Goal: Task Accomplishment & Management: Complete application form

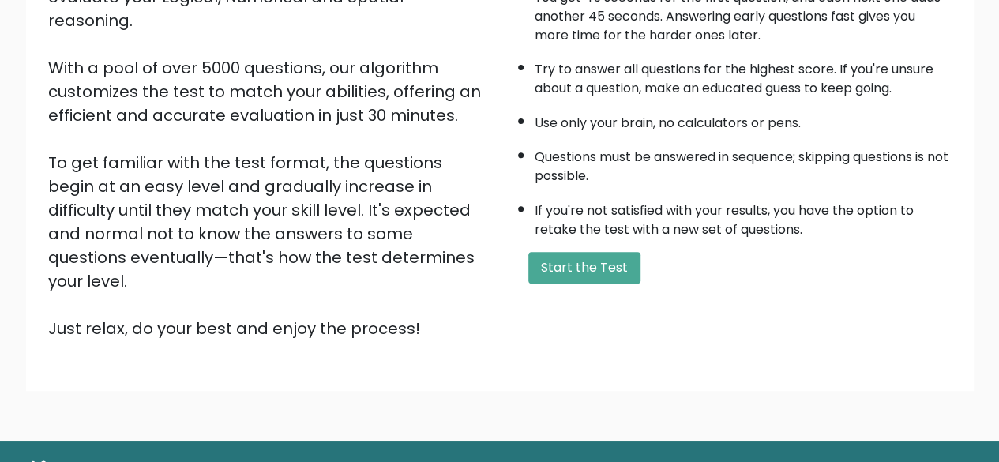
scroll to position [237, 0]
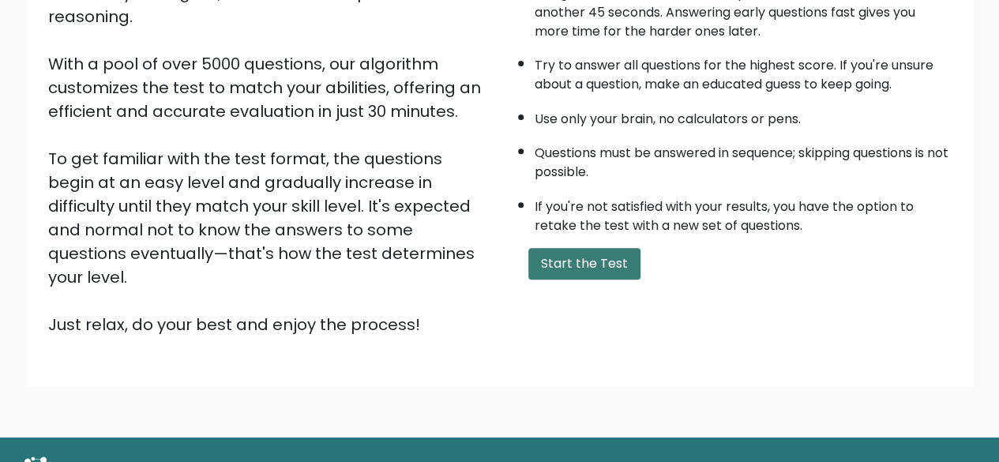
click at [600, 250] on button "Start the Test" at bounding box center [585, 264] width 112 height 32
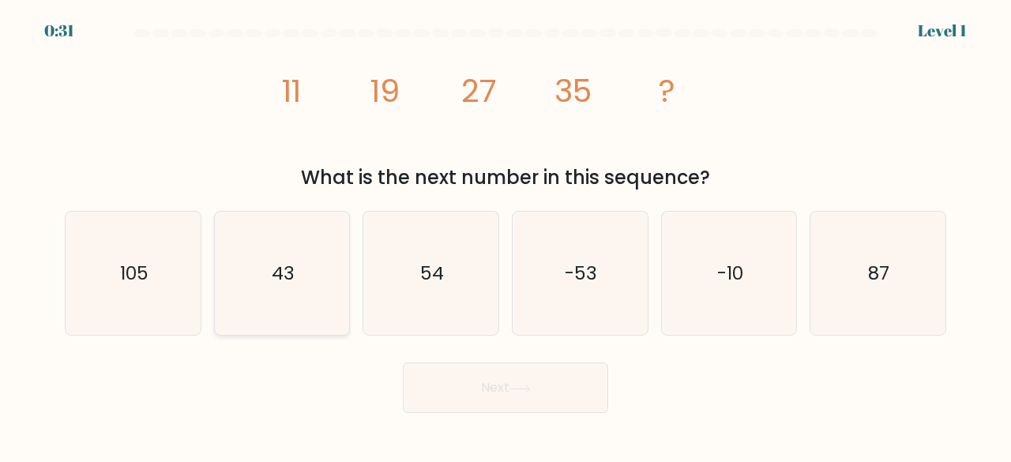
click at [278, 262] on text "43" at bounding box center [283, 273] width 23 height 26
click at [506, 235] on input "b. 43" at bounding box center [506, 234] width 1 height 4
radio input "true"
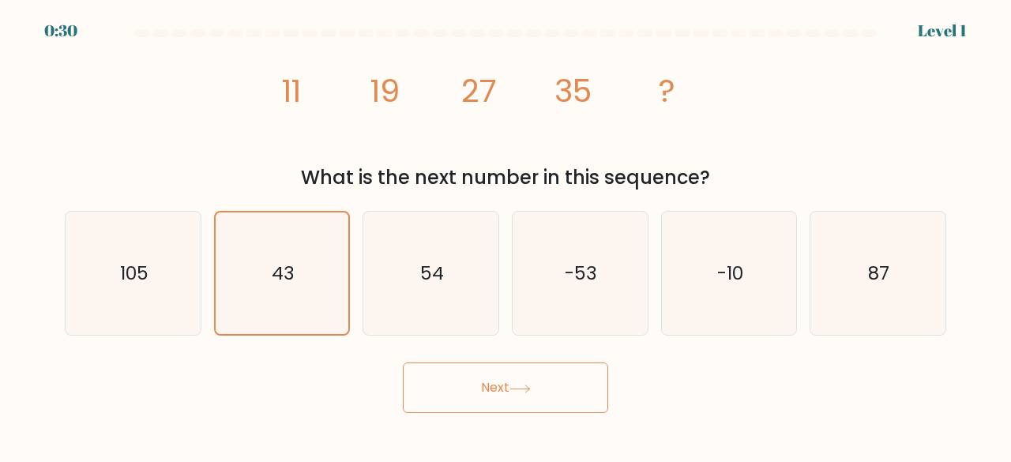
click at [487, 379] on button "Next" at bounding box center [505, 388] width 205 height 51
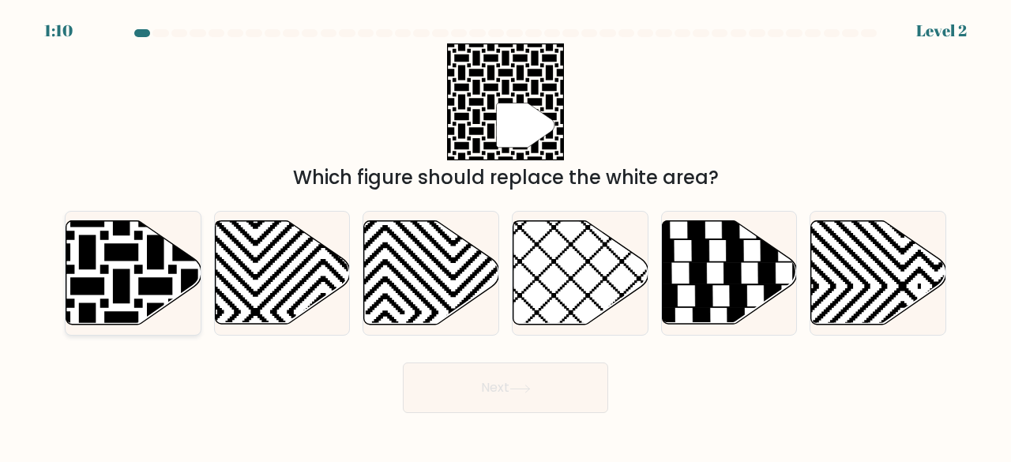
click at [142, 286] on icon at bounding box center [88, 219] width 272 height 272
click at [506, 235] on input "a." at bounding box center [506, 234] width 1 height 4
radio input "true"
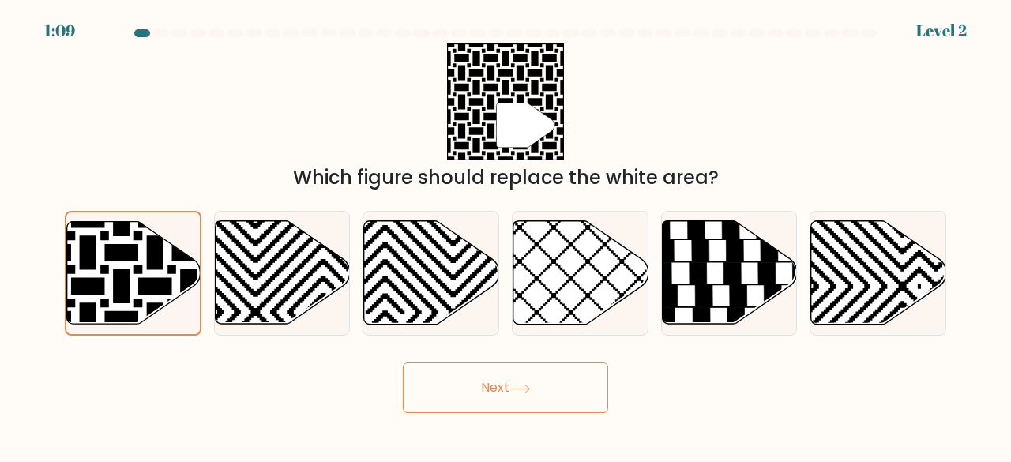
click at [518, 396] on button "Next" at bounding box center [505, 388] width 205 height 51
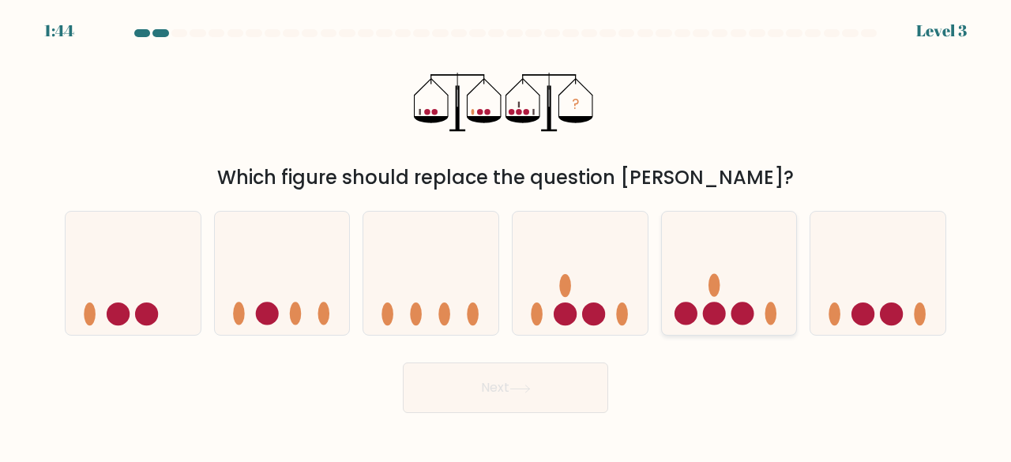
click at [722, 283] on icon at bounding box center [729, 272] width 135 height 111
click at [506, 235] on input "e." at bounding box center [506, 234] width 1 height 4
radio input "true"
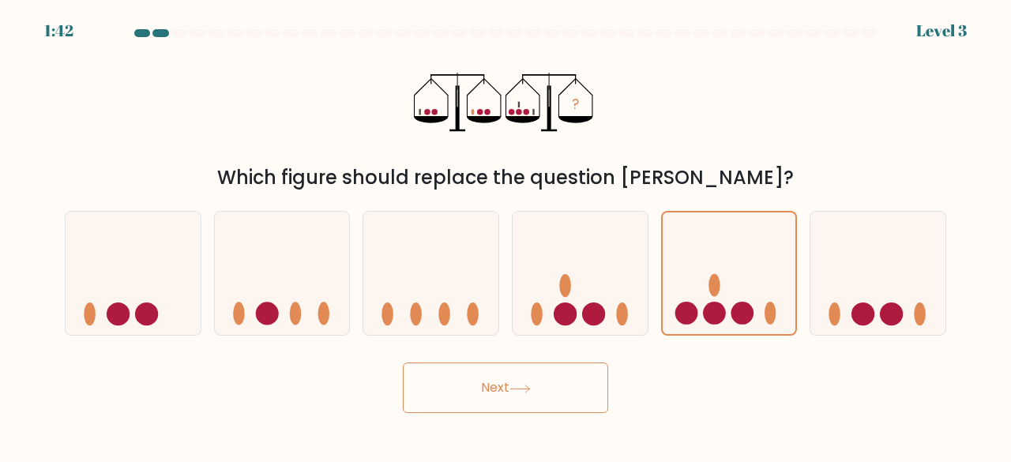
click at [520, 381] on button "Next" at bounding box center [505, 388] width 205 height 51
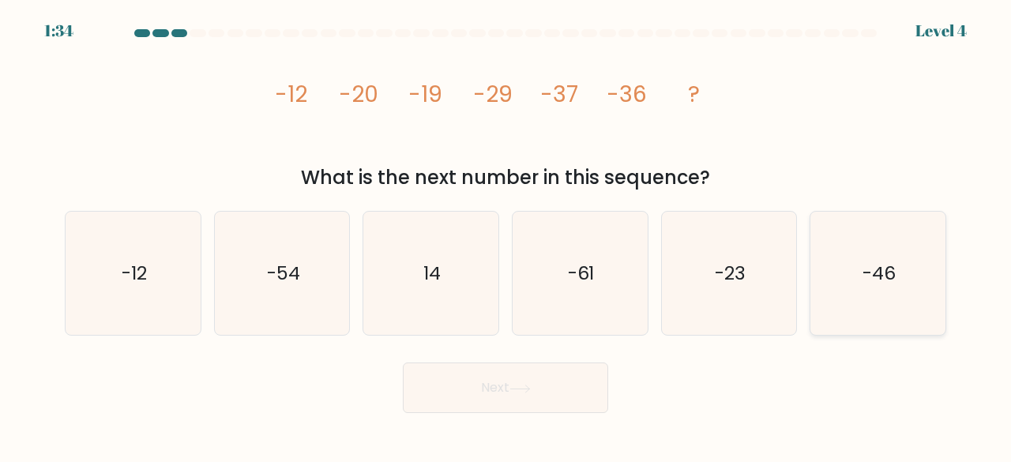
click at [870, 278] on text "-46" at bounding box center [879, 273] width 33 height 26
click at [506, 235] on input "f. -46" at bounding box center [506, 234] width 1 height 4
radio input "true"
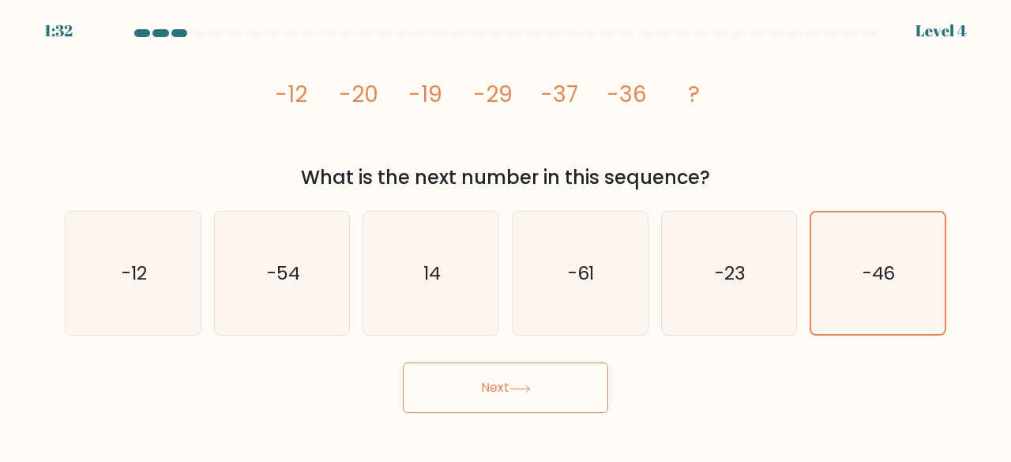
click at [508, 384] on button "Next" at bounding box center [505, 388] width 205 height 51
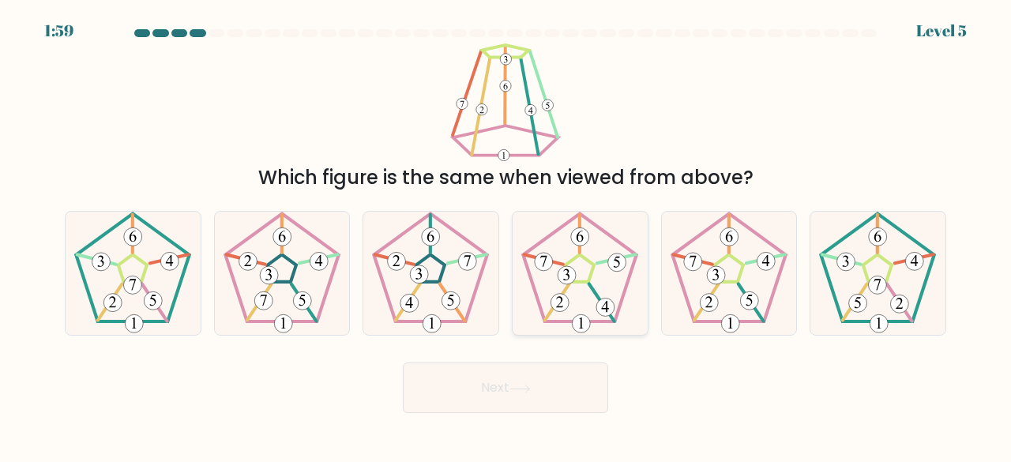
click at [589, 264] on icon at bounding box center [580, 274] width 124 height 124
click at [506, 235] on input "d." at bounding box center [506, 234] width 1 height 4
radio input "true"
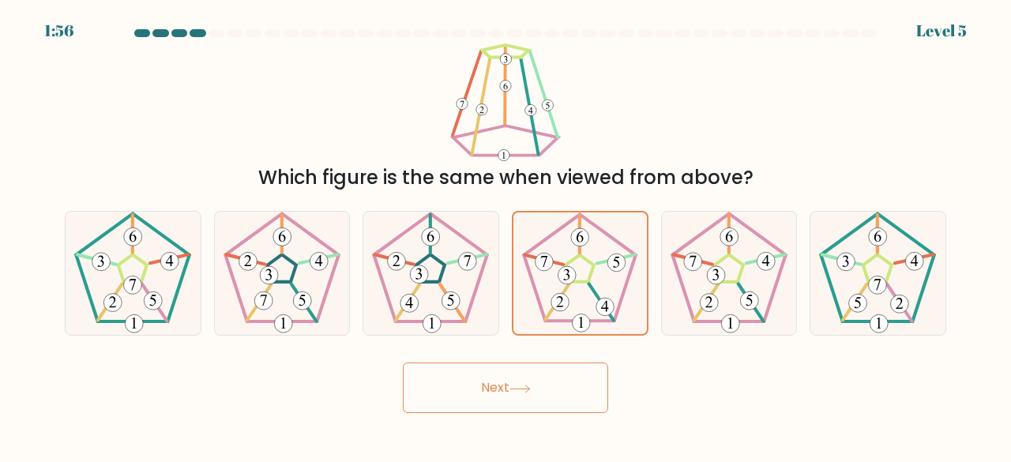
click at [526, 396] on button "Next" at bounding box center [505, 388] width 205 height 51
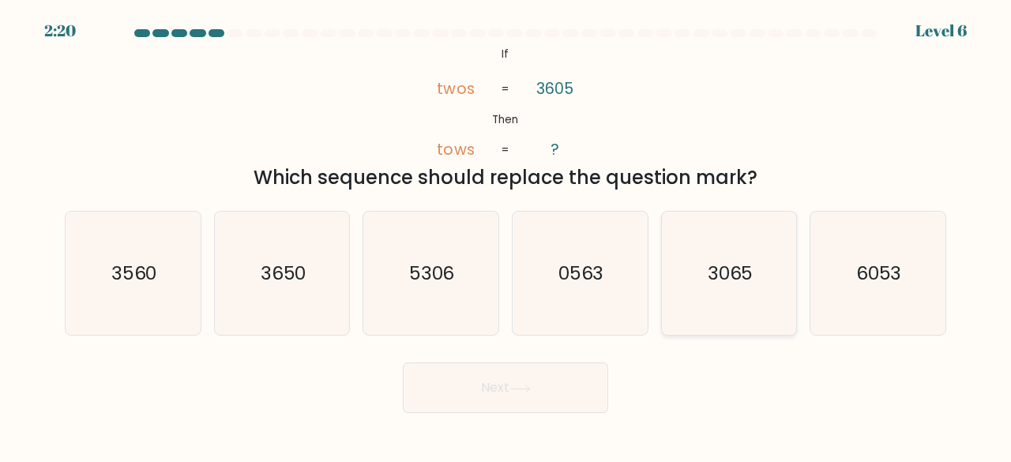
click at [738, 288] on icon "3065" at bounding box center [730, 274] width 124 height 124
click at [506, 235] on input "e. 3065" at bounding box center [506, 234] width 1 height 4
radio input "true"
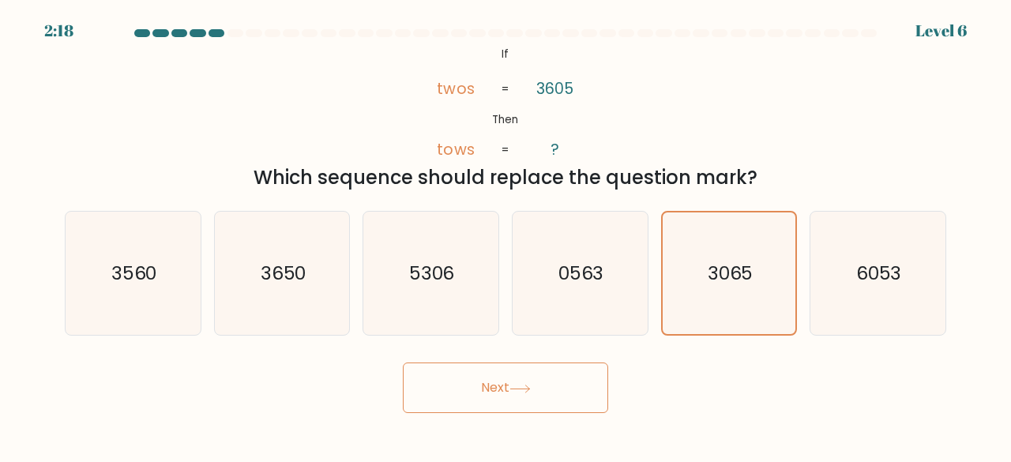
click at [575, 376] on button "Next" at bounding box center [505, 388] width 205 height 51
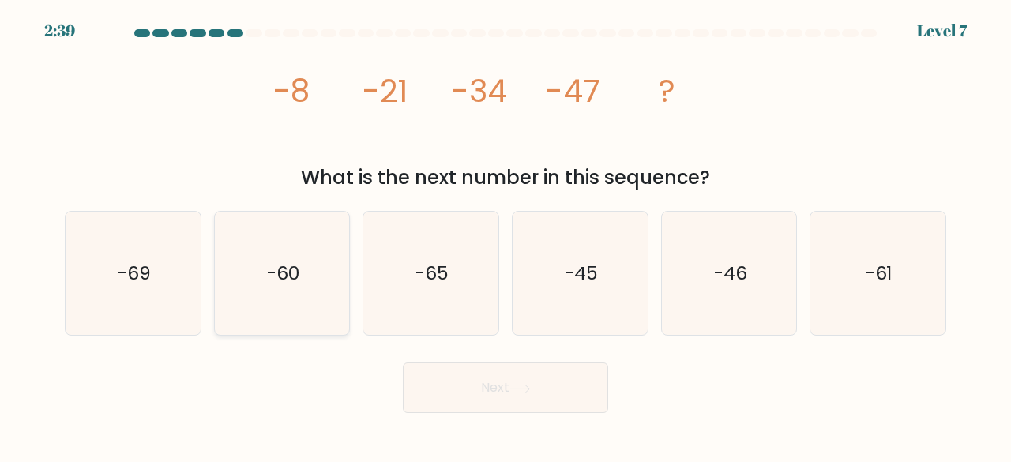
click at [303, 291] on icon "-60" at bounding box center [282, 274] width 124 height 124
click at [506, 235] on input "b. -60" at bounding box center [506, 234] width 1 height 4
radio input "true"
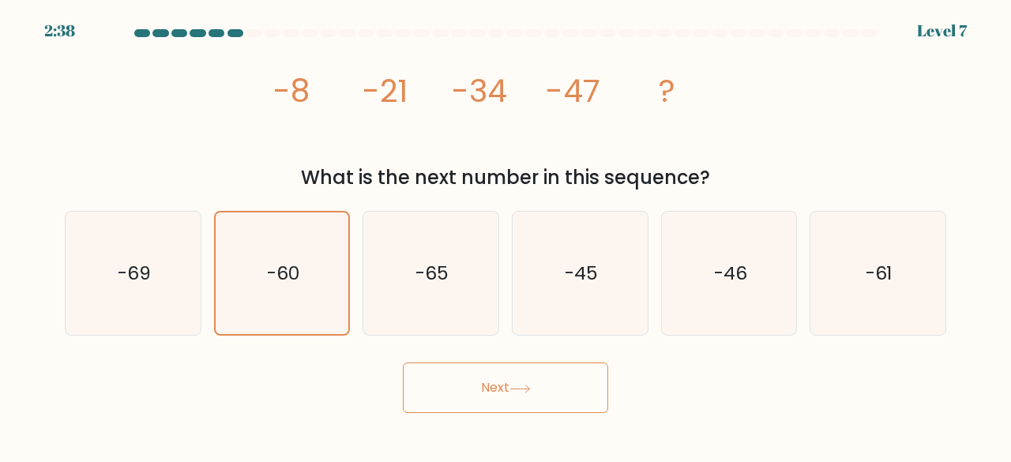
click at [525, 396] on button "Next" at bounding box center [505, 388] width 205 height 51
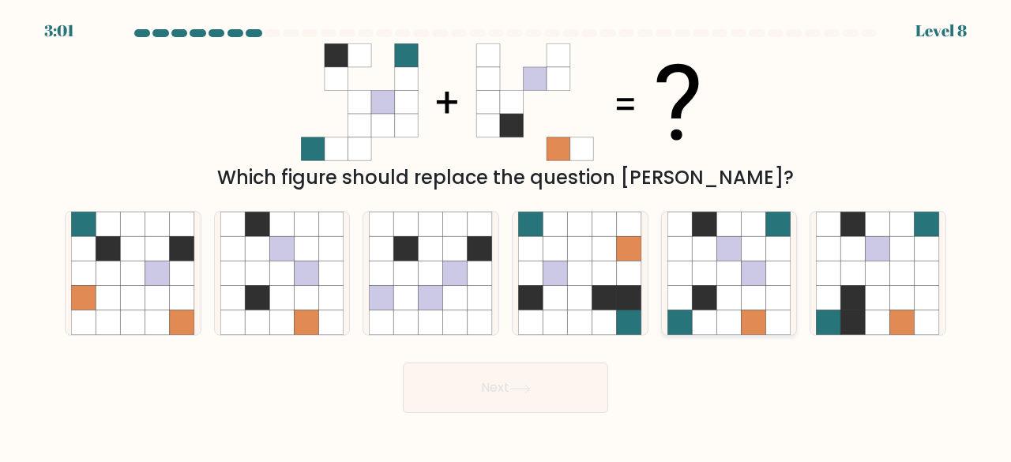
click at [738, 303] on icon at bounding box center [729, 298] width 24 height 24
click at [506, 235] on input "e." at bounding box center [506, 234] width 1 height 4
radio input "true"
click at [505, 396] on button "Next" at bounding box center [505, 388] width 205 height 51
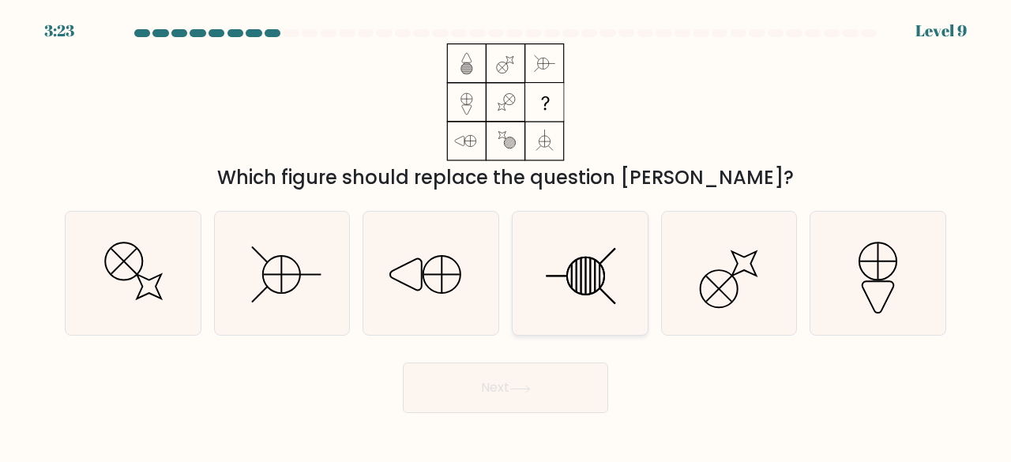
click at [597, 258] on icon at bounding box center [580, 274] width 124 height 124
click at [506, 235] on input "d." at bounding box center [506, 234] width 1 height 4
radio input "true"
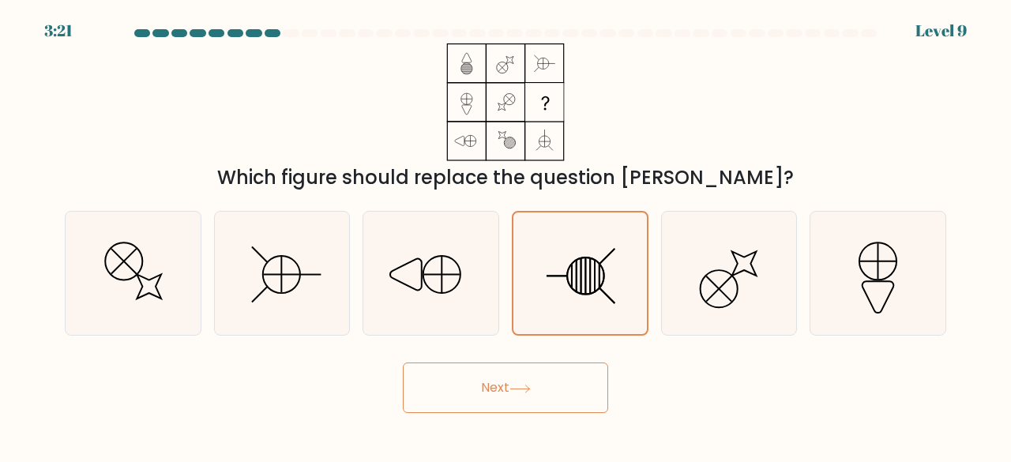
click at [547, 379] on button "Next" at bounding box center [505, 388] width 205 height 51
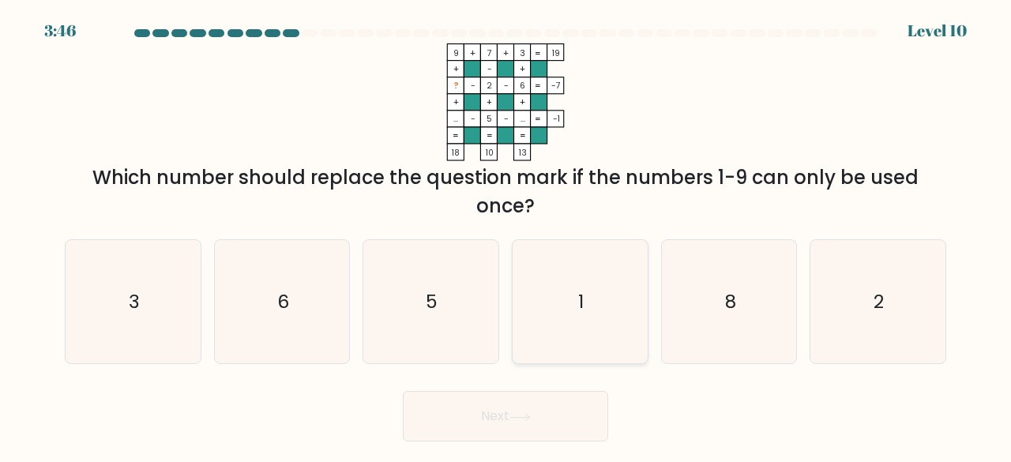
click at [596, 288] on icon "1" at bounding box center [580, 302] width 124 height 124
click at [506, 235] on input "d. 1" at bounding box center [506, 234] width 1 height 4
radio input "true"
click at [555, 420] on button "Next" at bounding box center [505, 416] width 205 height 51
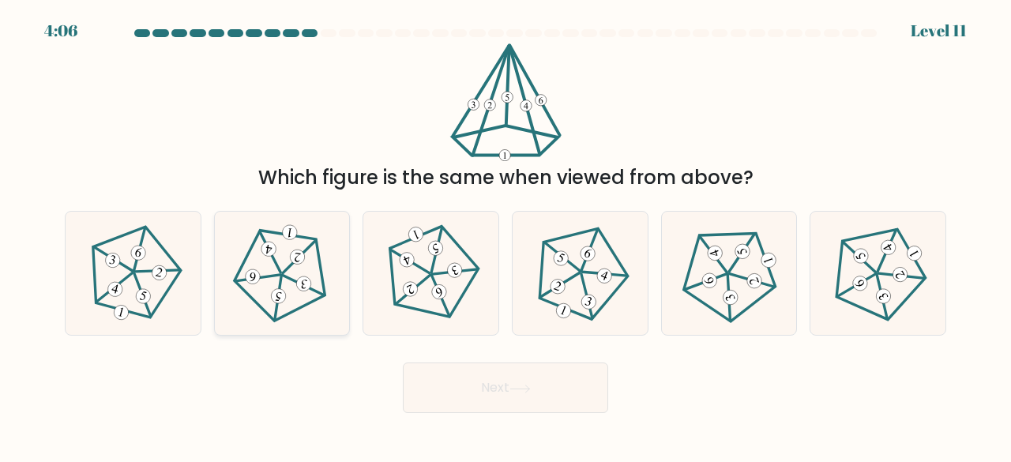
click at [316, 288] on icon at bounding box center [281, 273] width 99 height 99
click at [506, 235] on input "b." at bounding box center [506, 234] width 1 height 4
radio input "true"
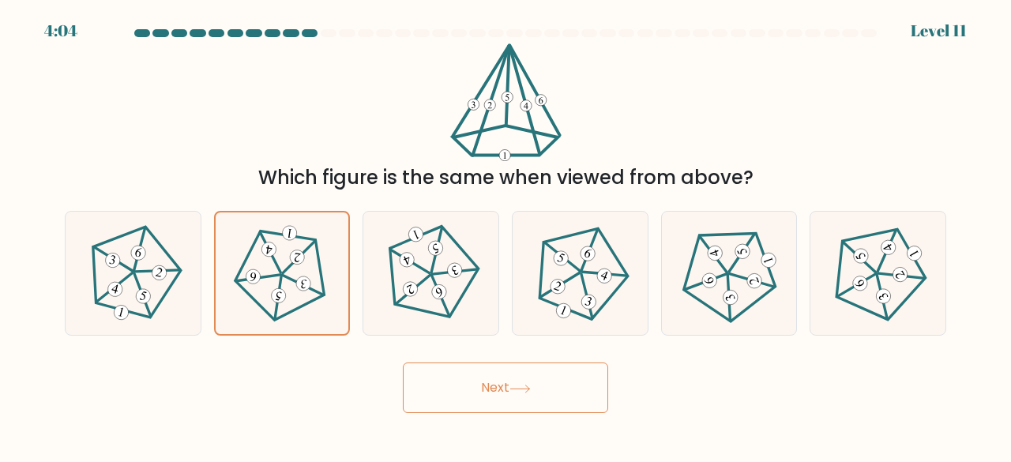
click at [469, 388] on button "Next" at bounding box center [505, 388] width 205 height 51
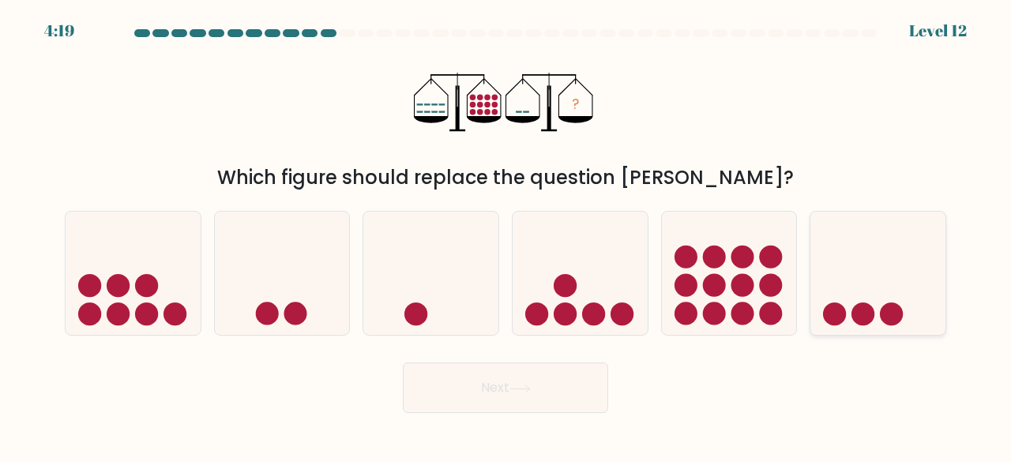
click at [890, 269] on icon at bounding box center [878, 272] width 135 height 111
click at [506, 235] on input "f." at bounding box center [506, 234] width 1 height 4
radio input "true"
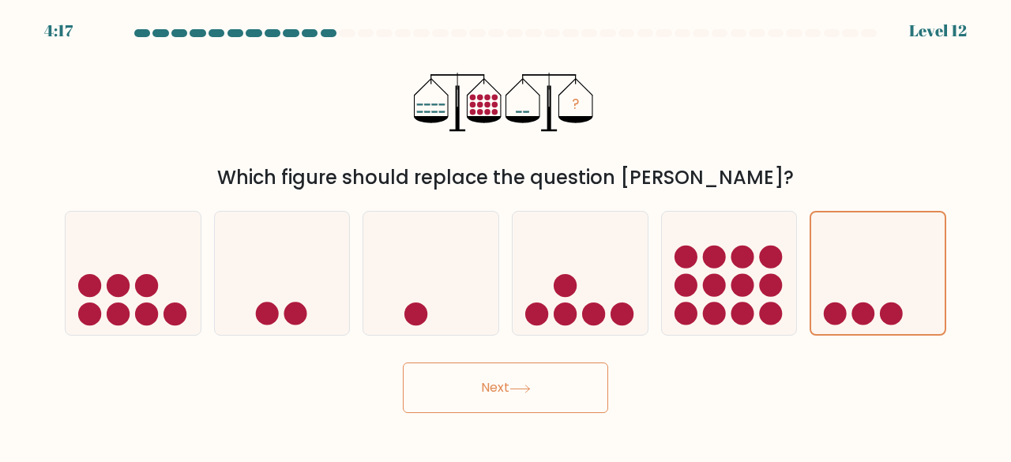
click at [567, 390] on button "Next" at bounding box center [505, 388] width 205 height 51
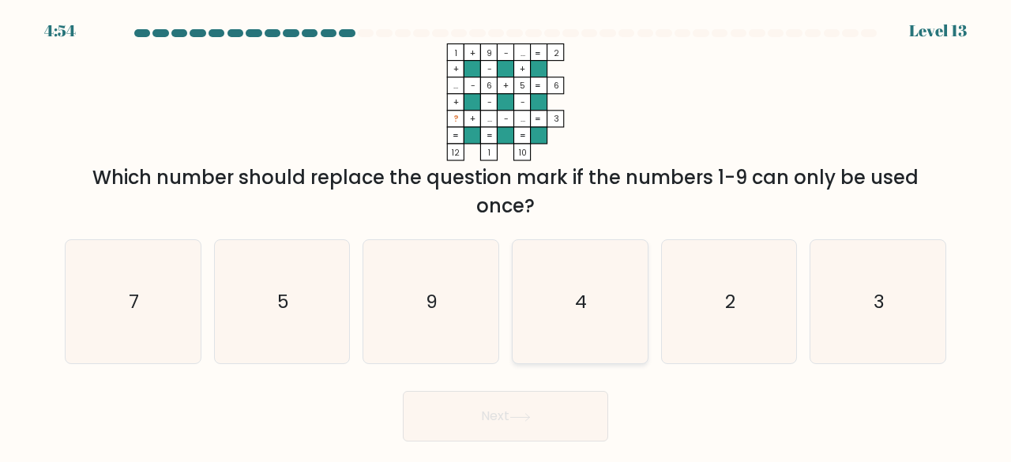
click at [602, 297] on icon "4" at bounding box center [580, 302] width 124 height 124
click at [506, 235] on input "d. 4" at bounding box center [506, 234] width 1 height 4
radio input "true"
click at [126, 310] on icon "7" at bounding box center [133, 302] width 124 height 124
click at [506, 235] on input "a. 7" at bounding box center [506, 234] width 1 height 4
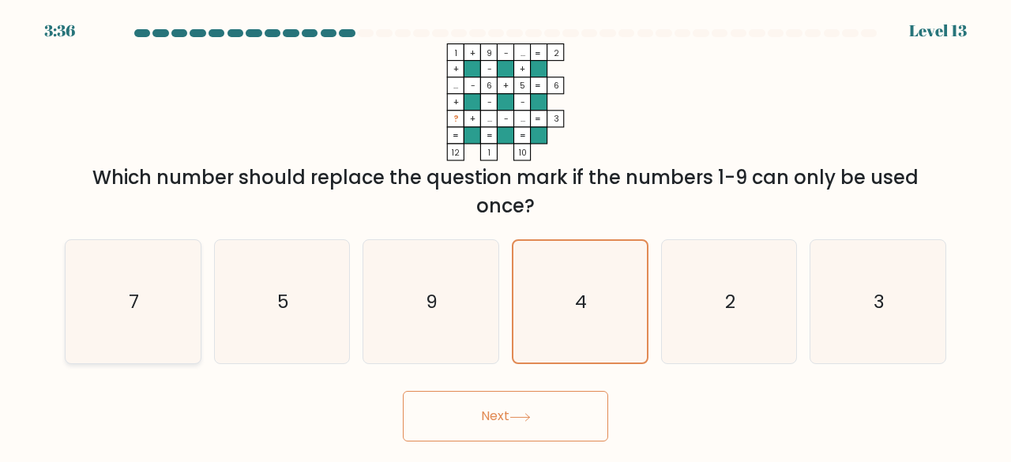
radio input "true"
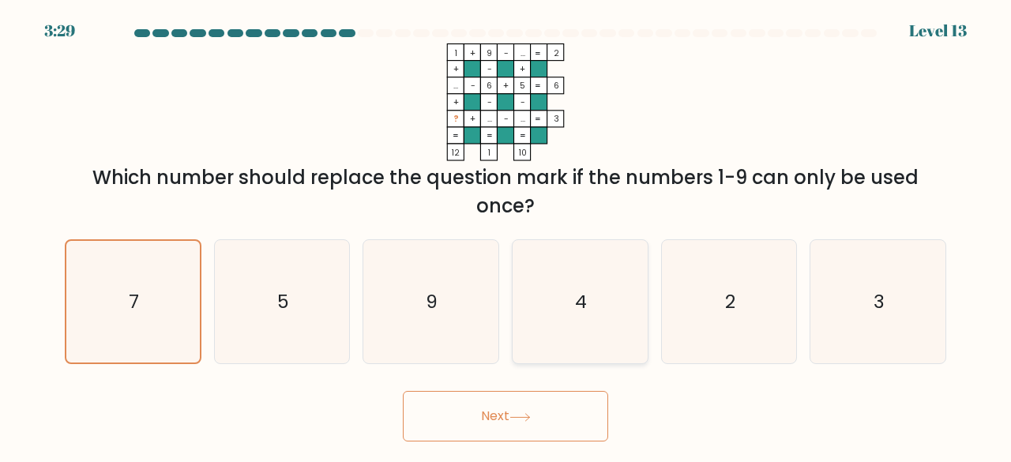
click at [601, 317] on icon "4" at bounding box center [580, 302] width 124 height 124
click at [506, 235] on input "d. 4" at bounding box center [506, 234] width 1 height 4
radio input "true"
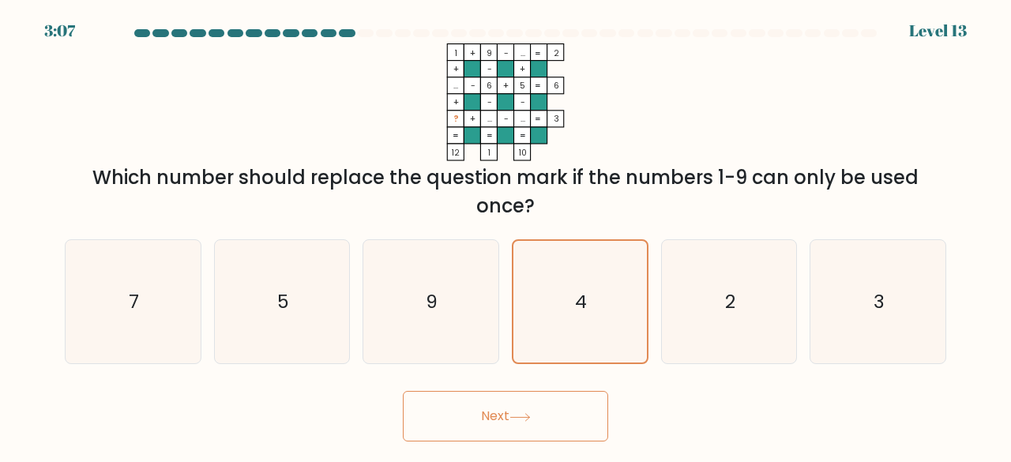
click at [529, 421] on icon at bounding box center [520, 417] width 21 height 9
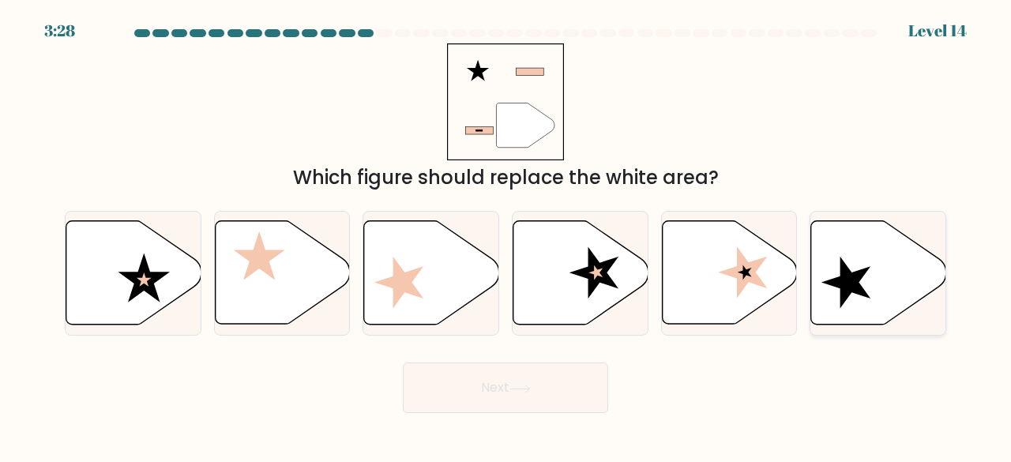
click at [842, 277] on icon at bounding box center [846, 282] width 49 height 51
click at [506, 235] on input "f." at bounding box center [506, 234] width 1 height 4
radio input "true"
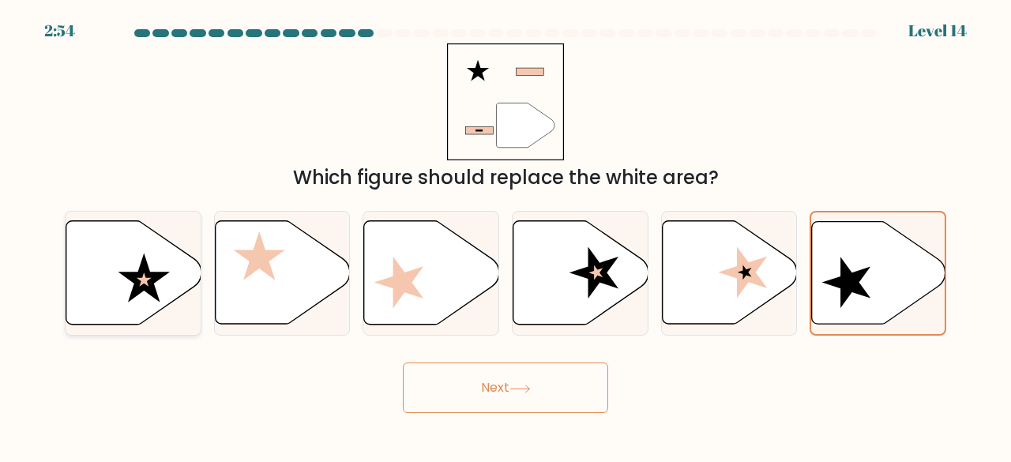
click at [145, 312] on icon at bounding box center [133, 273] width 135 height 104
click at [506, 235] on input "a." at bounding box center [506, 234] width 1 height 4
radio input "true"
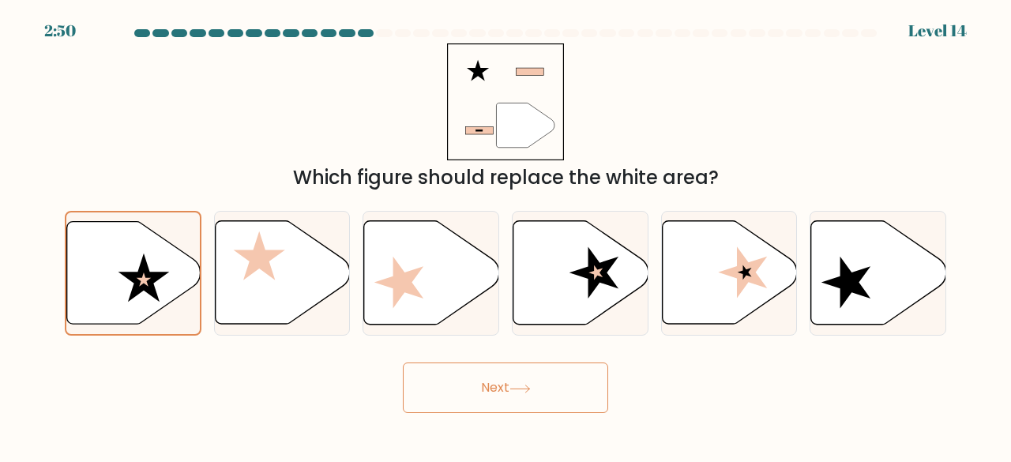
click at [509, 385] on button "Next" at bounding box center [505, 388] width 205 height 51
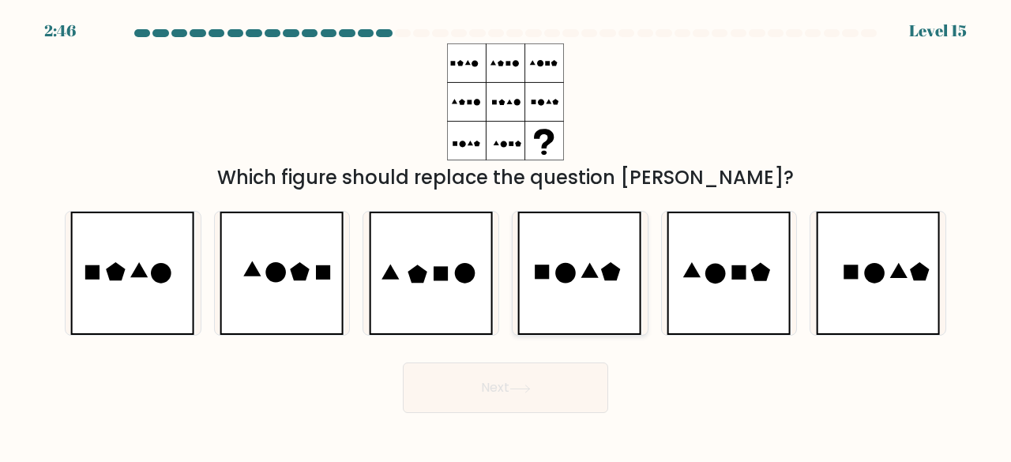
click at [597, 276] on icon at bounding box center [590, 270] width 17 height 15
click at [506, 235] on input "d." at bounding box center [506, 234] width 1 height 4
radio input "true"
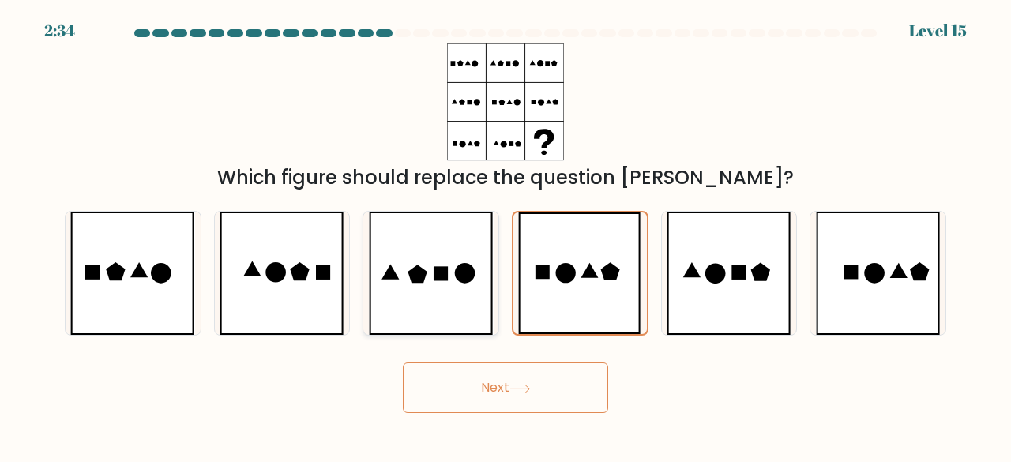
click at [465, 269] on icon at bounding box center [465, 273] width 21 height 21
click at [506, 235] on input "c." at bounding box center [506, 234] width 1 height 4
radio input "true"
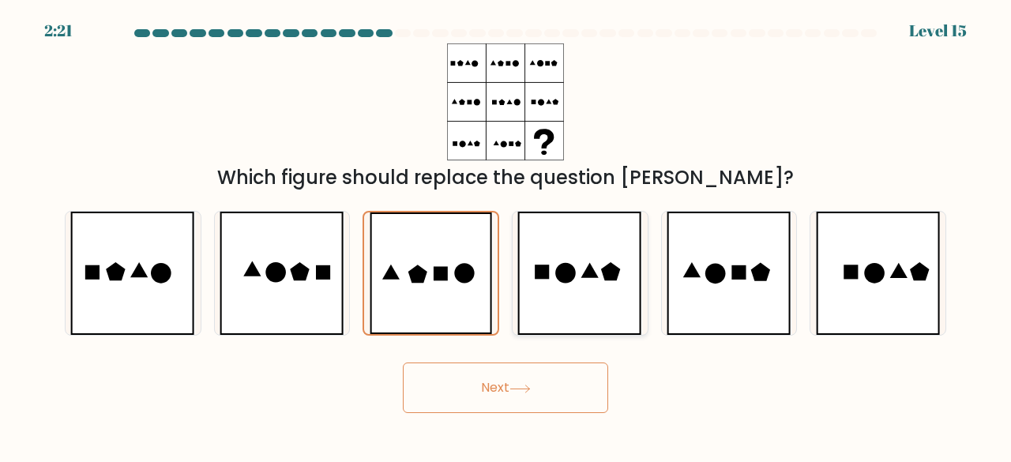
click at [593, 284] on icon at bounding box center [580, 274] width 125 height 124
click at [506, 235] on input "d." at bounding box center [506, 234] width 1 height 4
radio input "true"
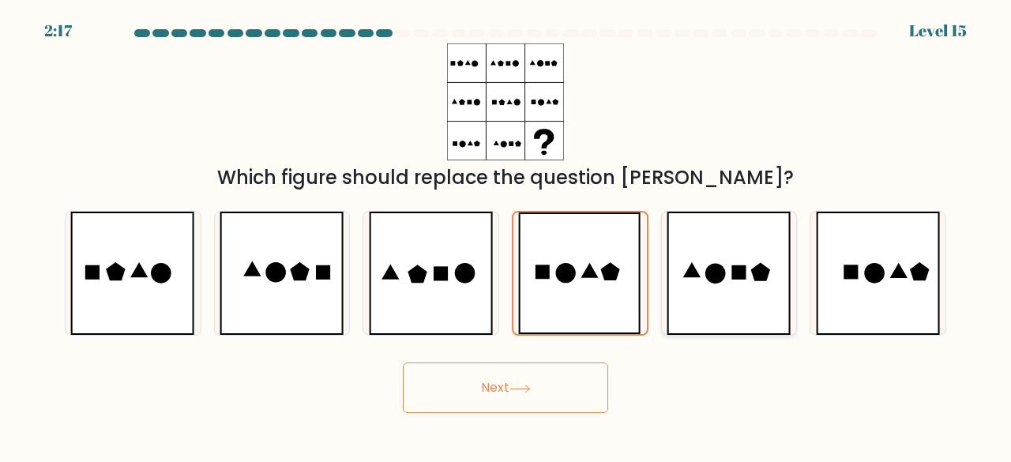
click at [754, 299] on icon at bounding box center [729, 274] width 125 height 124
click at [506, 235] on input "e." at bounding box center [506, 234] width 1 height 4
radio input "true"
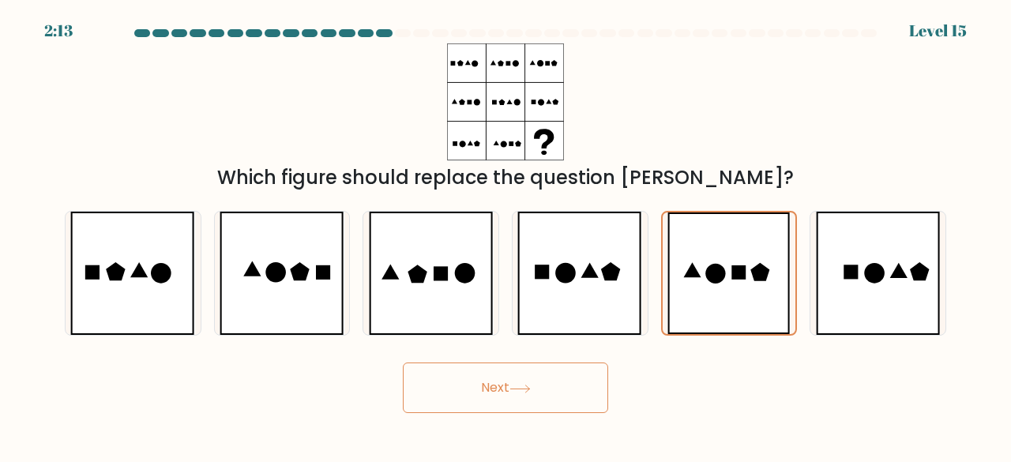
click at [555, 391] on button "Next" at bounding box center [505, 388] width 205 height 51
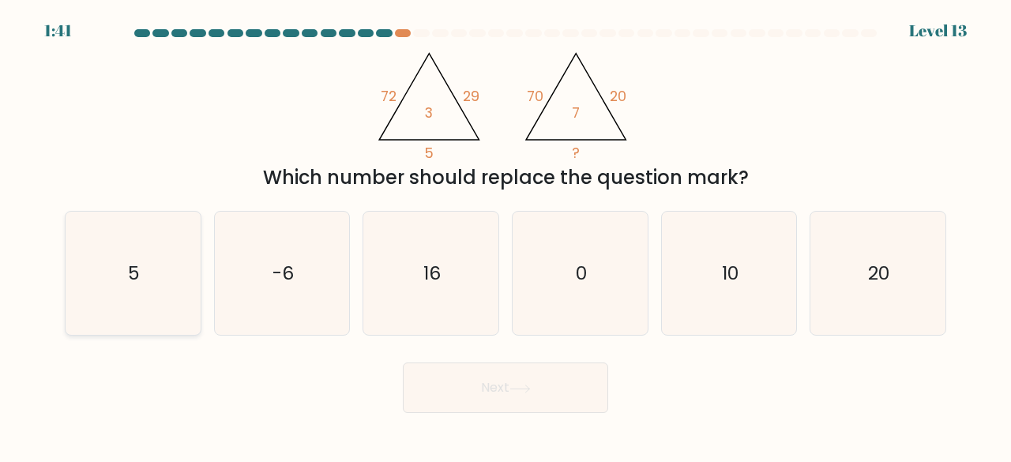
click at [118, 302] on icon "5" at bounding box center [133, 274] width 124 height 124
click at [506, 235] on input "a. 5" at bounding box center [506, 234] width 1 height 4
radio input "true"
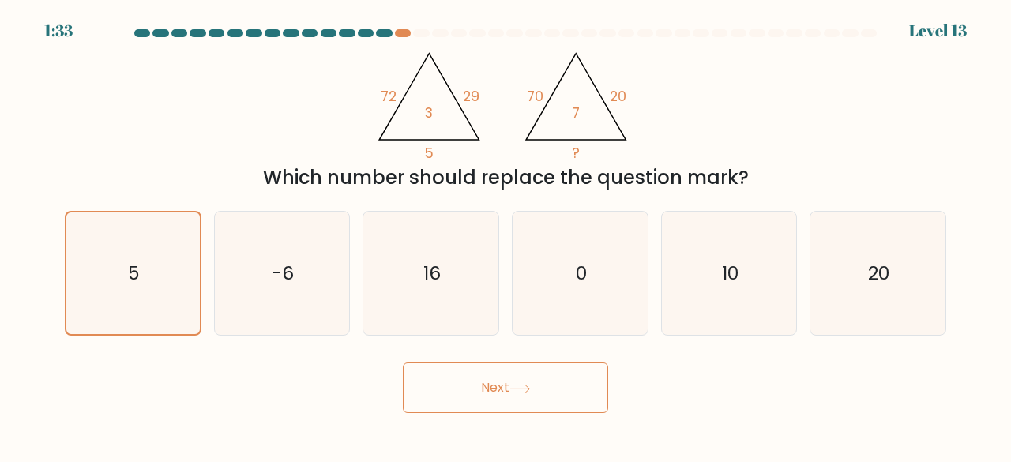
click at [506, 390] on button "Next" at bounding box center [505, 388] width 205 height 51
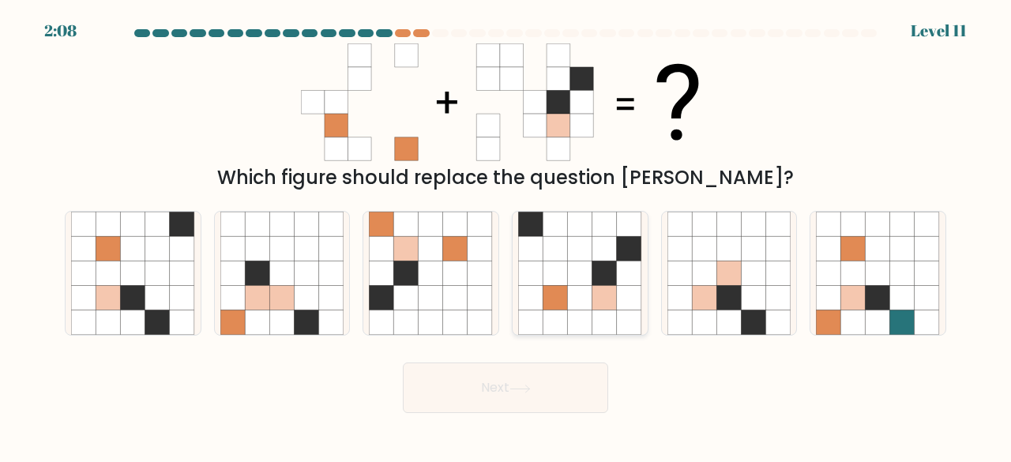
click at [603, 250] on icon at bounding box center [605, 248] width 24 height 24
click at [506, 235] on input "d." at bounding box center [506, 234] width 1 height 4
radio input "true"
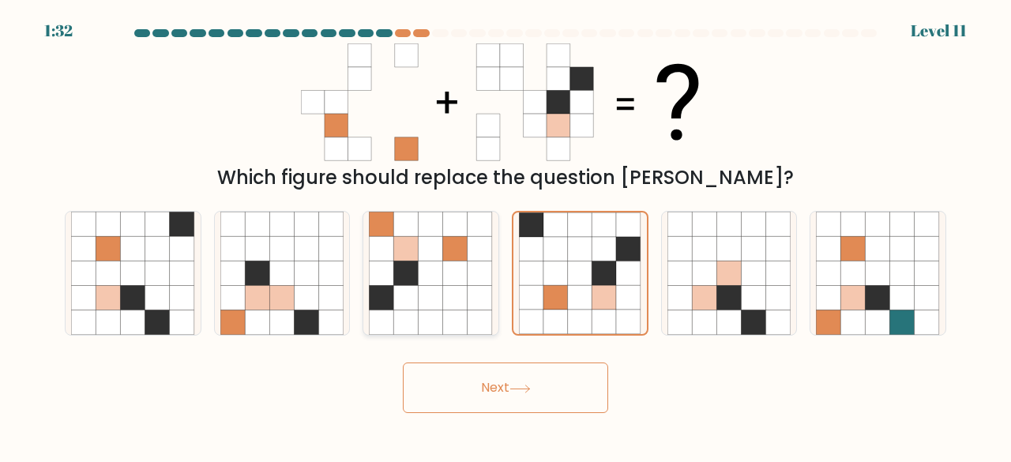
click at [449, 271] on icon at bounding box center [455, 274] width 24 height 24
click at [506, 235] on input "c." at bounding box center [506, 234] width 1 height 4
radio input "true"
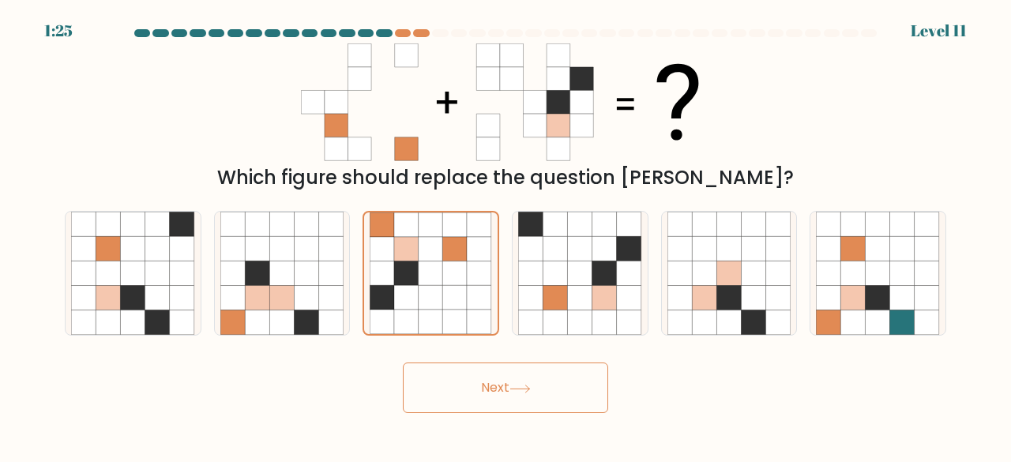
click at [495, 385] on button "Next" at bounding box center [505, 388] width 205 height 51
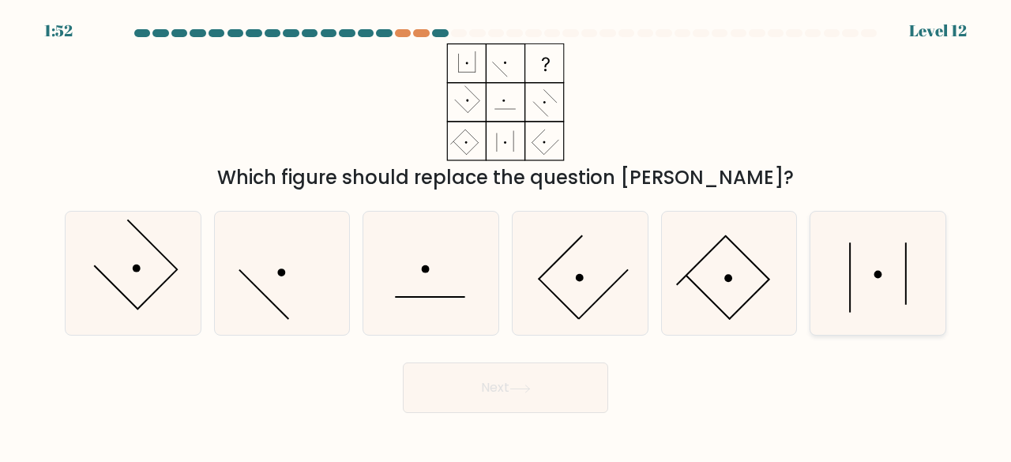
click at [898, 266] on icon at bounding box center [878, 274] width 124 height 124
click at [506, 235] on input "f." at bounding box center [506, 234] width 1 height 4
radio input "true"
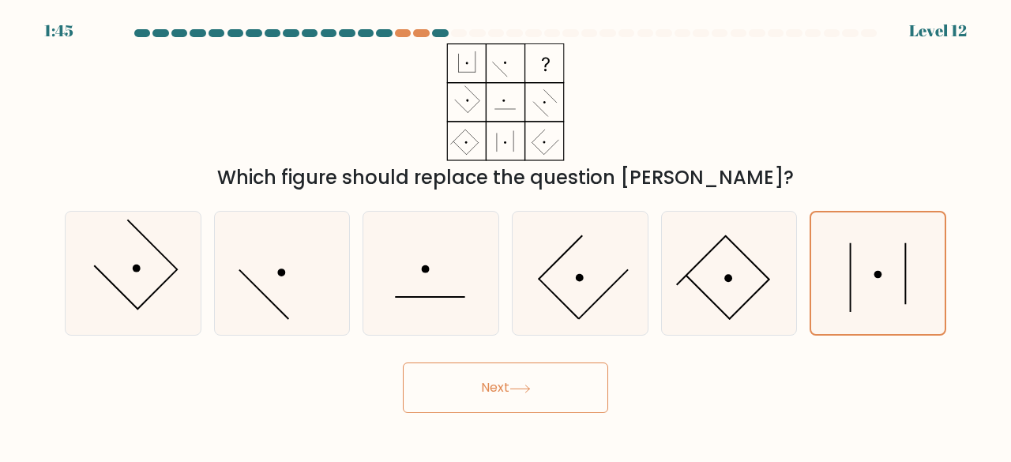
click at [563, 383] on button "Next" at bounding box center [505, 388] width 205 height 51
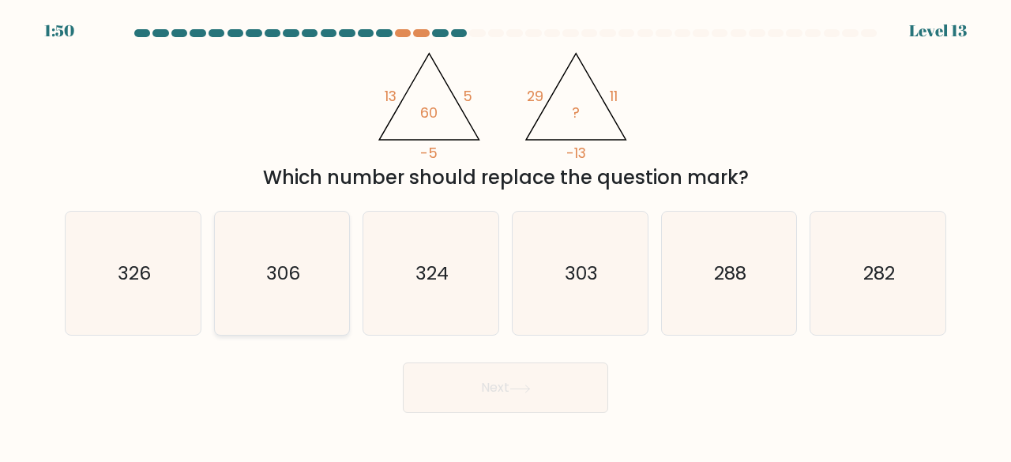
click at [306, 244] on icon "306" at bounding box center [282, 274] width 124 height 124
click at [506, 235] on input "b. 306" at bounding box center [506, 234] width 1 height 4
radio input "true"
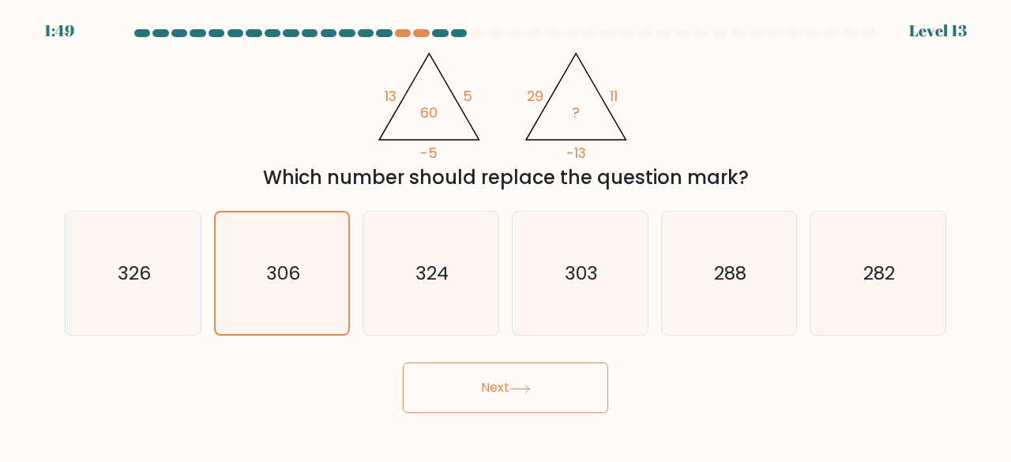
click at [521, 377] on button "Next" at bounding box center [505, 388] width 205 height 51
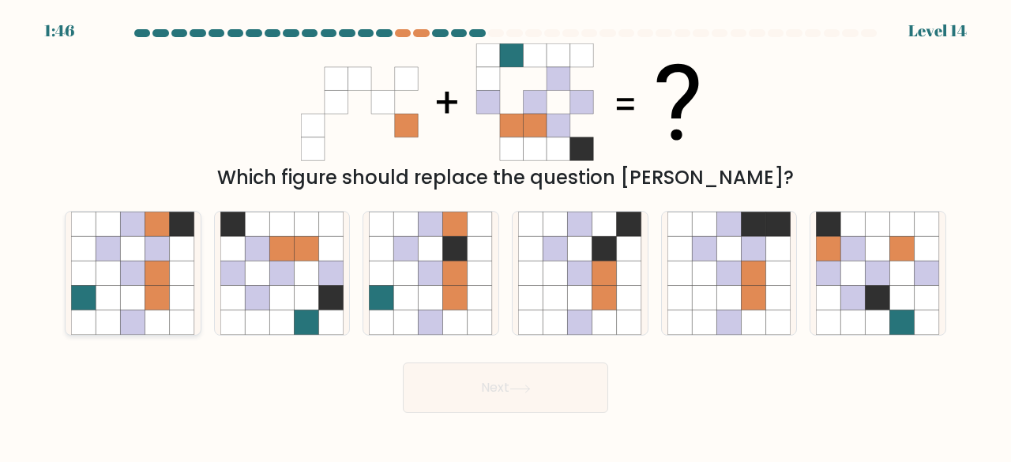
click at [137, 287] on icon at bounding box center [133, 298] width 24 height 24
click at [506, 235] on input "a." at bounding box center [506, 234] width 1 height 4
radio input "true"
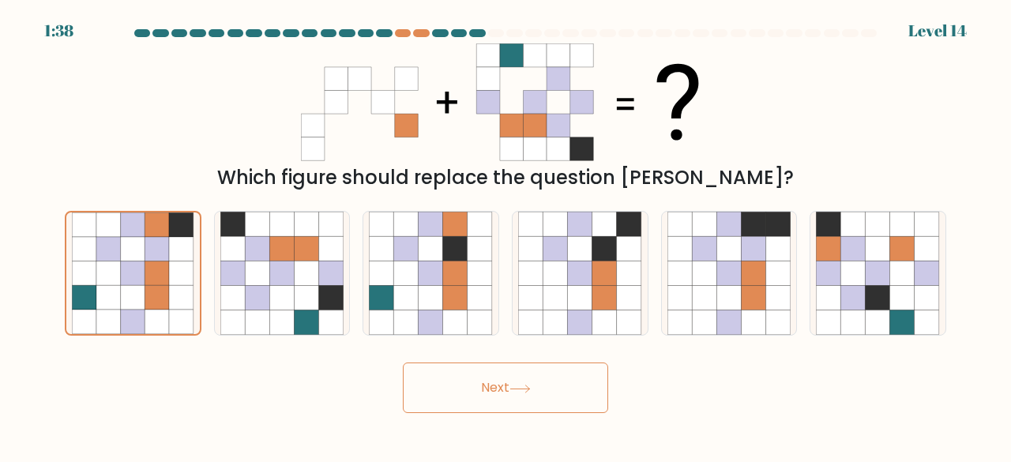
click at [511, 383] on button "Next" at bounding box center [505, 388] width 205 height 51
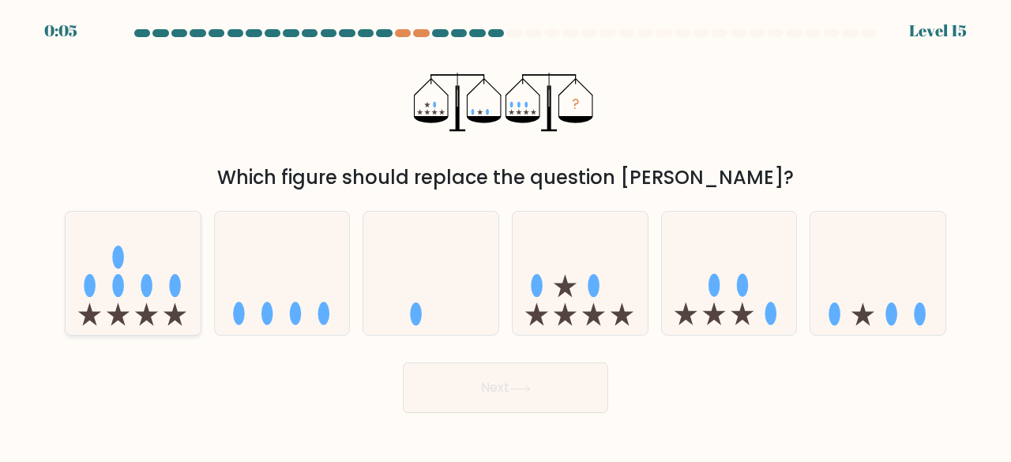
click at [176, 269] on icon at bounding box center [133, 272] width 135 height 111
click at [506, 235] on input "a." at bounding box center [506, 234] width 1 height 4
radio input "true"
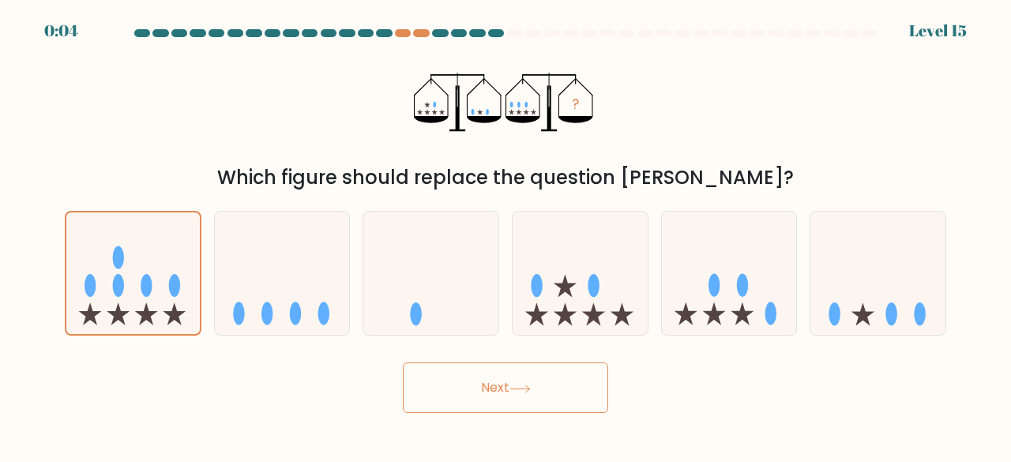
click at [518, 382] on button "Next" at bounding box center [505, 388] width 205 height 51
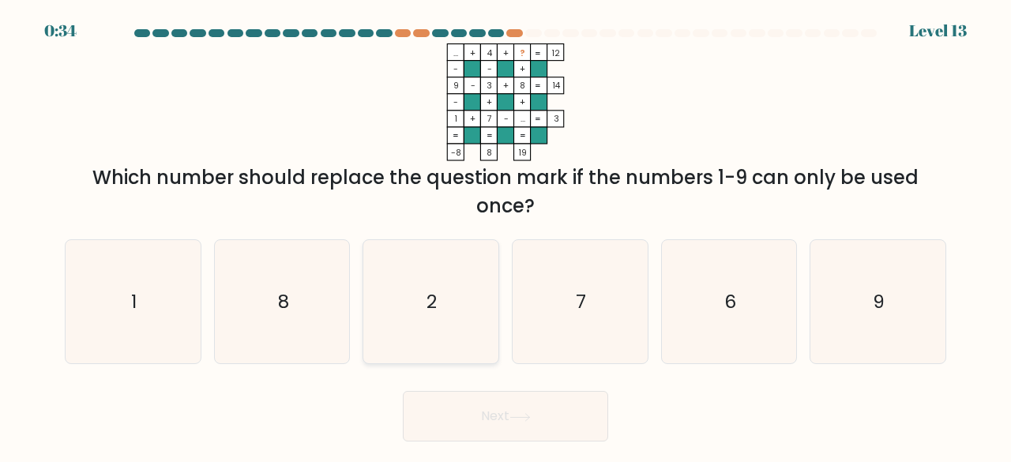
click at [449, 311] on icon "2" at bounding box center [431, 302] width 124 height 124
click at [506, 235] on input "c. 2" at bounding box center [506, 234] width 1 height 4
radio input "true"
click at [542, 425] on button "Next" at bounding box center [505, 416] width 205 height 51
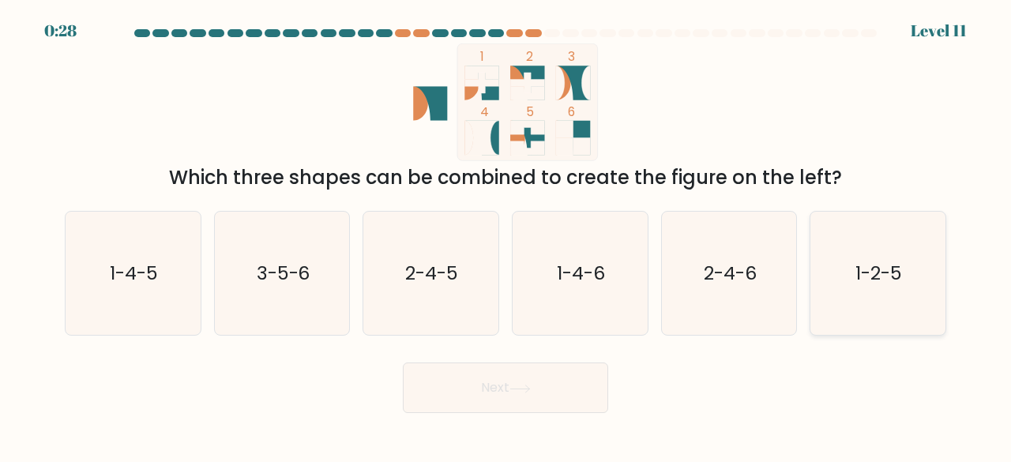
click at [872, 277] on text "1-2-5" at bounding box center [879, 273] width 47 height 26
click at [506, 235] on input "f. 1-2-5" at bounding box center [506, 234] width 1 height 4
radio input "true"
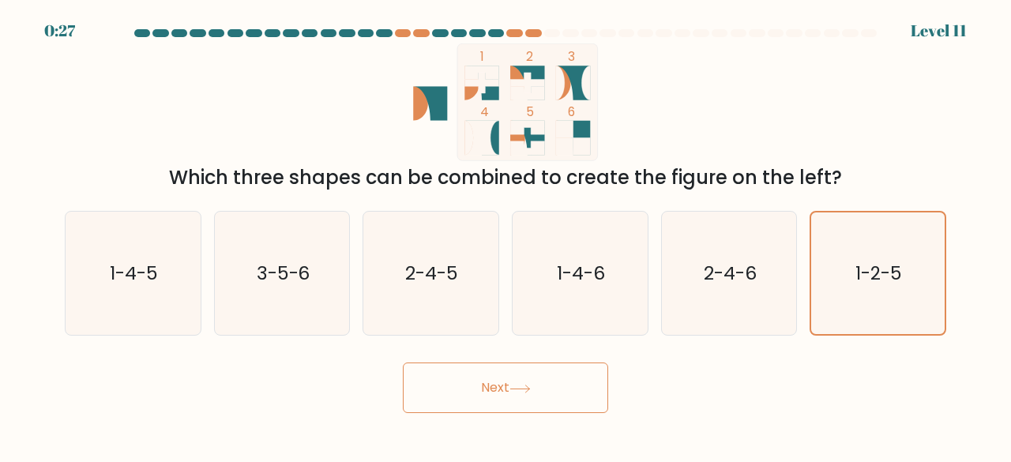
click at [564, 393] on button "Next" at bounding box center [505, 388] width 205 height 51
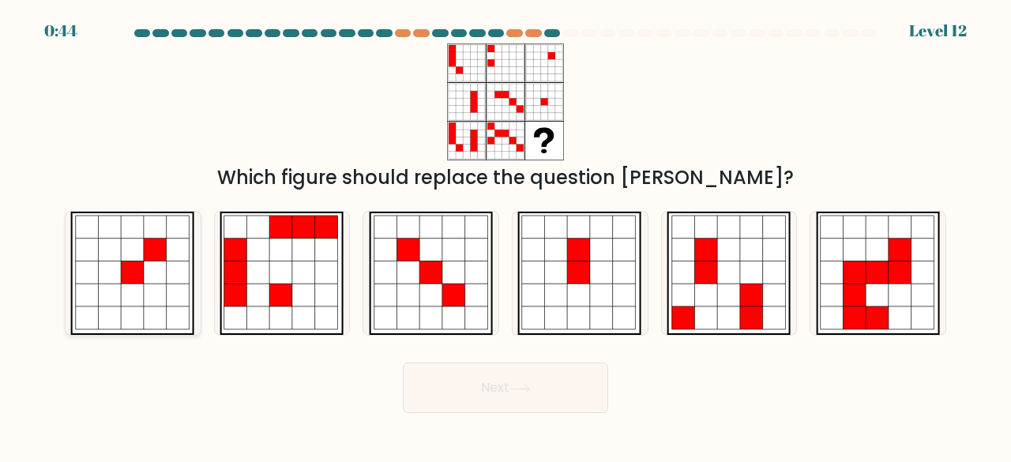
click at [138, 292] on icon at bounding box center [133, 295] width 23 height 23
click at [506, 235] on input "a." at bounding box center [506, 234] width 1 height 4
radio input "true"
click at [545, 384] on button "Next" at bounding box center [505, 388] width 205 height 51
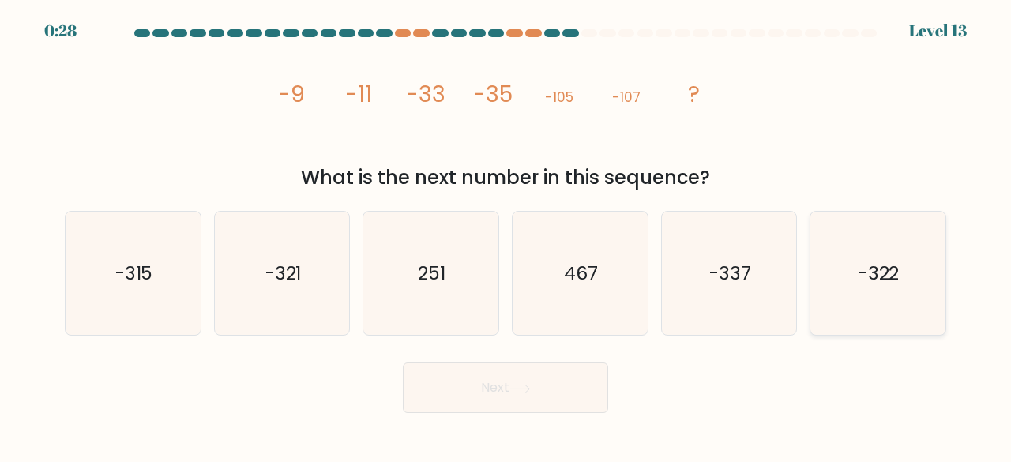
click at [867, 299] on icon "-322" at bounding box center [878, 274] width 124 height 124
click at [506, 235] on input "f. -322" at bounding box center [506, 234] width 1 height 4
radio input "true"
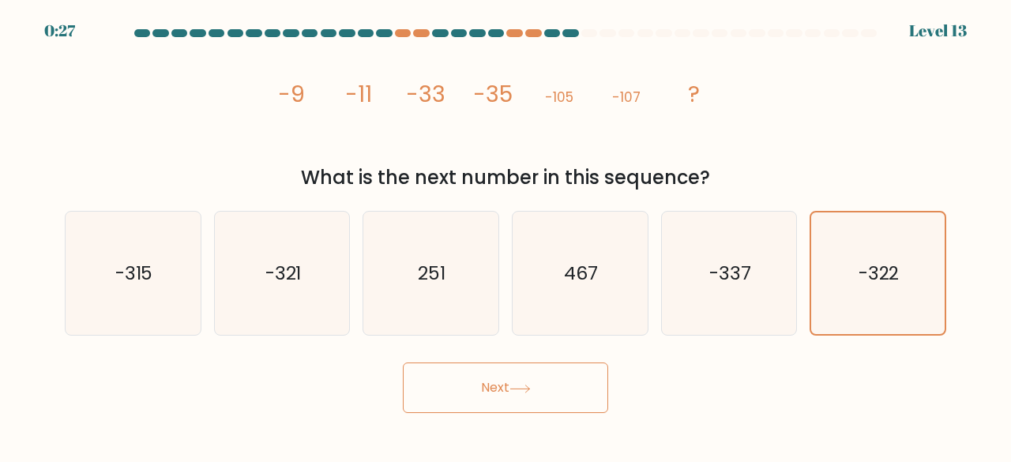
click at [506, 398] on button "Next" at bounding box center [505, 388] width 205 height 51
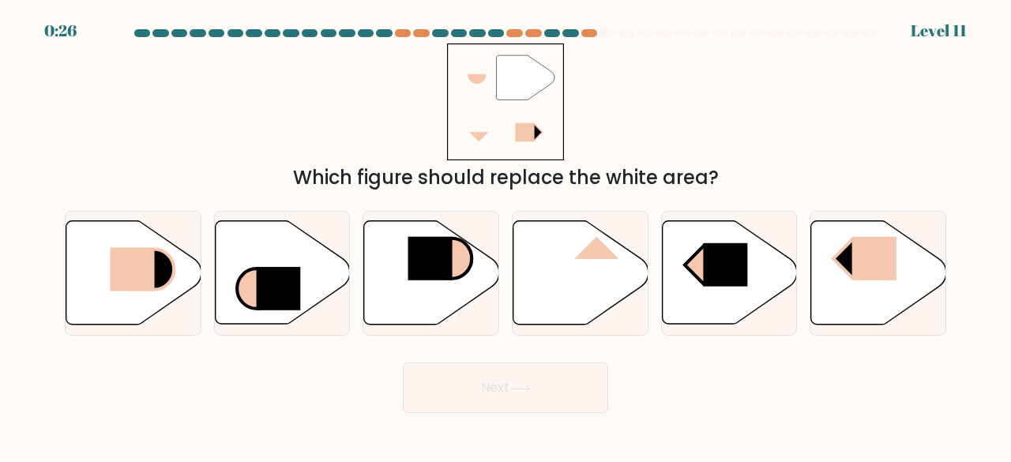
click at [506, 398] on button "Next" at bounding box center [505, 388] width 205 height 51
click at [686, 359] on div "Next" at bounding box center [505, 384] width 901 height 58
click at [114, 271] on rect at bounding box center [132, 269] width 44 height 43
click at [506, 235] on input "a." at bounding box center [506, 234] width 1 height 4
radio input "true"
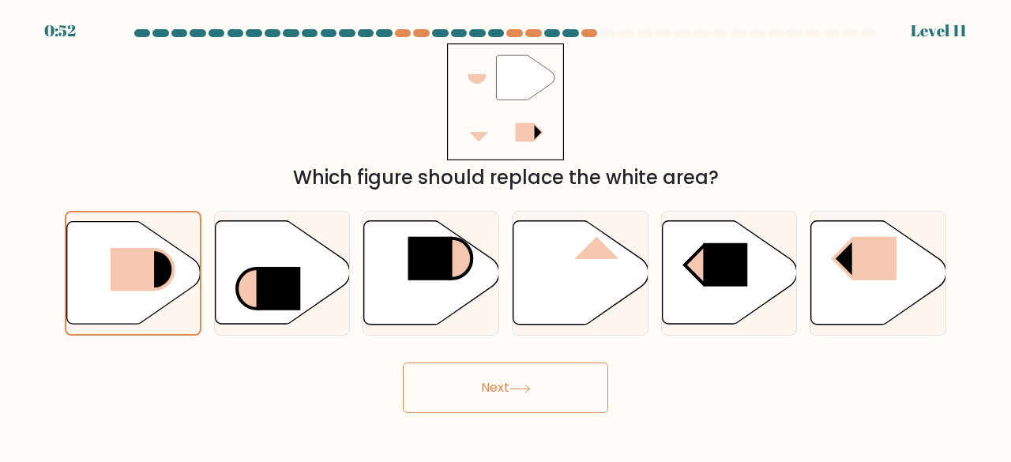
click at [464, 369] on button "Next" at bounding box center [505, 388] width 205 height 51
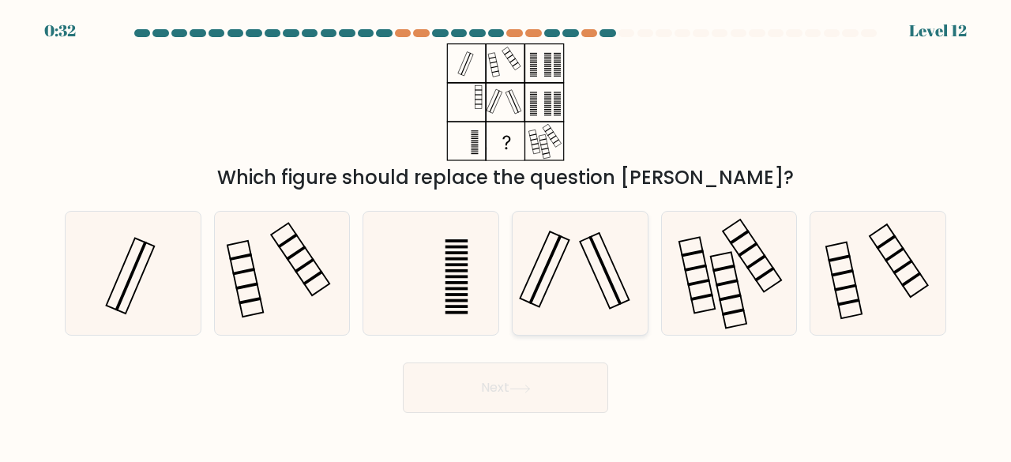
click at [600, 268] on icon at bounding box center [580, 274] width 124 height 124
click at [506, 235] on input "d." at bounding box center [506, 234] width 1 height 4
radio input "true"
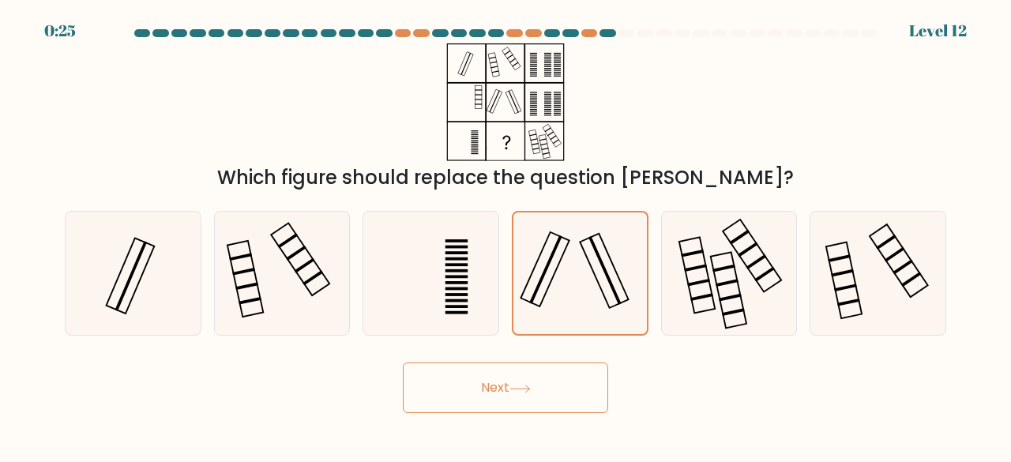
click at [544, 382] on button "Next" at bounding box center [505, 388] width 205 height 51
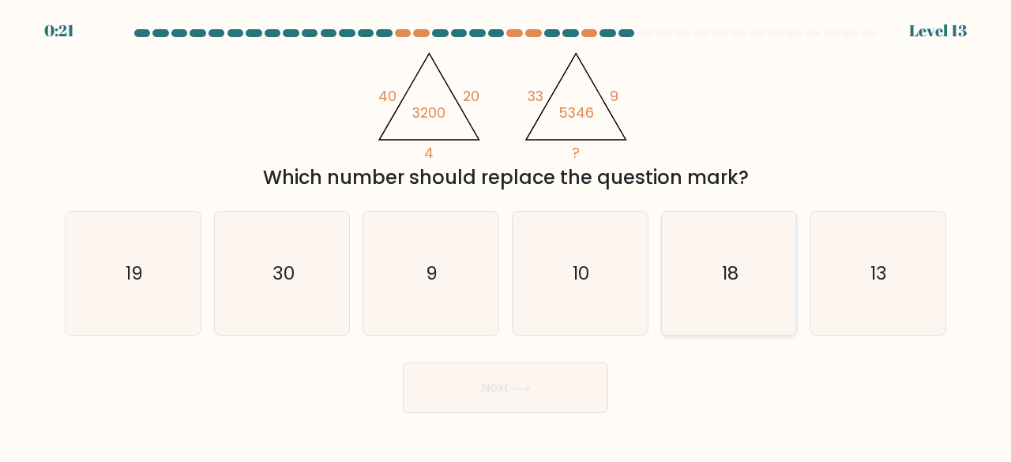
click at [713, 309] on icon "18" at bounding box center [730, 274] width 124 height 124
click at [506, 235] on input "e. 18" at bounding box center [506, 234] width 1 height 4
radio input "true"
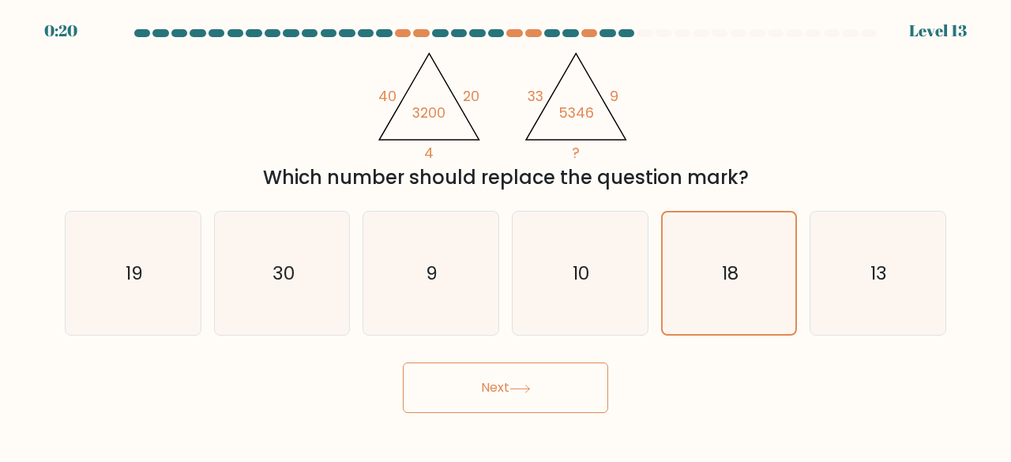
click at [512, 405] on button "Next" at bounding box center [505, 388] width 205 height 51
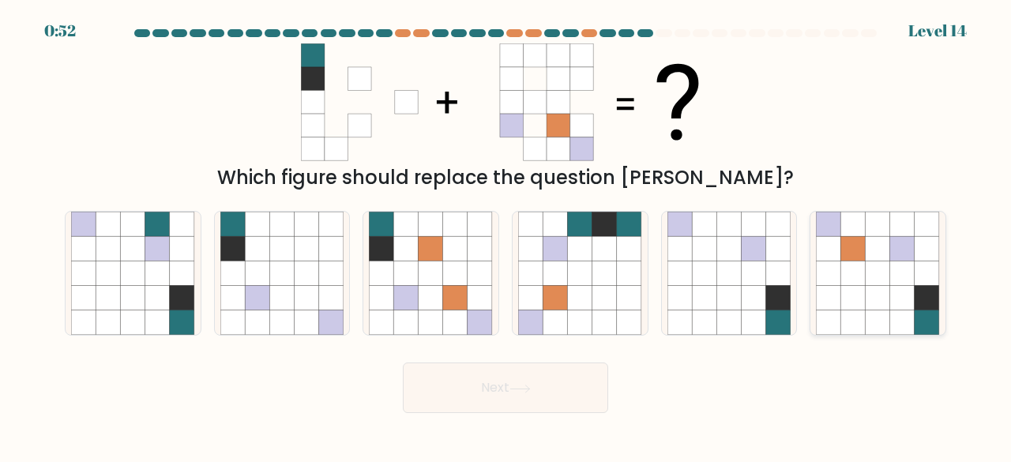
click at [894, 265] on icon at bounding box center [902, 274] width 24 height 24
click at [506, 235] on input "f." at bounding box center [506, 234] width 1 height 4
radio input "true"
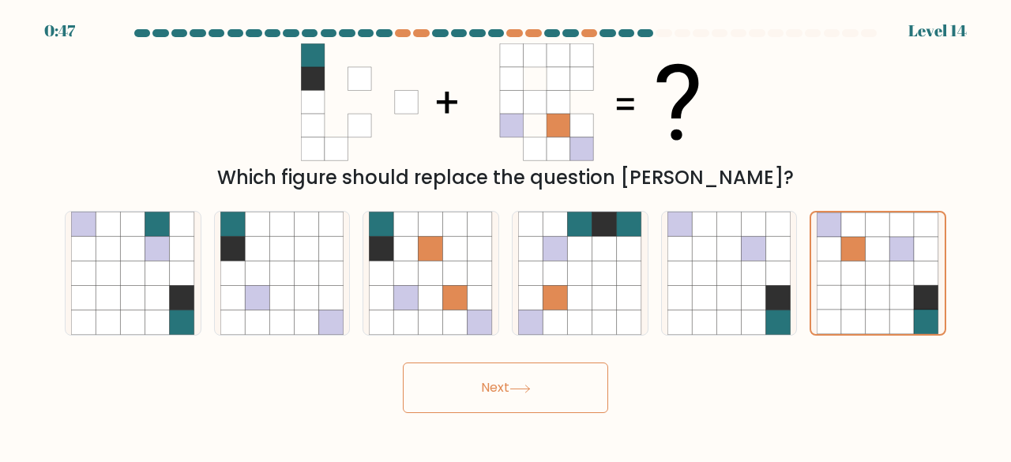
click at [548, 396] on button "Next" at bounding box center [505, 388] width 205 height 51
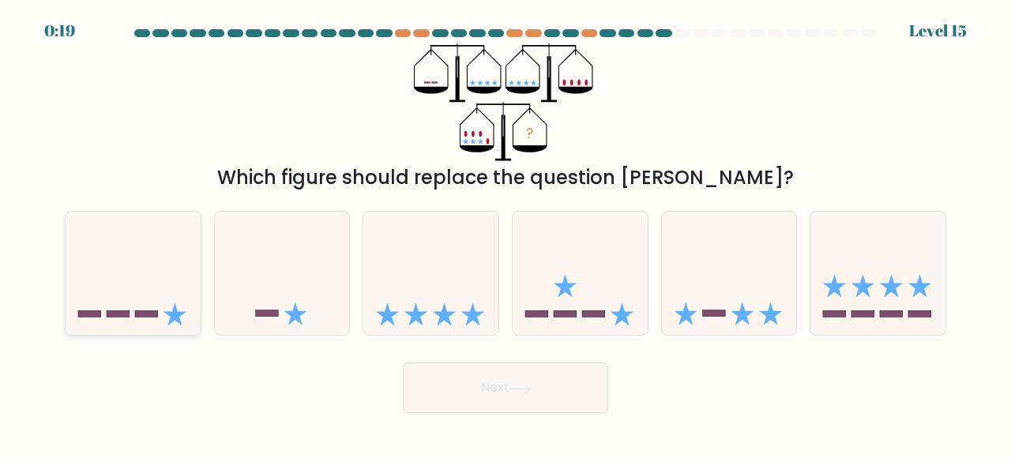
click at [165, 281] on icon at bounding box center [133, 272] width 135 height 111
click at [506, 235] on input "a." at bounding box center [506, 234] width 1 height 4
radio input "true"
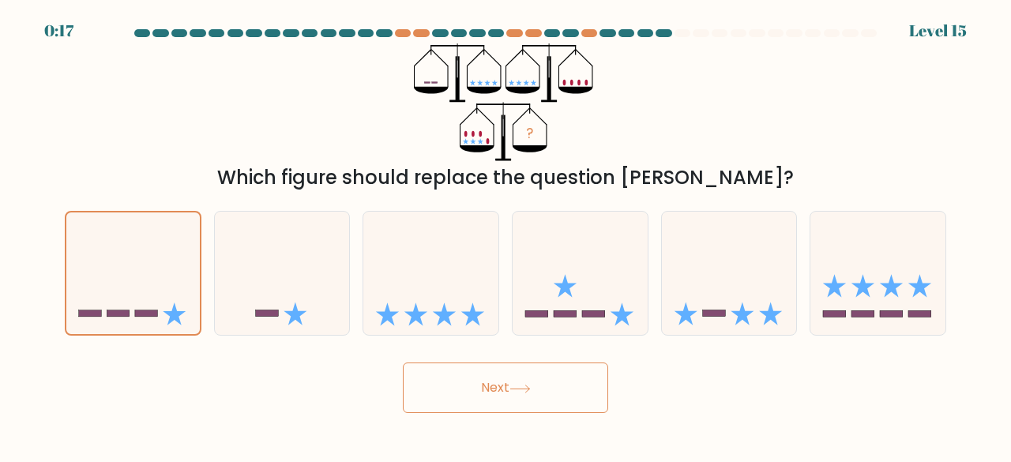
click at [550, 370] on button "Next" at bounding box center [505, 388] width 205 height 51
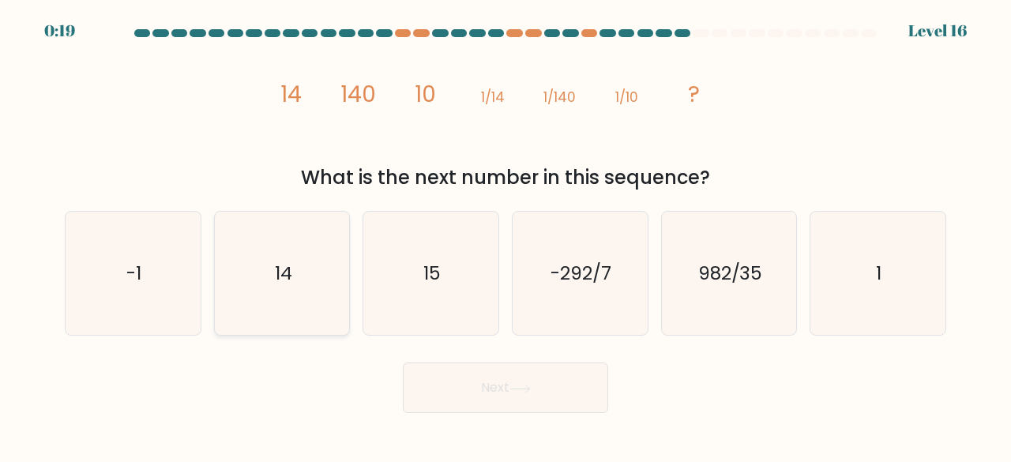
click at [260, 236] on icon "14" at bounding box center [282, 274] width 124 height 124
click at [506, 235] on input "b. 14" at bounding box center [506, 234] width 1 height 4
radio input "true"
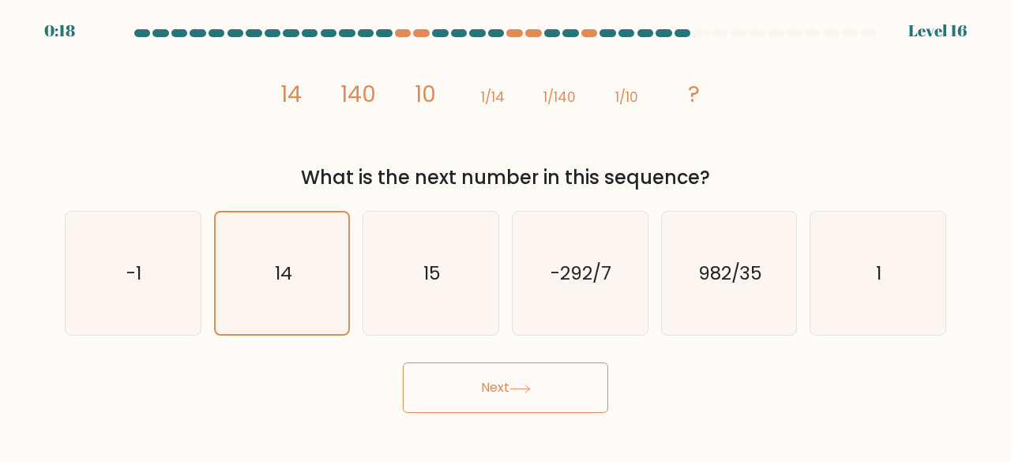
click at [537, 399] on button "Next" at bounding box center [505, 388] width 205 height 51
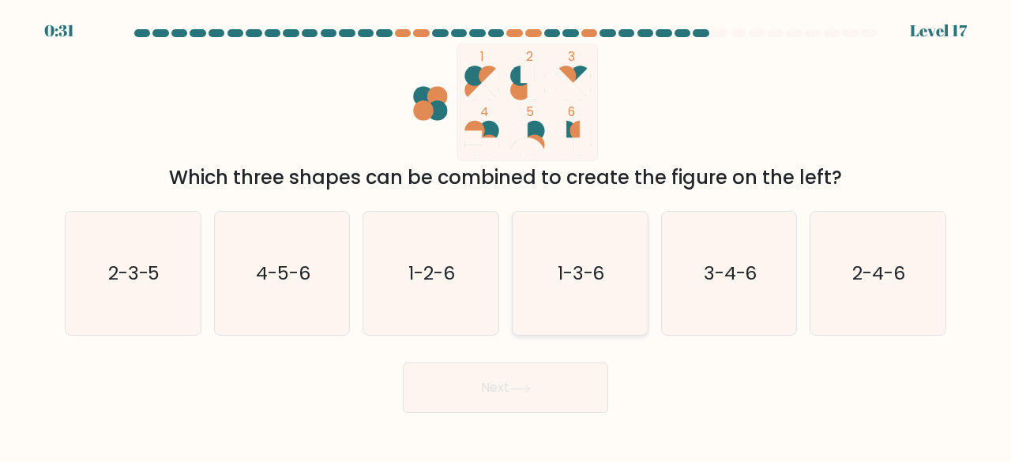
click at [585, 322] on icon "1-3-6" at bounding box center [580, 274] width 124 height 124
click at [506, 235] on input "d. 1-3-6" at bounding box center [506, 234] width 1 height 4
radio input "true"
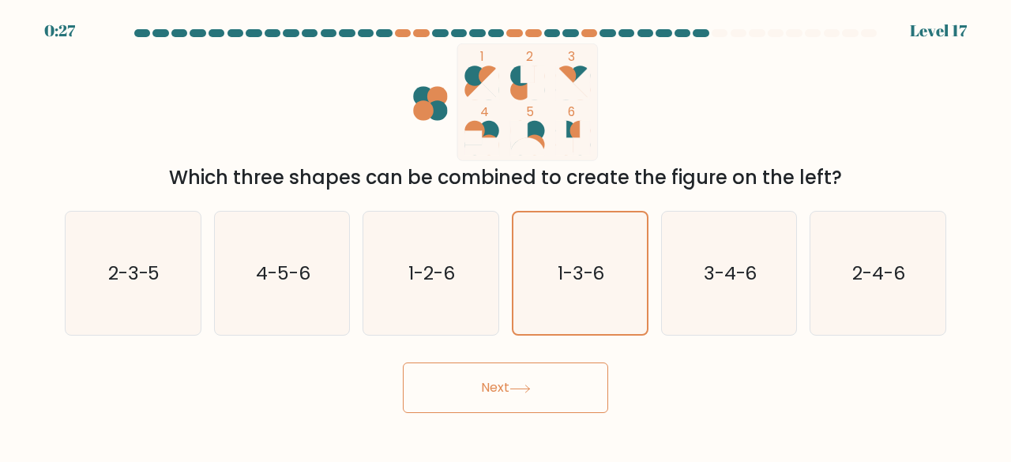
click at [510, 382] on button "Next" at bounding box center [505, 388] width 205 height 51
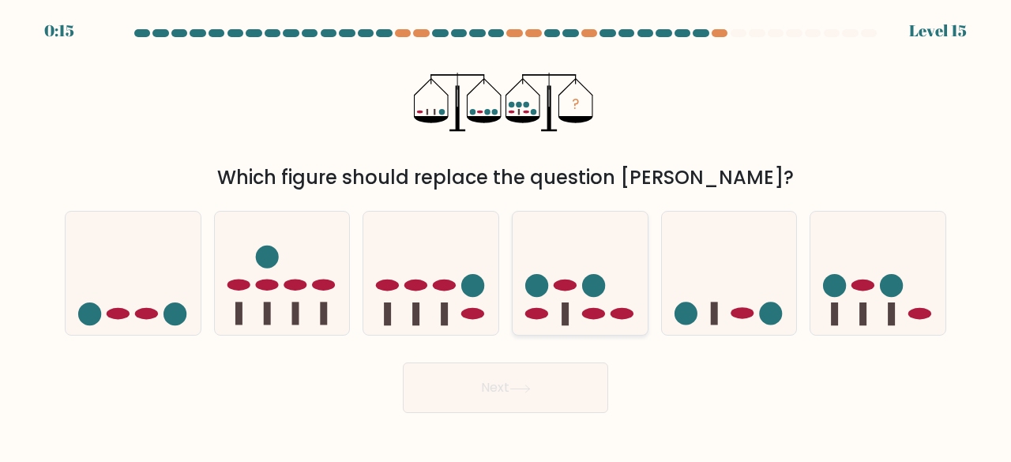
click at [600, 318] on ellipse at bounding box center [593, 314] width 23 height 12
click at [506, 235] on input "d." at bounding box center [506, 234] width 1 height 4
radio input "true"
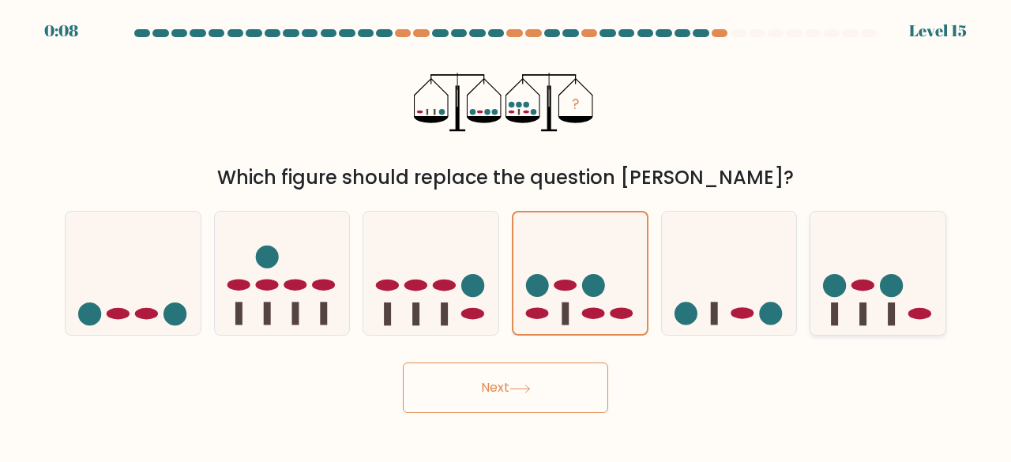
click at [912, 239] on icon at bounding box center [878, 272] width 135 height 111
click at [506, 235] on input "f." at bounding box center [506, 234] width 1 height 4
radio input "true"
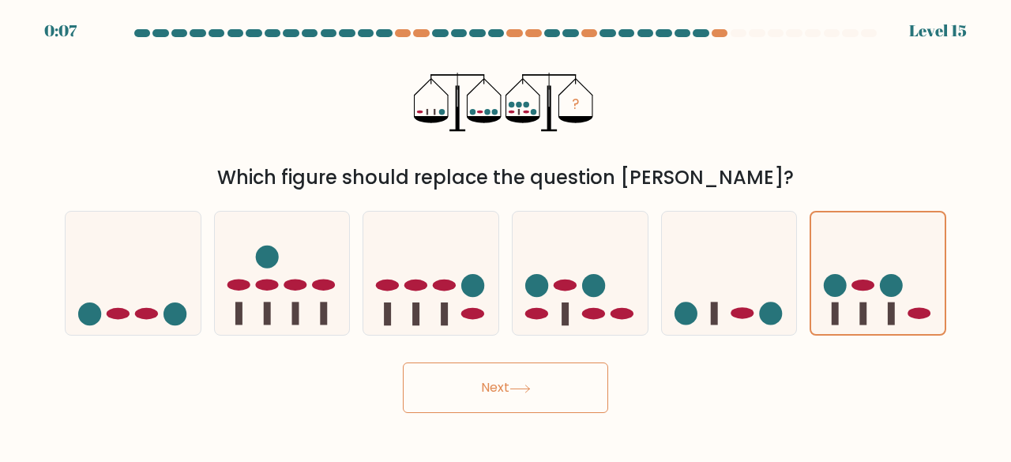
click at [583, 381] on button "Next" at bounding box center [505, 388] width 205 height 51
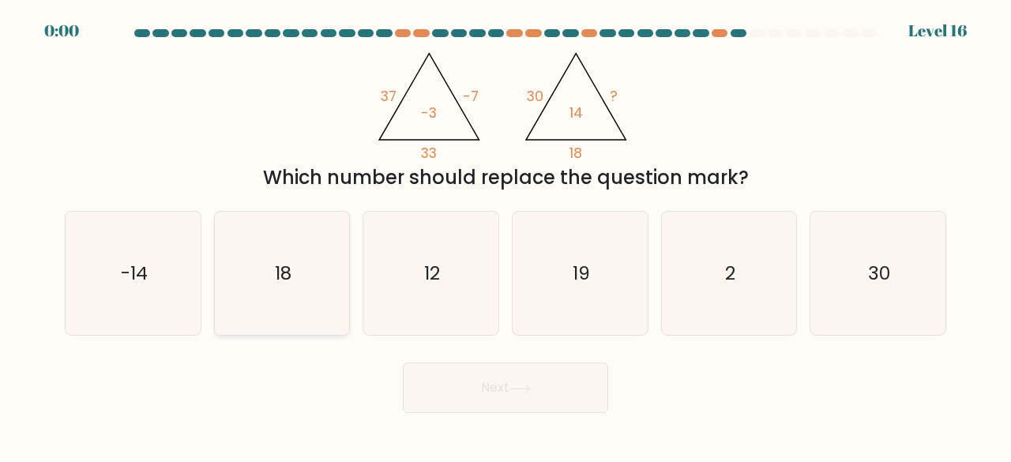
click at [318, 287] on icon "18" at bounding box center [282, 274] width 124 height 124
click at [506, 235] on input "b. 18" at bounding box center [506, 234] width 1 height 4
radio input "true"
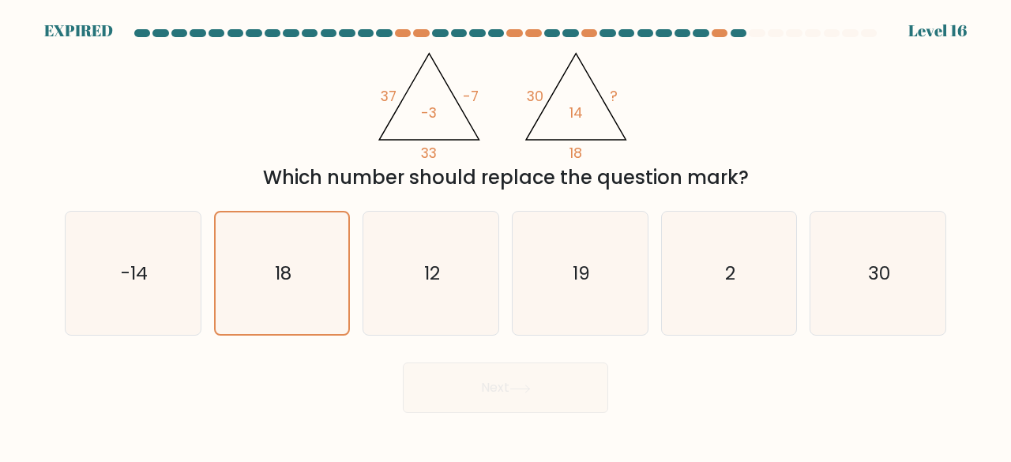
click at [570, 394] on div "Next" at bounding box center [505, 384] width 901 height 58
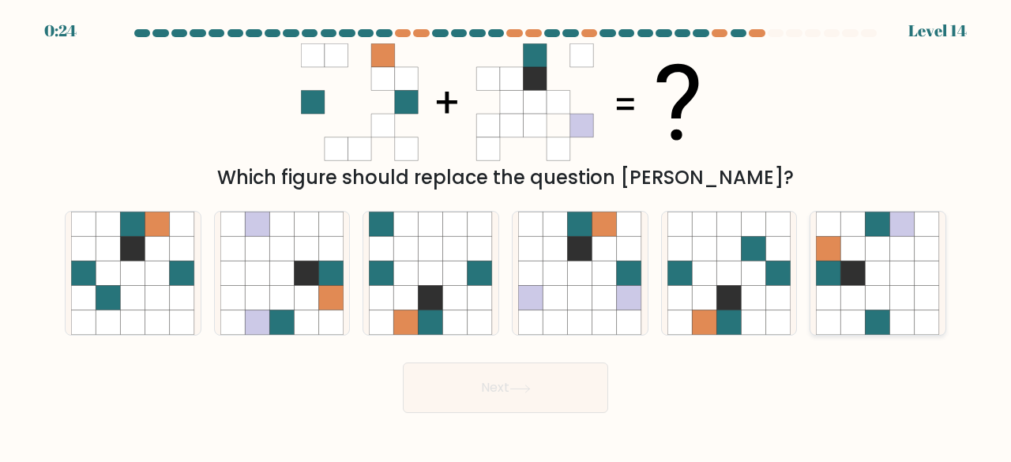
click at [887, 266] on icon at bounding box center [878, 274] width 24 height 24
click at [506, 235] on input "f." at bounding box center [506, 234] width 1 height 4
radio input "true"
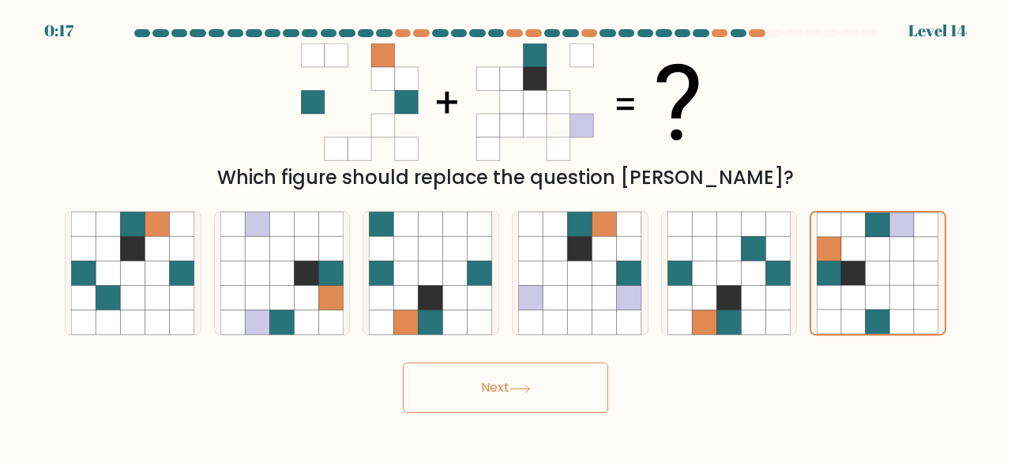
click at [548, 396] on button "Next" at bounding box center [505, 388] width 205 height 51
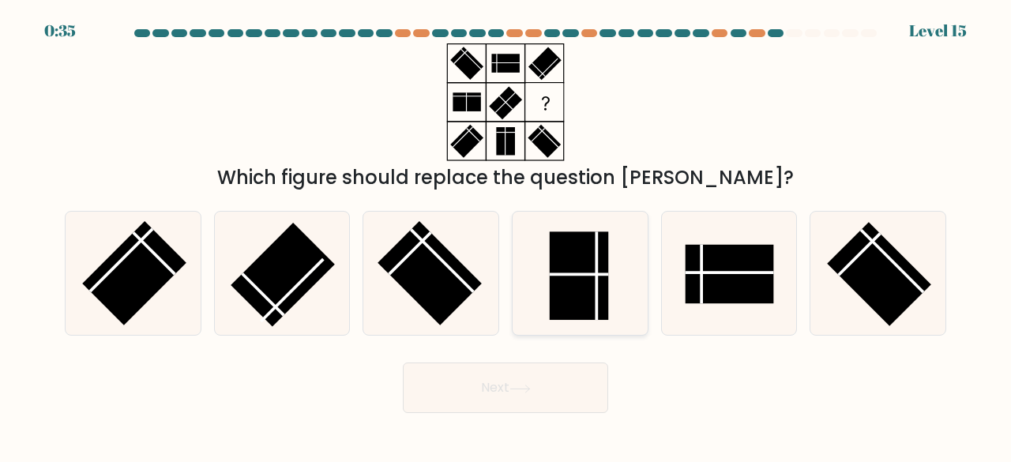
click at [555, 268] on rect at bounding box center [579, 276] width 59 height 88
click at [506, 235] on input "d." at bounding box center [506, 234] width 1 height 4
radio input "true"
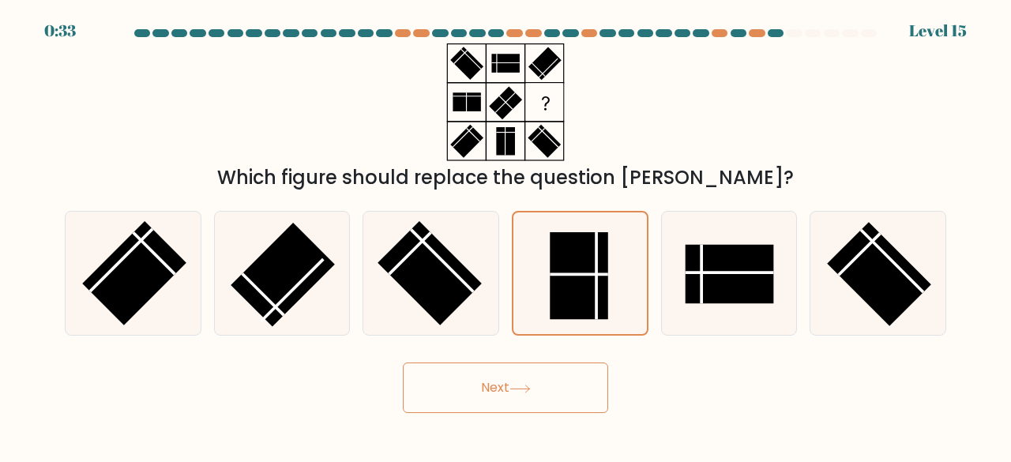
click at [531, 388] on icon at bounding box center [520, 389] width 21 height 9
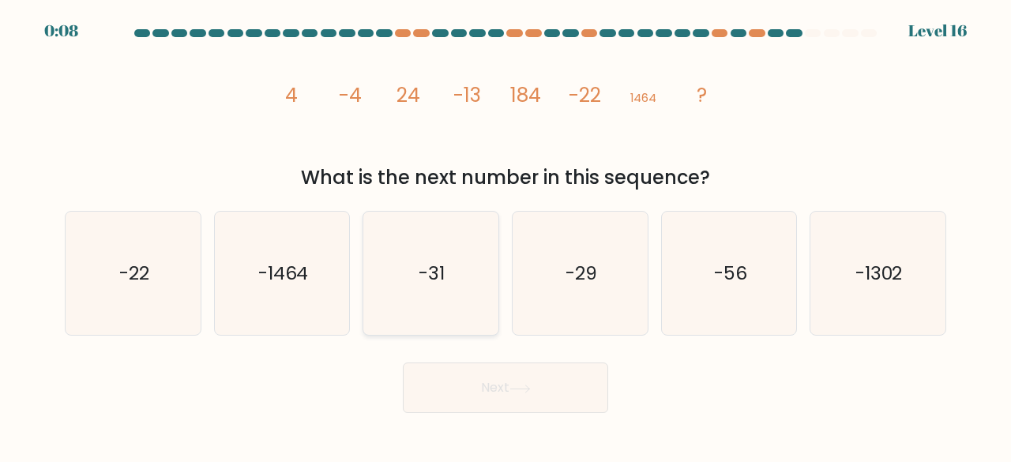
click at [459, 266] on icon "-31" at bounding box center [431, 274] width 124 height 124
click at [506, 235] on input "c. -31" at bounding box center [506, 234] width 1 height 4
radio input "true"
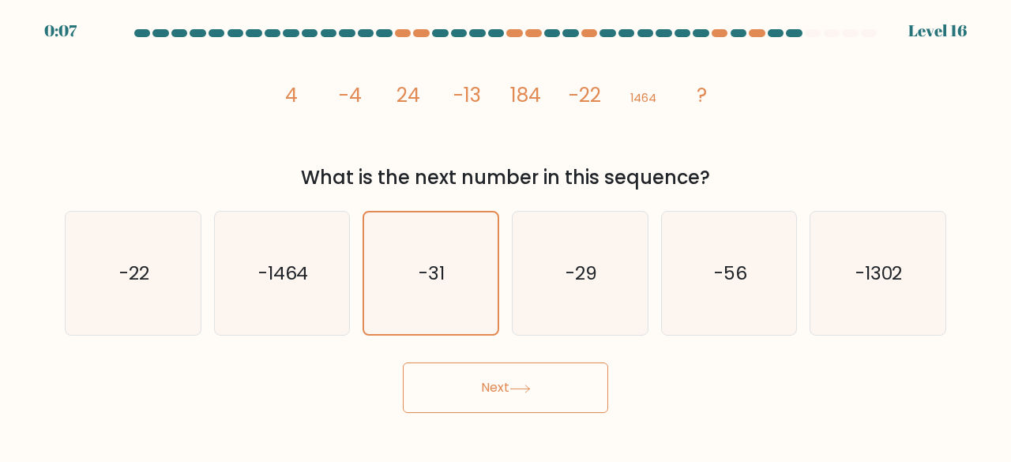
click at [531, 386] on icon at bounding box center [520, 389] width 21 height 9
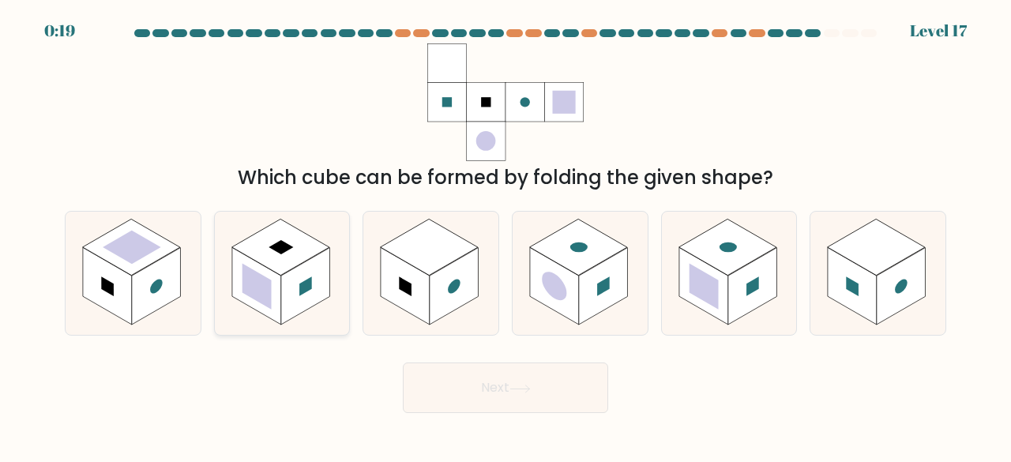
click at [310, 276] on rect at bounding box center [305, 286] width 49 height 77
click at [506, 235] on input "b." at bounding box center [506, 234] width 1 height 4
radio input "true"
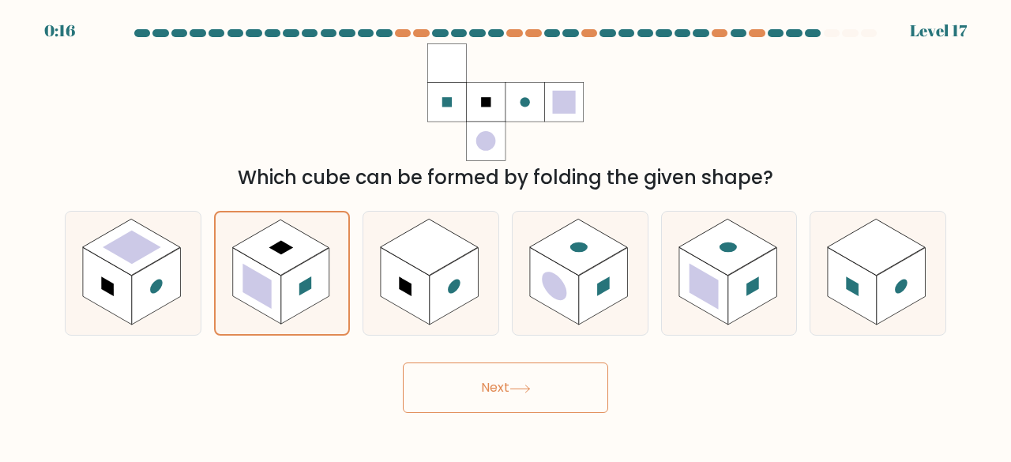
click at [518, 383] on button "Next" at bounding box center [505, 388] width 205 height 51
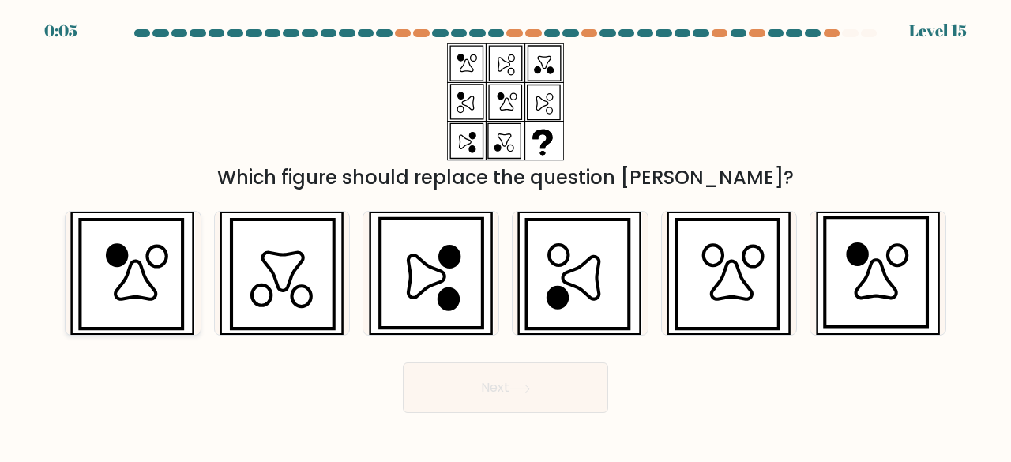
click at [160, 301] on icon at bounding box center [132, 275] width 103 height 110
click at [506, 235] on input "a." at bounding box center [506, 234] width 1 height 4
radio input "true"
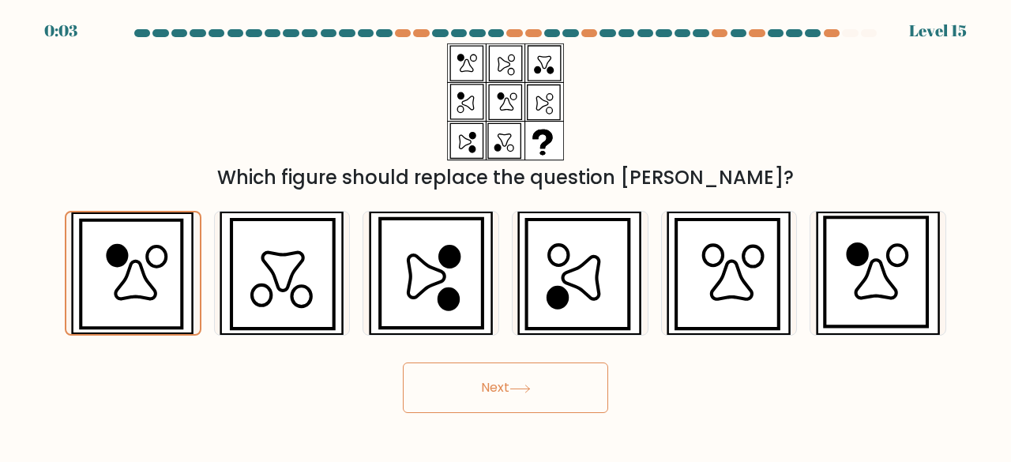
click at [472, 385] on button "Next" at bounding box center [505, 388] width 205 height 51
click at [567, 377] on button "Next" at bounding box center [505, 388] width 205 height 51
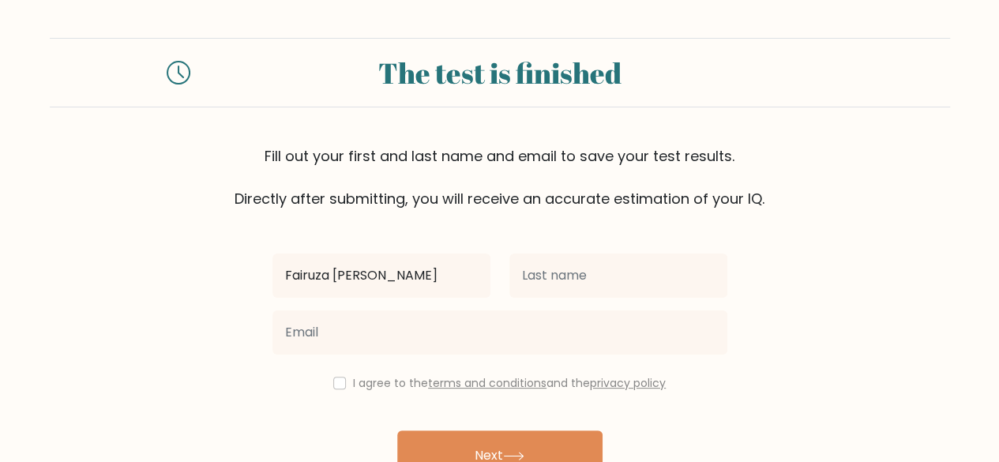
click at [454, 277] on input "Fairuza [PERSON_NAME]" at bounding box center [382, 276] width 218 height 44
type input "Fairuza [PERSON_NAME]"
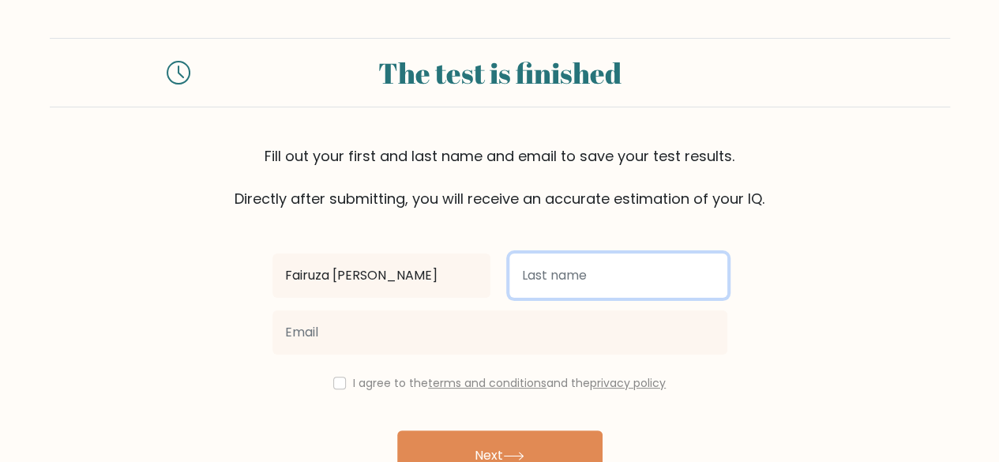
click at [556, 269] on input "text" at bounding box center [619, 276] width 218 height 44
paste input "Setiadi"
type input "Setiadi"
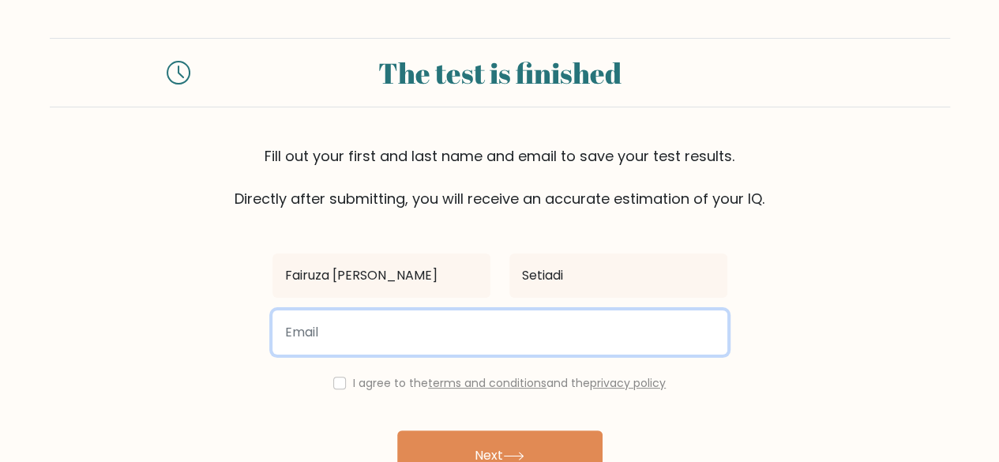
click at [378, 342] on input "email" at bounding box center [500, 333] width 455 height 44
type input "[DOMAIN_NAME][EMAIL_ADDRESS][DOMAIN_NAME]"
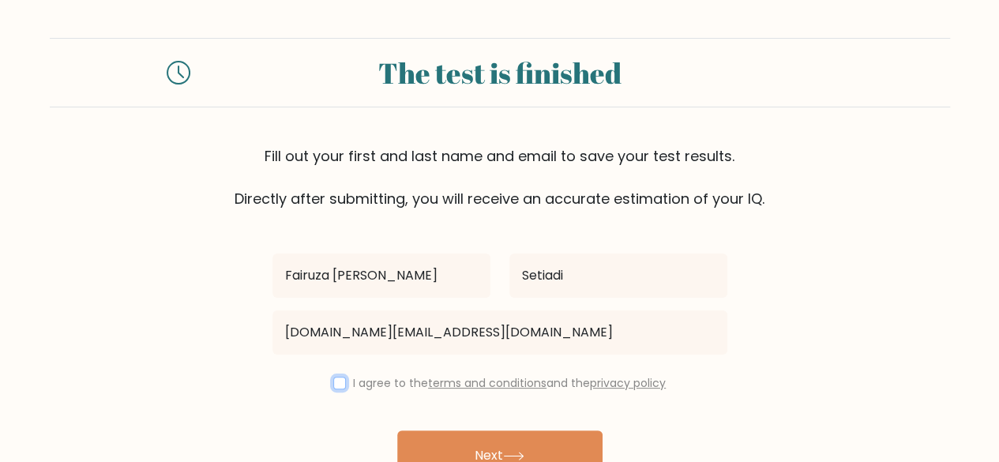
click at [335, 383] on input "checkbox" at bounding box center [339, 383] width 13 height 13
checkbox input "true"
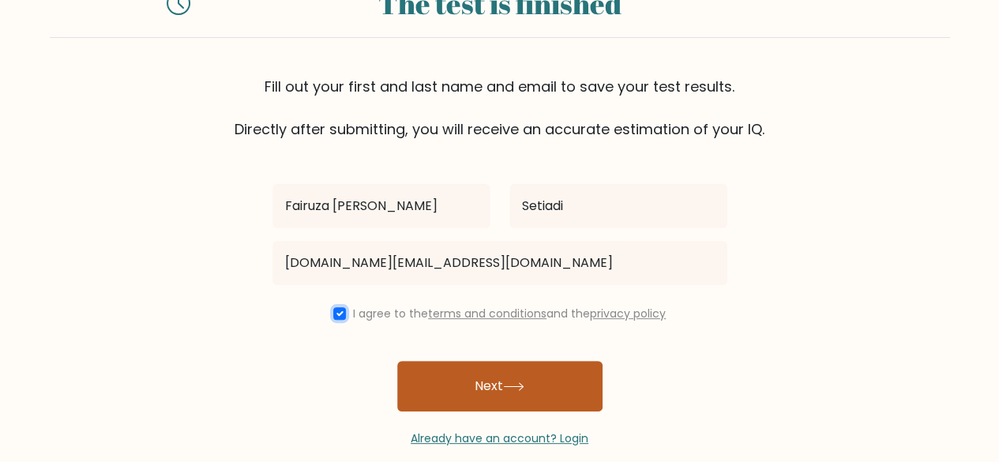
scroll to position [91, 0]
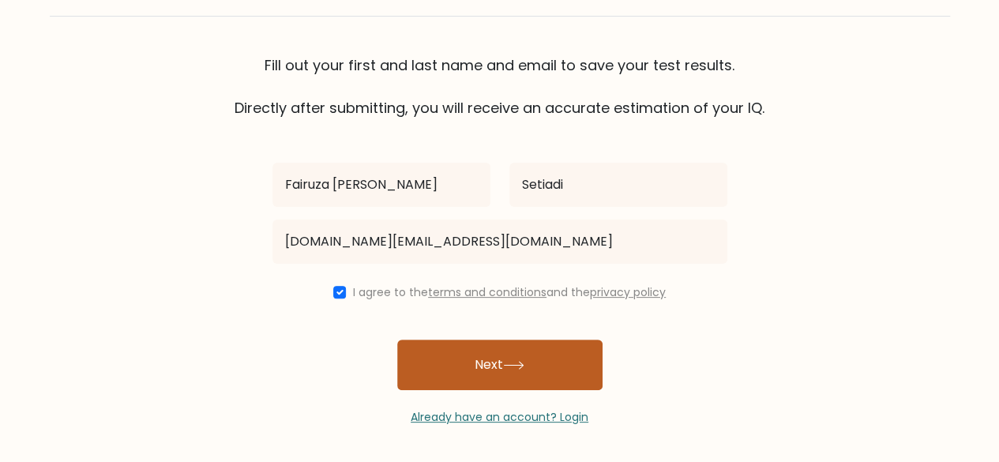
click at [457, 365] on button "Next" at bounding box center [499, 365] width 205 height 51
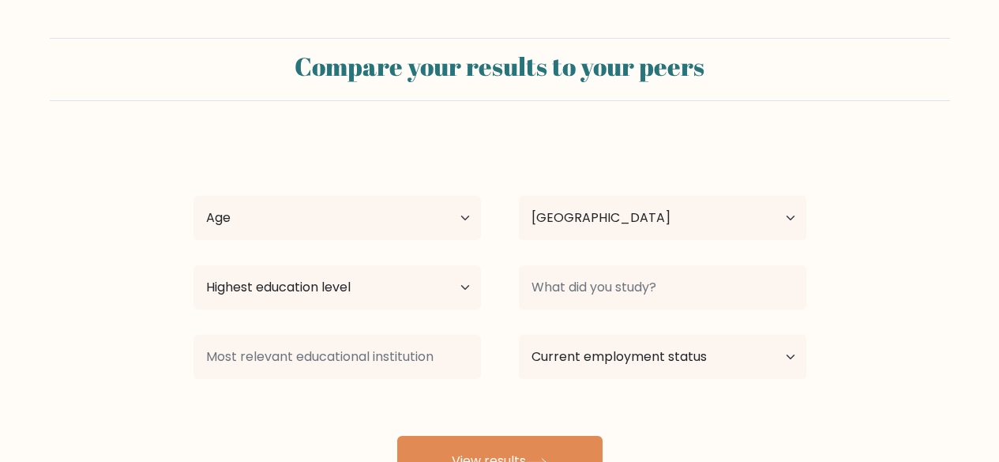
select select "ID"
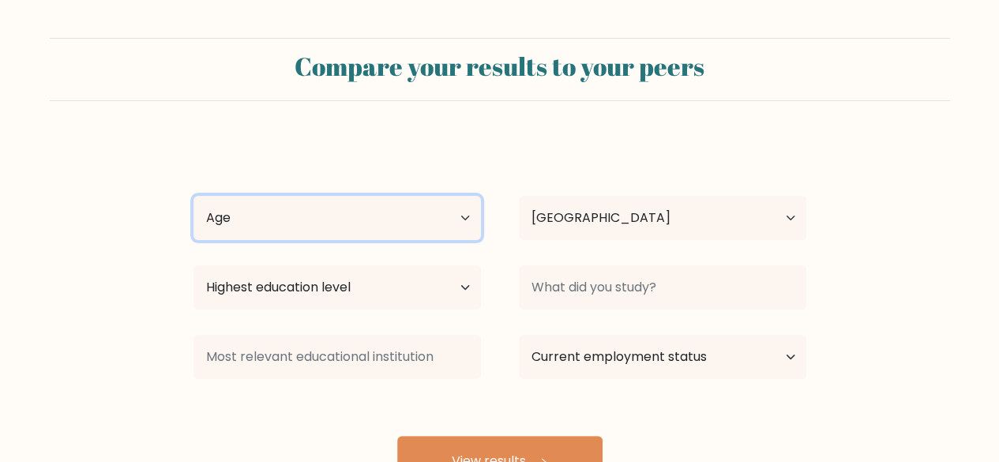
click at [384, 211] on select "Age Under [DEMOGRAPHIC_DATA] [DEMOGRAPHIC_DATA] [DEMOGRAPHIC_DATA] [DEMOGRAPHIC…" at bounding box center [338, 218] width 288 height 44
select select "18_24"
click at [194, 196] on select "Age Under [DEMOGRAPHIC_DATA] [DEMOGRAPHIC_DATA] [DEMOGRAPHIC_DATA] [DEMOGRAPHIC…" at bounding box center [338, 218] width 288 height 44
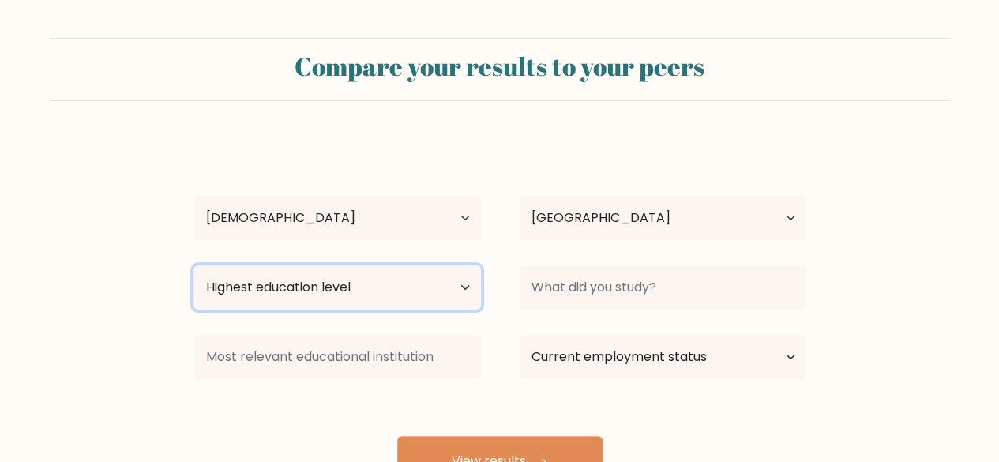
click at [341, 287] on select "Highest education level No schooling Primary Lower Secondary Upper Secondary Oc…" at bounding box center [338, 287] width 288 height 44
select select "bachelors_degree"
click at [194, 265] on select "Highest education level No schooling Primary Lower Secondary Upper Secondary Oc…" at bounding box center [338, 287] width 288 height 44
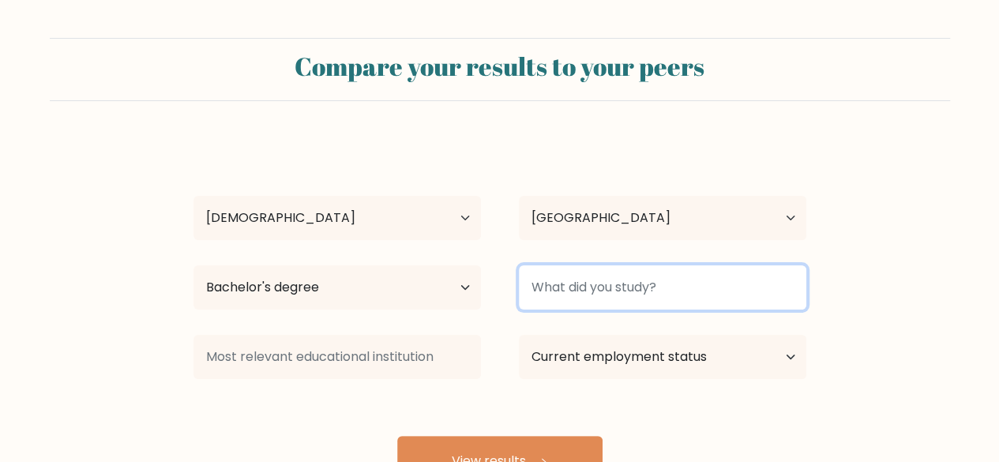
click at [613, 292] on input at bounding box center [663, 287] width 288 height 44
type input "Communication Science"
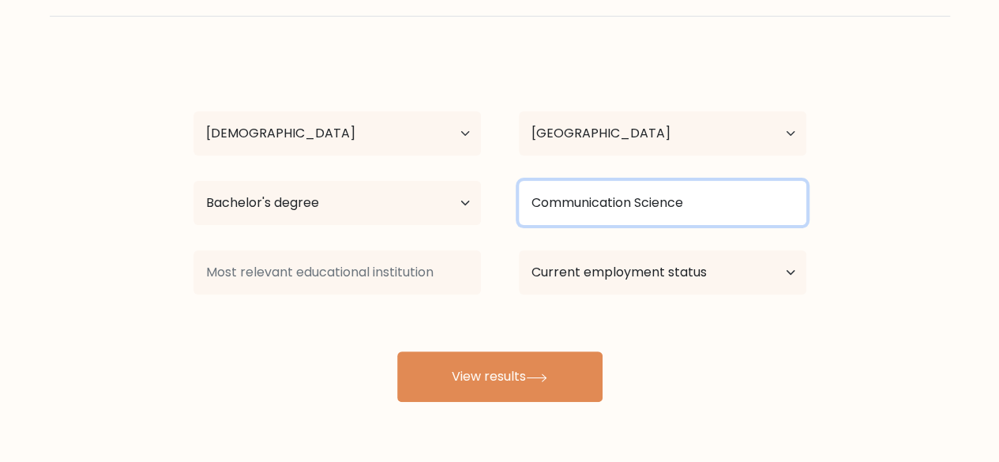
scroll to position [85, 0]
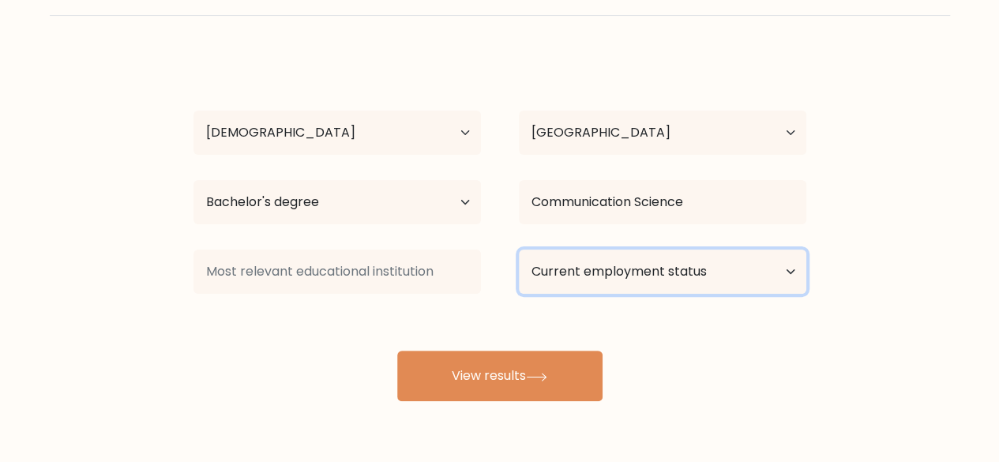
click at [613, 279] on select "Current employment status Employed Student Retired Other / prefer not to answer" at bounding box center [663, 272] width 288 height 44
select select "other"
click at [519, 250] on select "Current employment status Employed Student Retired Other / prefer not to answer" at bounding box center [663, 272] width 288 height 44
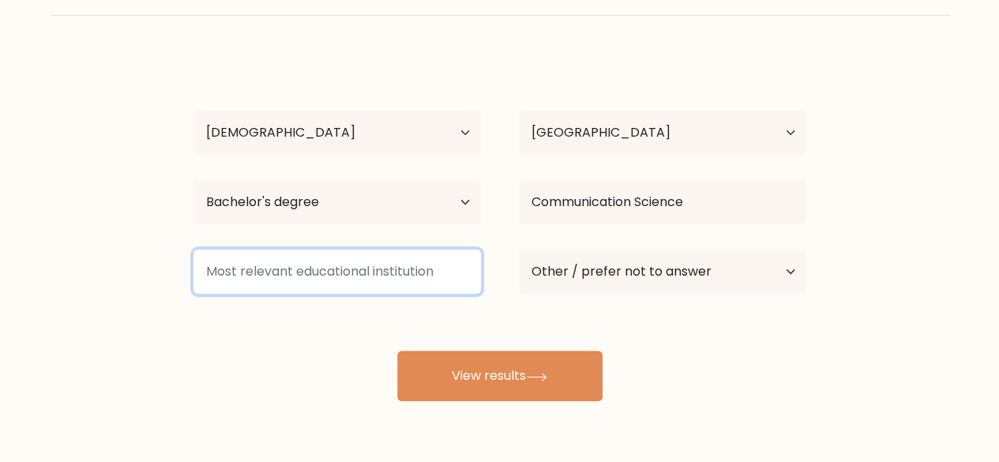
click at [362, 266] on input at bounding box center [338, 272] width 288 height 44
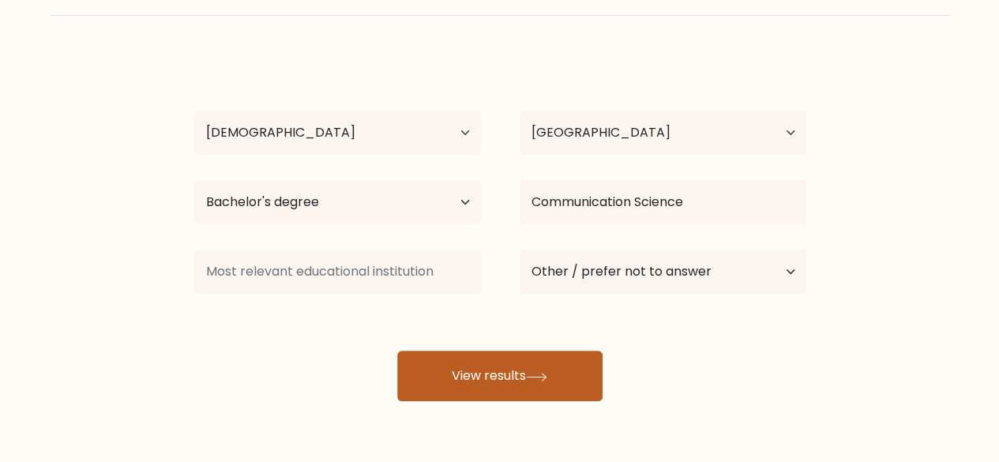
click at [474, 371] on button "View results" at bounding box center [499, 376] width 205 height 51
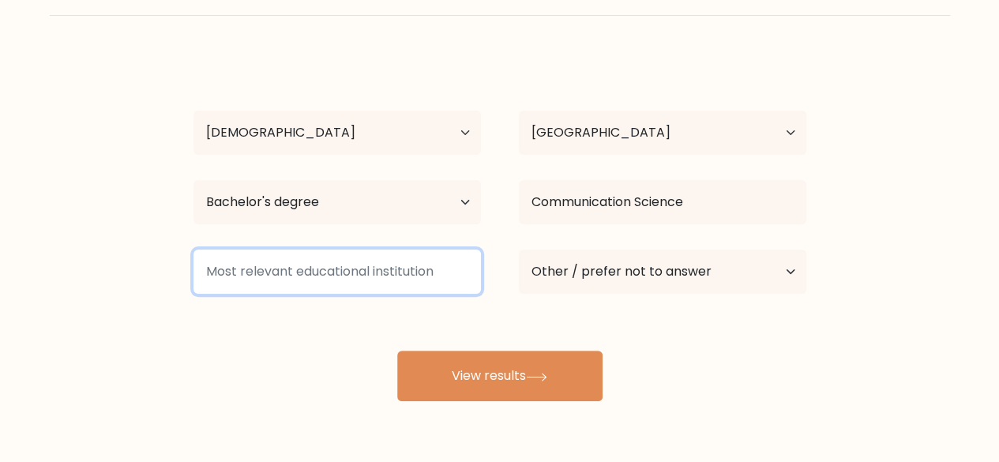
click at [396, 279] on input at bounding box center [338, 272] width 288 height 44
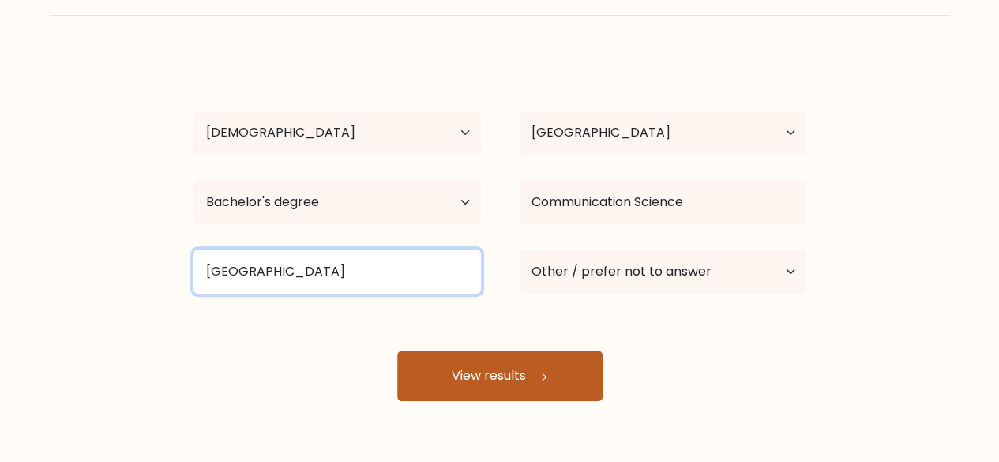
type input "Diponegoro University"
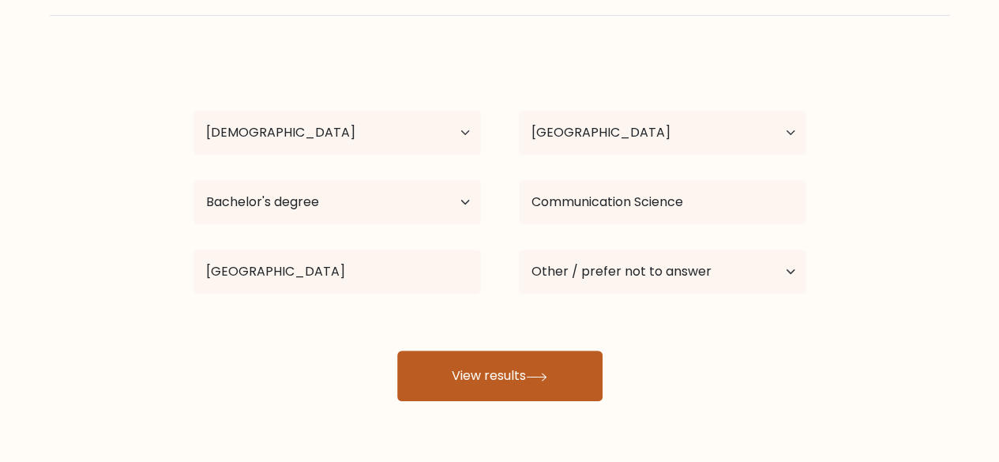
click at [506, 380] on button "View results" at bounding box center [499, 376] width 205 height 51
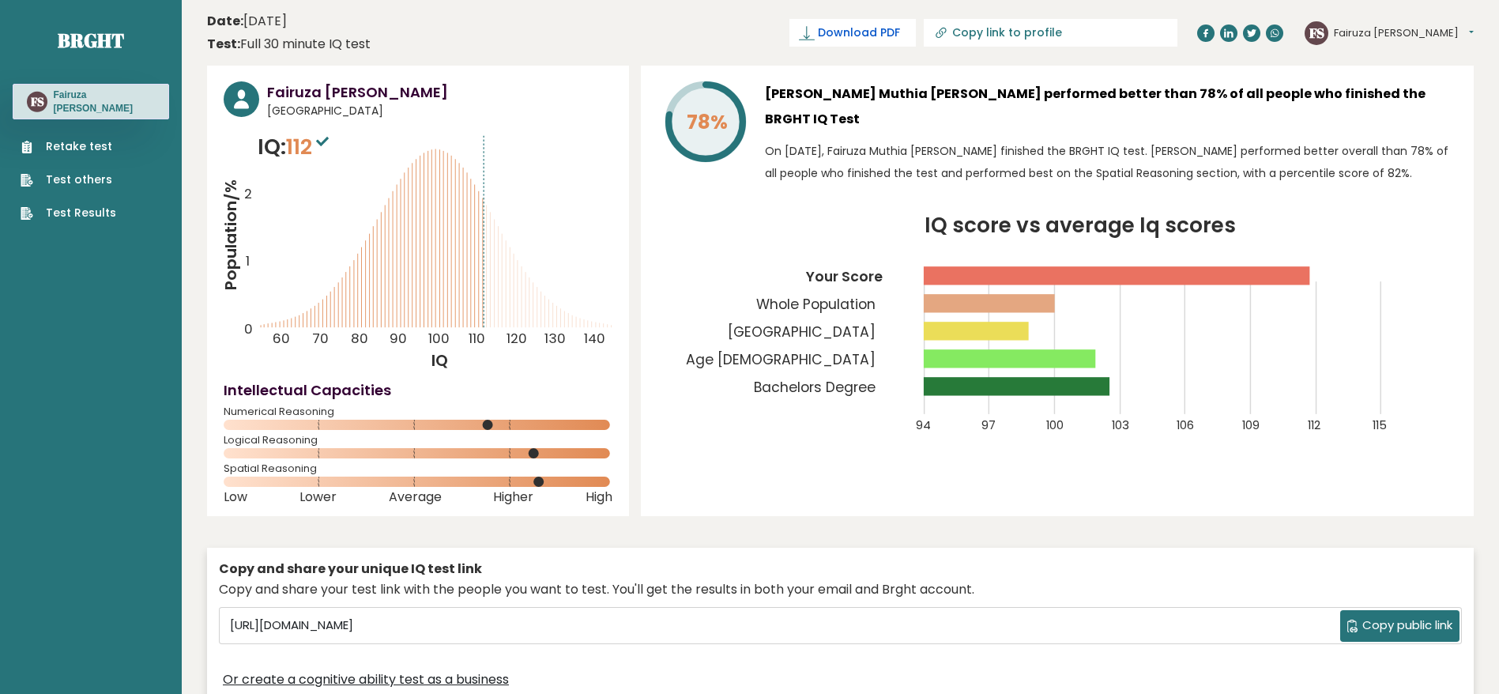
click at [900, 30] on span "Download PDF" at bounding box center [859, 32] width 82 height 17
click at [82, 180] on link "Test others" at bounding box center [69, 179] width 96 height 17
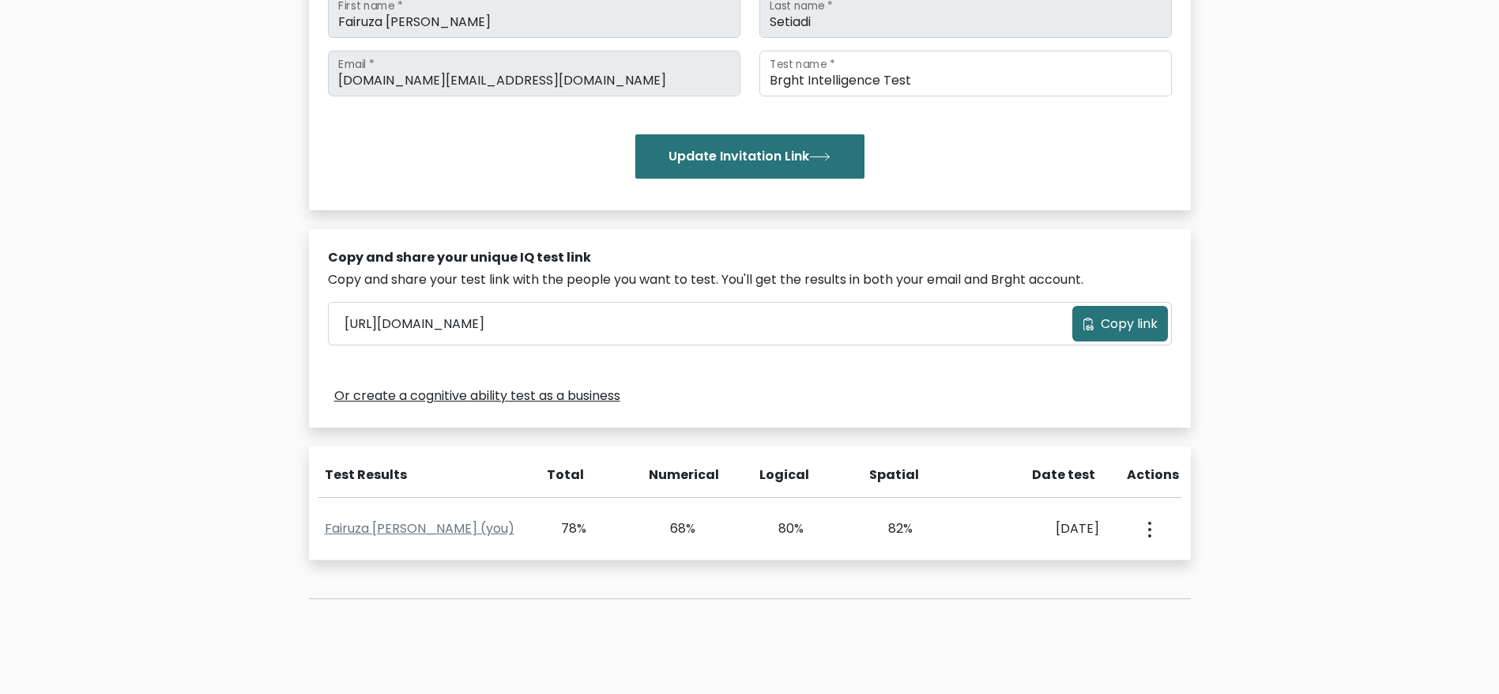
scroll to position [277, 0]
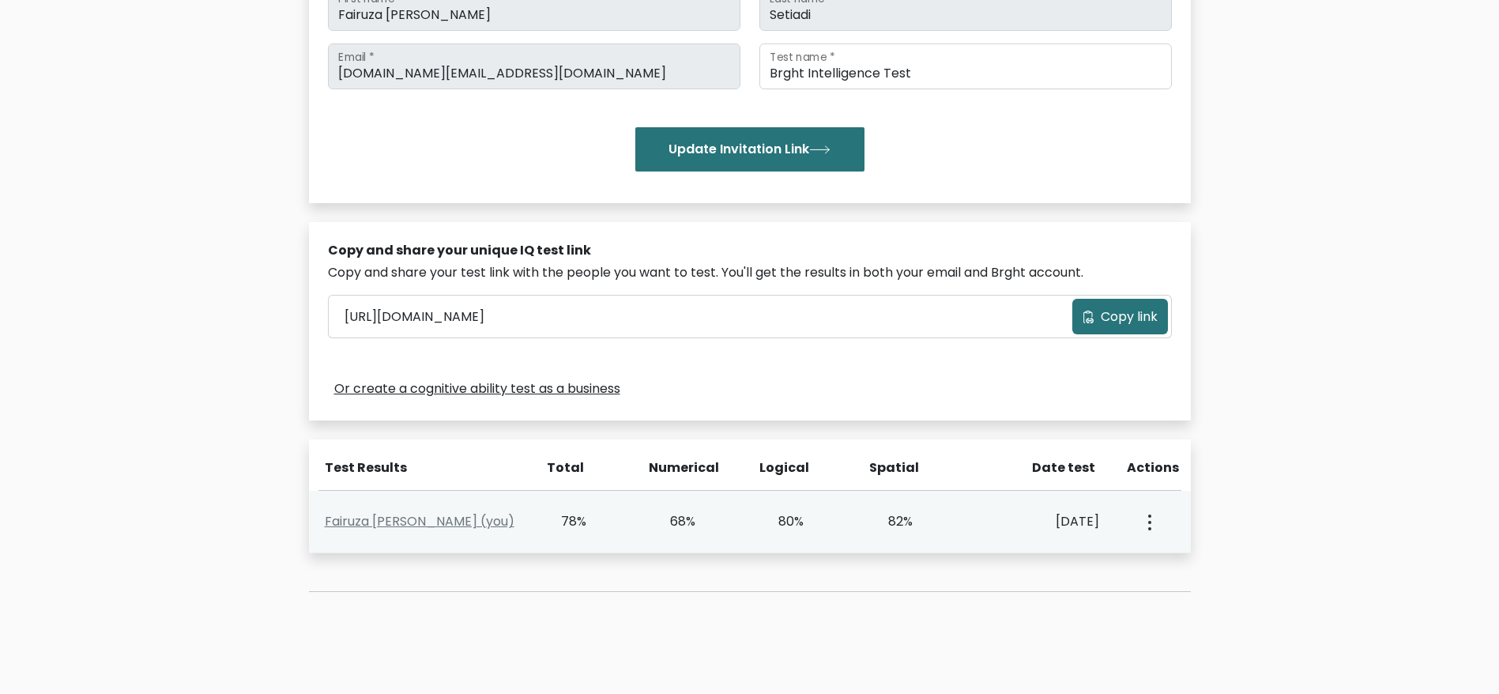
click at [1148, 518] on icon "button" at bounding box center [1149, 522] width 3 height 16
click at [1203, 570] on link "View Profile" at bounding box center [1204, 567] width 125 height 25
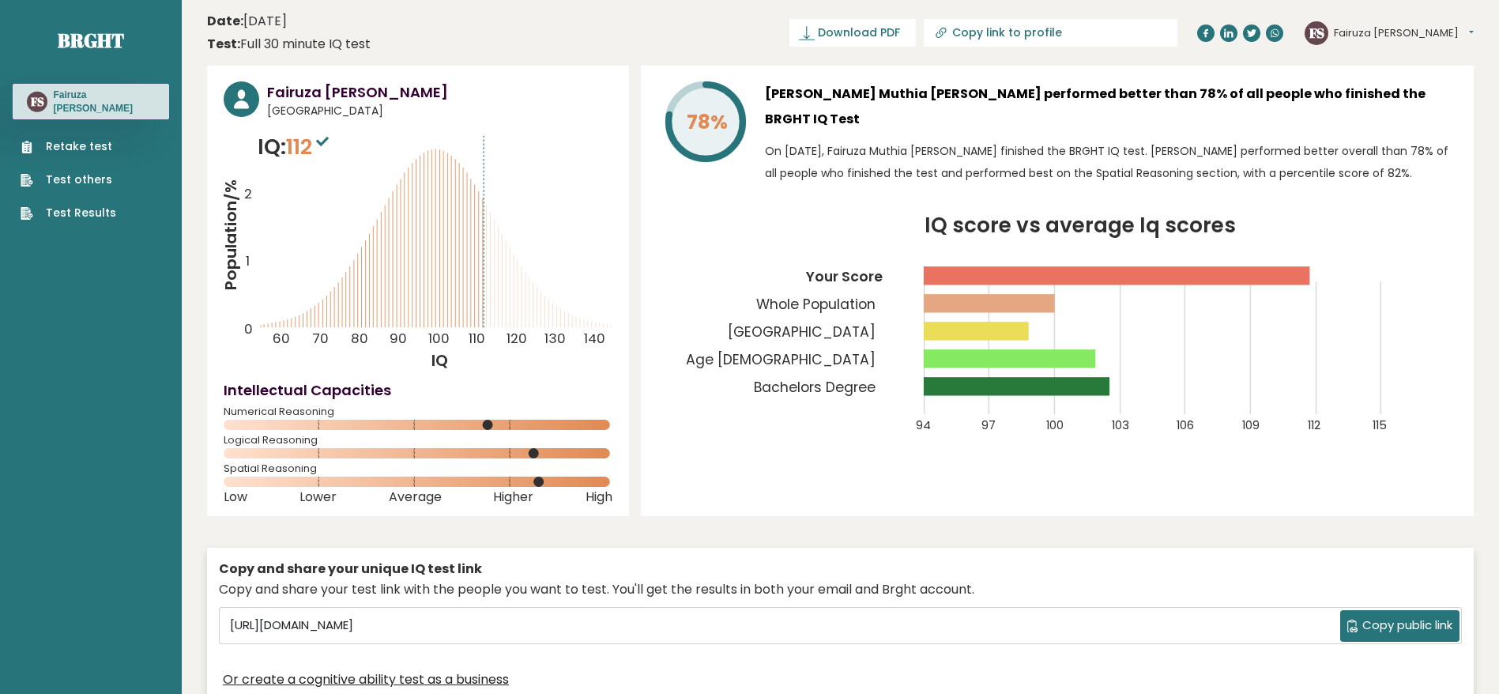
click at [75, 179] on link "Test others" at bounding box center [69, 179] width 96 height 17
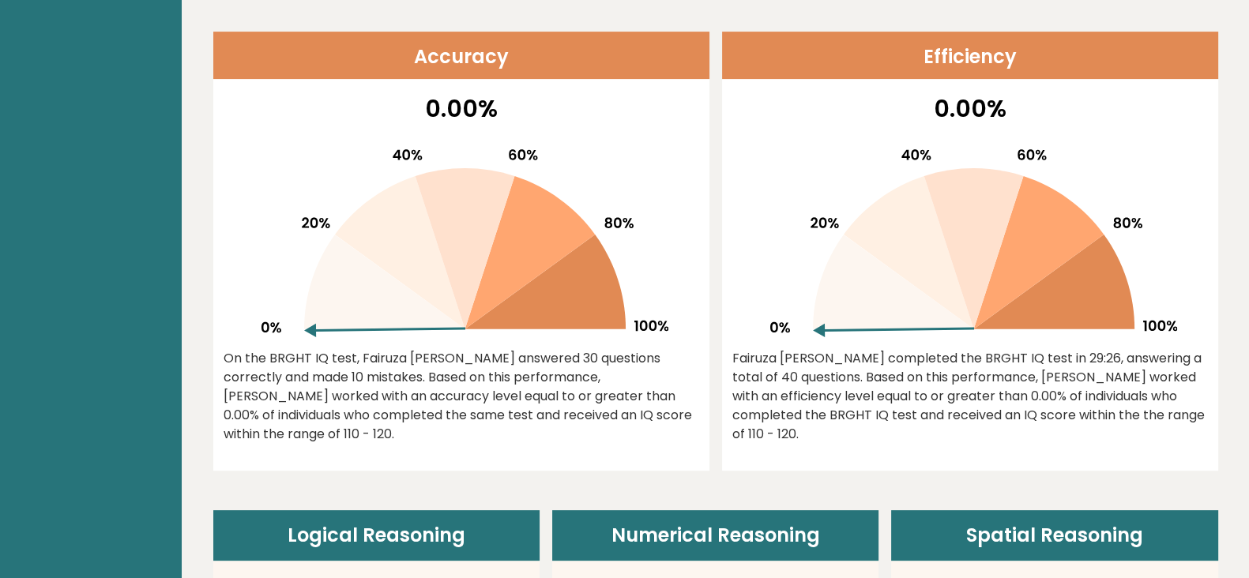
scroll to position [668, 0]
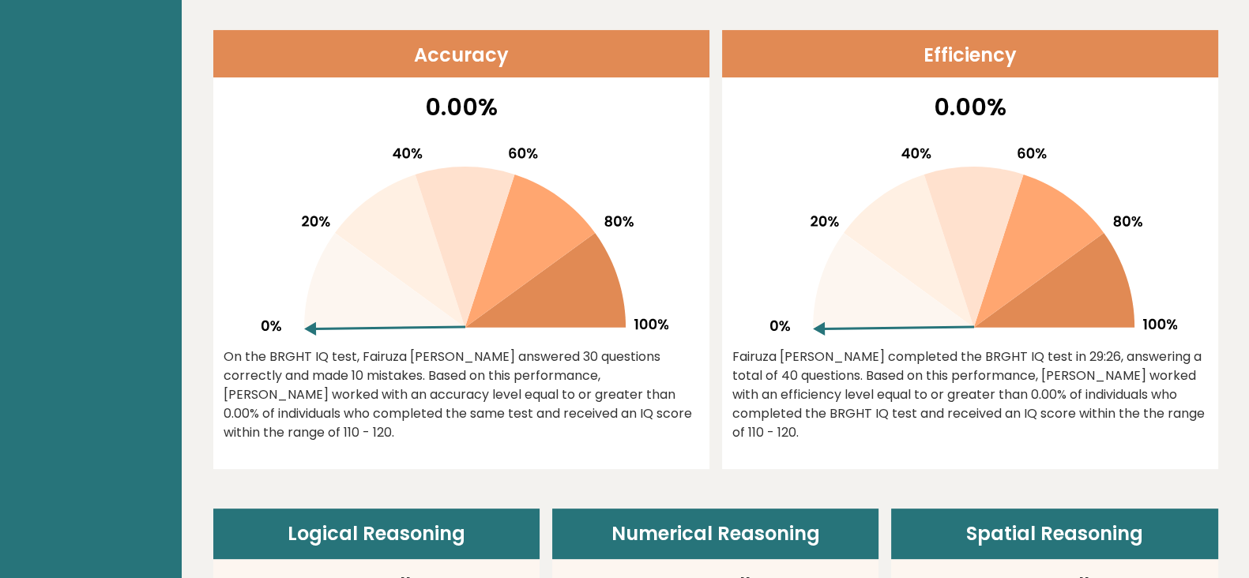
click at [410, 282] on icon at bounding box center [400, 251] width 130 height 153
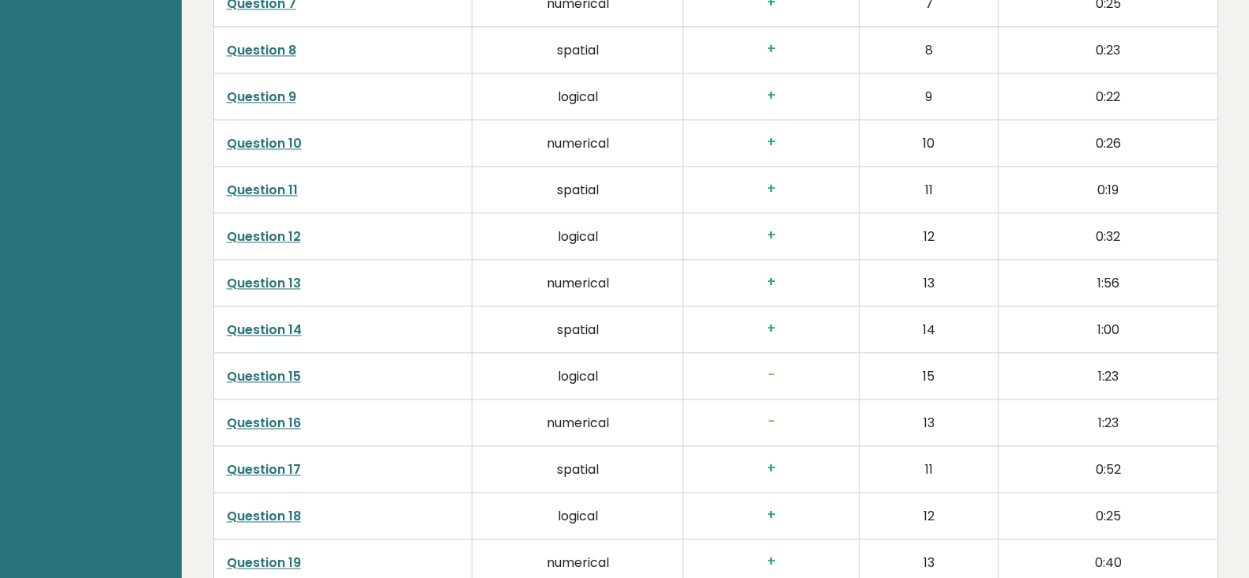
scroll to position [2871, 0]
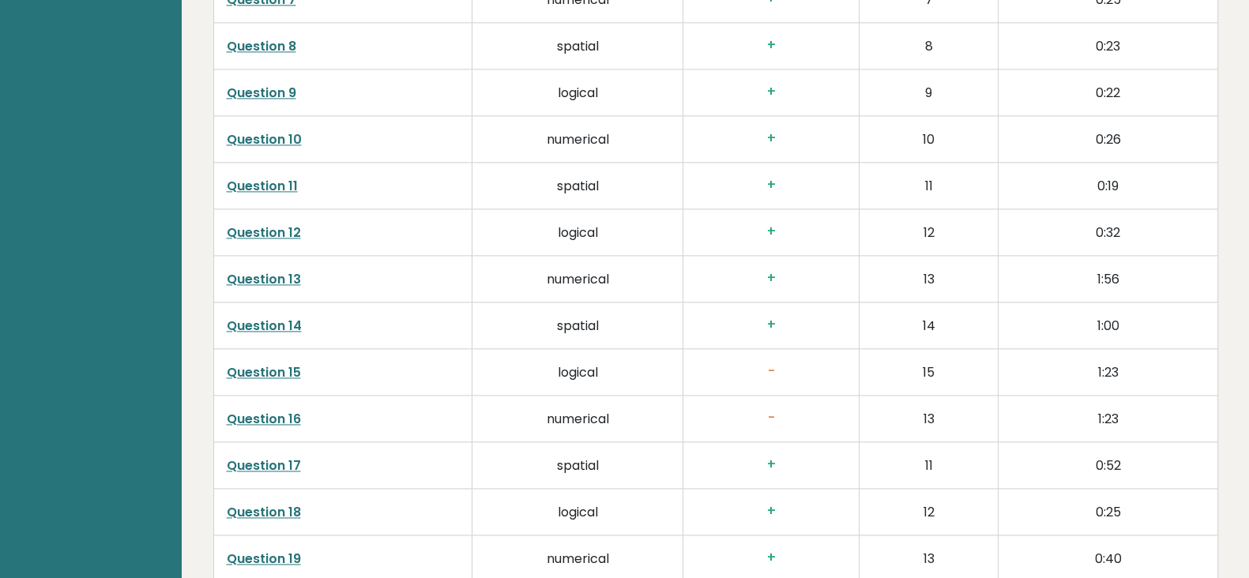
click at [247, 373] on link "Question 15" at bounding box center [264, 372] width 74 height 18
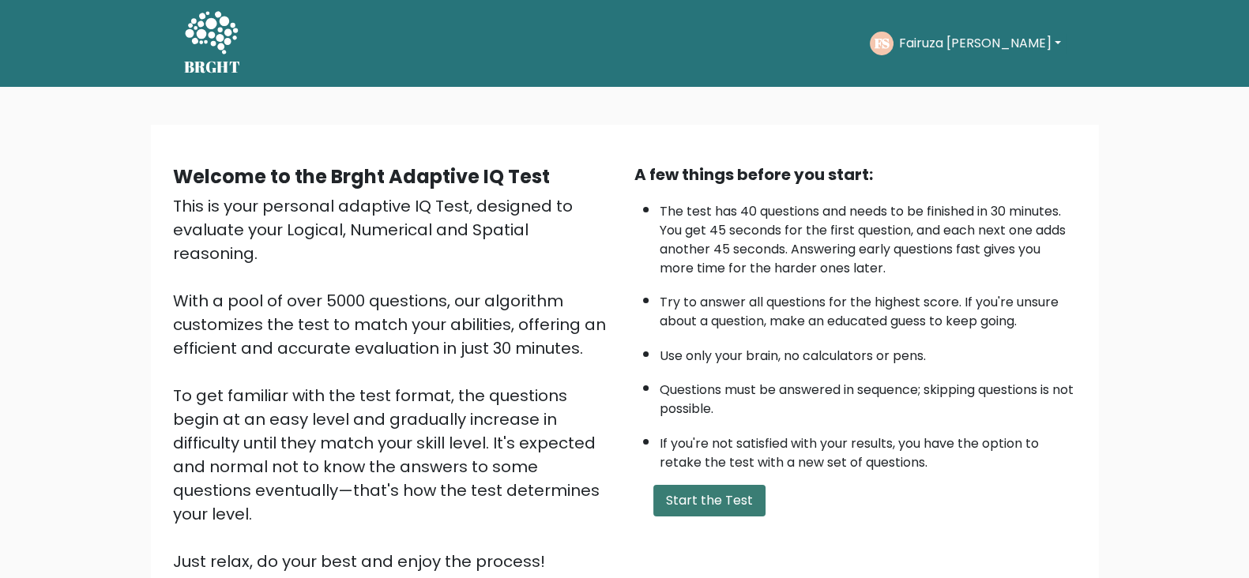
click at [713, 499] on button "Start the Test" at bounding box center [709, 501] width 112 height 32
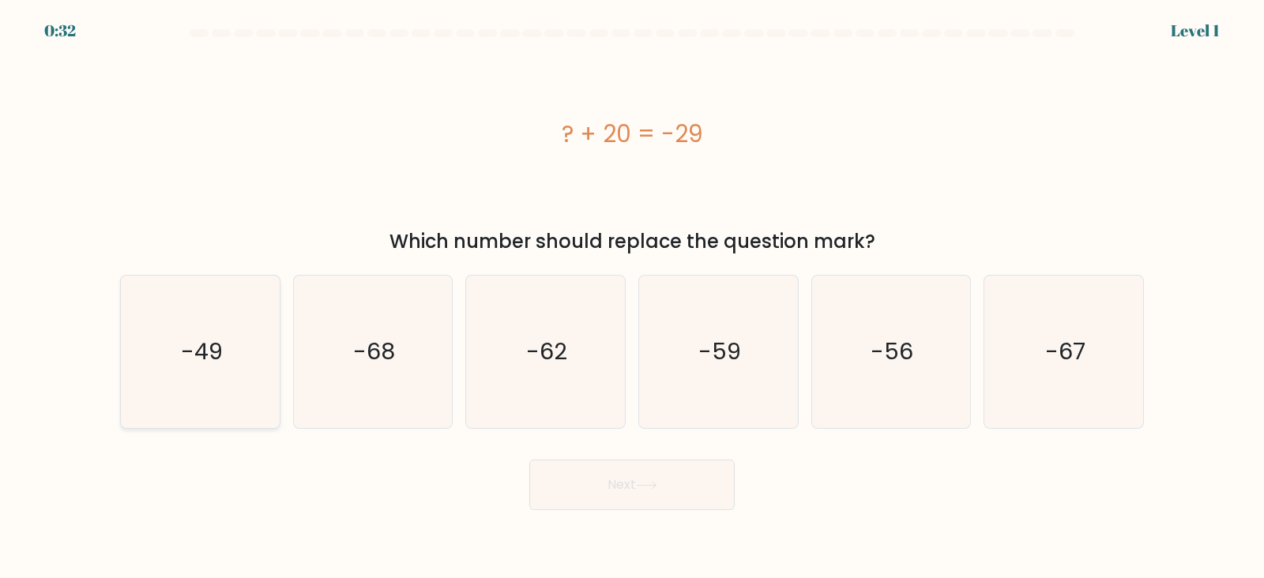
click at [240, 365] on icon "-49" at bounding box center [200, 352] width 152 height 152
click at [632, 297] on input "a. -49" at bounding box center [632, 293] width 1 height 8
radio input "true"
click at [602, 486] on button "Next" at bounding box center [631, 485] width 205 height 51
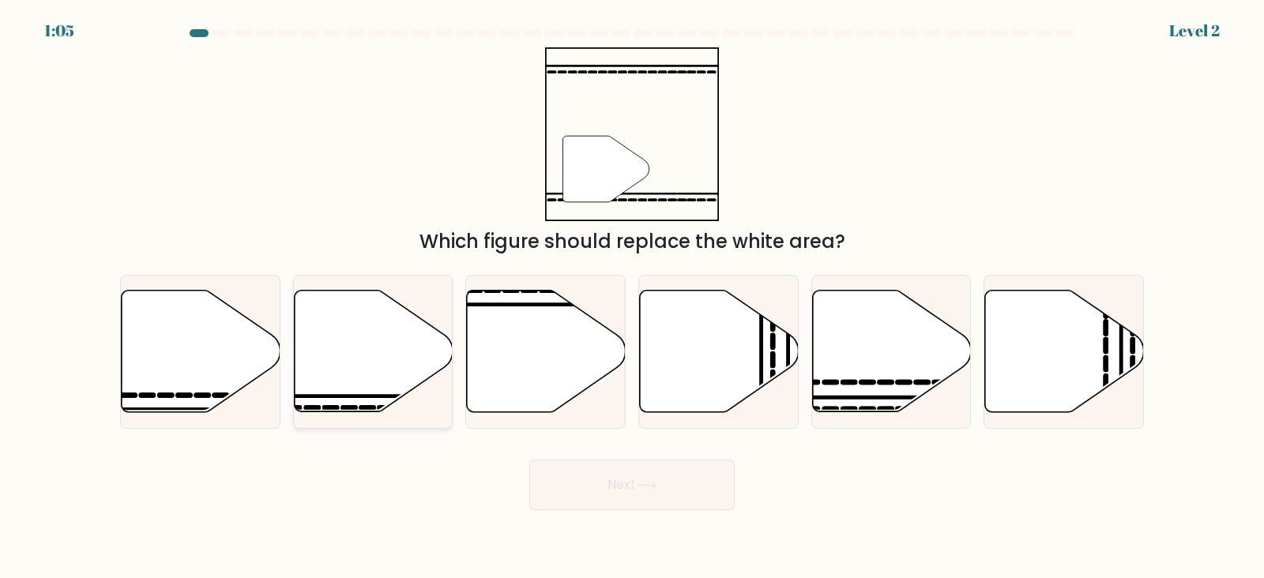
click at [352, 357] on icon at bounding box center [373, 351] width 159 height 122
click at [632, 297] on input "b." at bounding box center [632, 293] width 1 height 8
radio input "true"
click at [641, 502] on button "Next" at bounding box center [631, 485] width 205 height 51
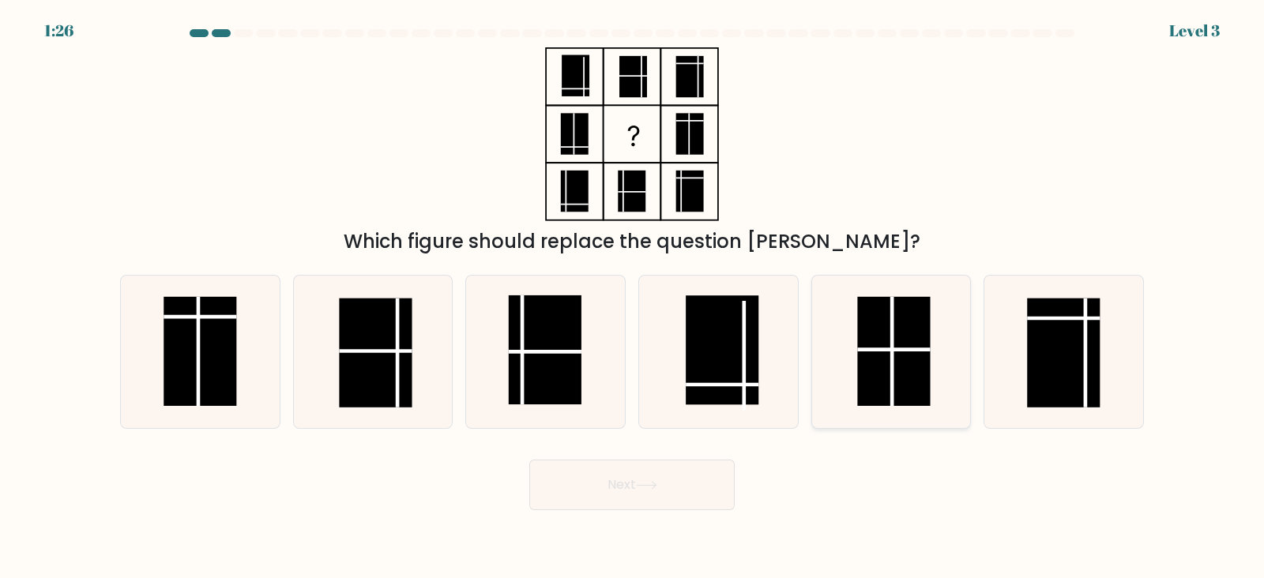
click at [934, 375] on icon at bounding box center [891, 352] width 152 height 152
click at [633, 297] on input "e." at bounding box center [632, 293] width 1 height 8
radio input "true"
click at [648, 476] on button "Next" at bounding box center [631, 485] width 205 height 51
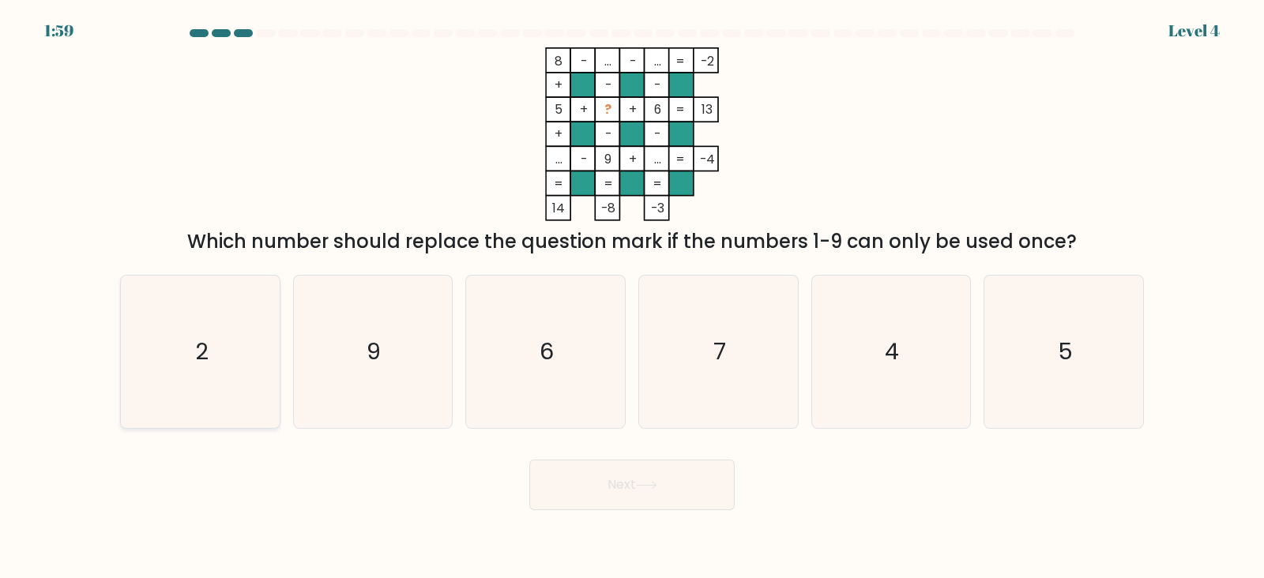
click at [201, 348] on text "2" at bounding box center [201, 352] width 13 height 32
click at [632, 297] on input "a. 2" at bounding box center [632, 293] width 1 height 8
radio input "true"
click at [634, 502] on button "Next" at bounding box center [631, 485] width 205 height 51
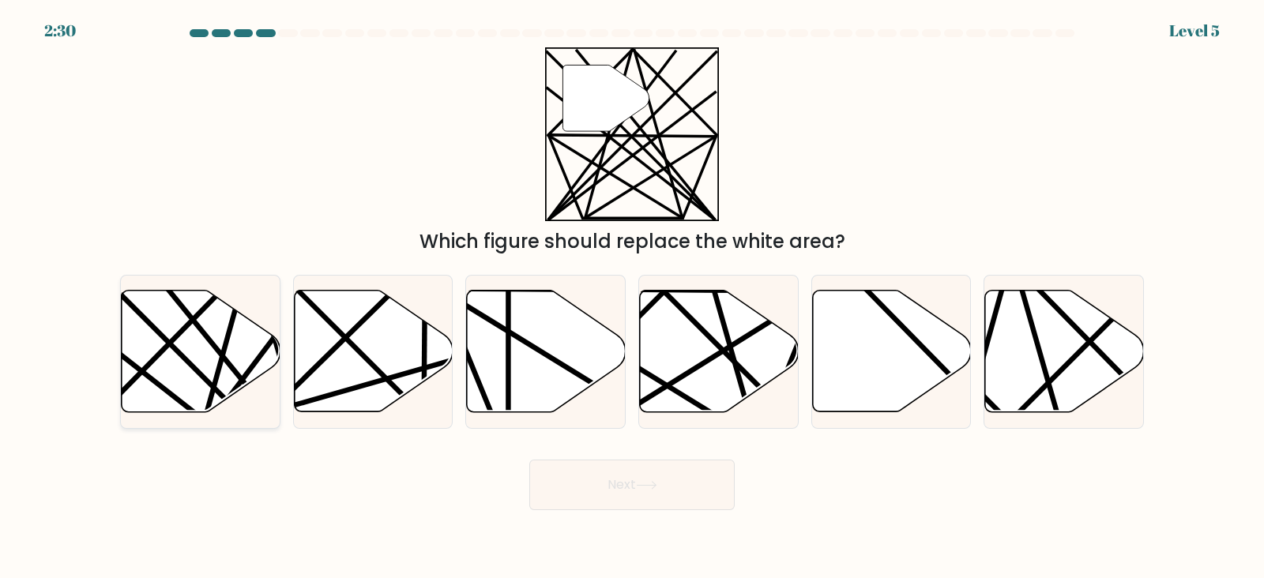
click at [237, 307] on line at bounding box center [205, 416] width 85 height 310
click at [632, 297] on input "a." at bounding box center [632, 293] width 1 height 8
radio input "true"
click at [589, 480] on button "Next" at bounding box center [631, 485] width 205 height 51
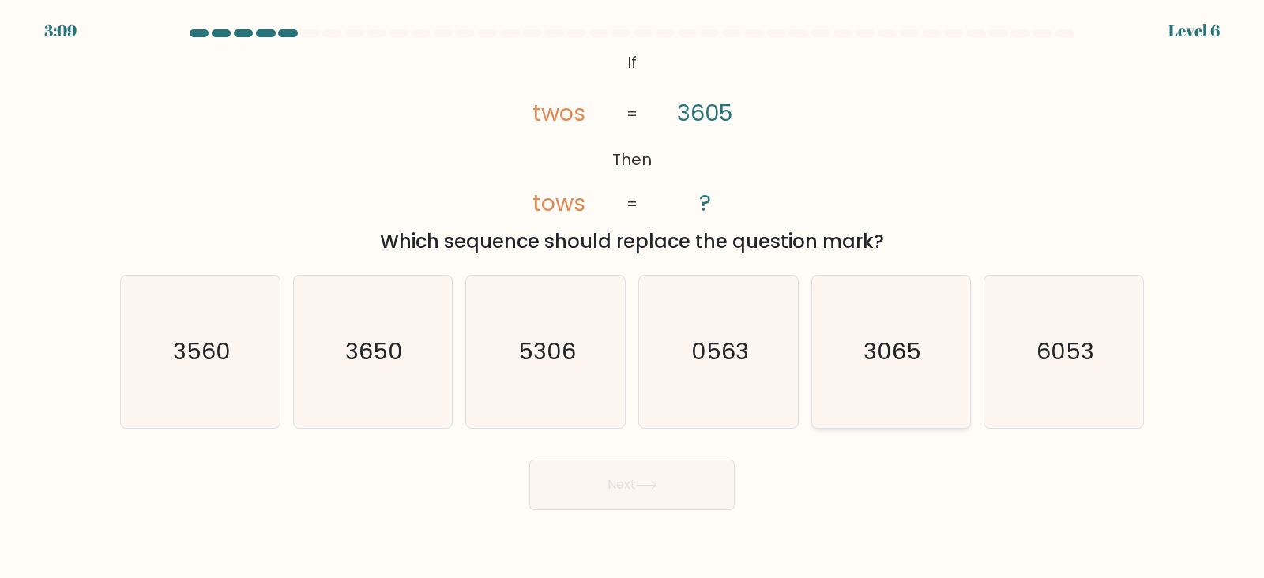
click at [894, 345] on text "3065" at bounding box center [893, 352] width 58 height 32
click at [633, 297] on input "e. 3065" at bounding box center [632, 293] width 1 height 8
radio input "true"
click at [674, 480] on button "Next" at bounding box center [631, 485] width 205 height 51
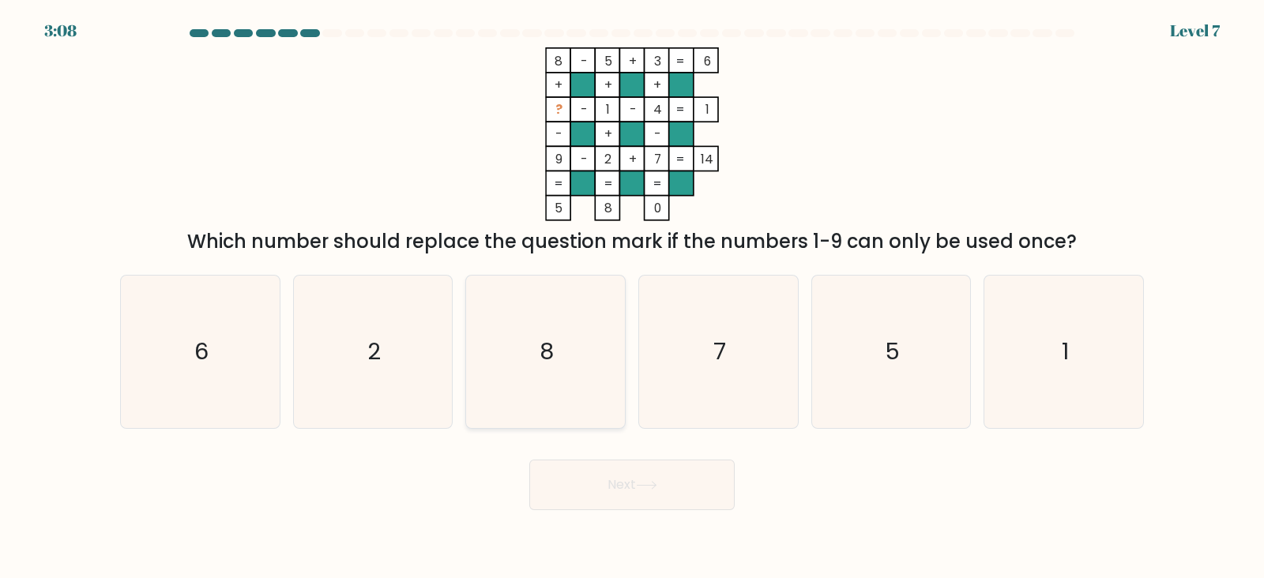
click at [548, 311] on icon "8" at bounding box center [545, 352] width 152 height 152
click at [632, 297] on input "c. 8" at bounding box center [632, 293] width 1 height 8
radio input "true"
click at [622, 495] on button "Next" at bounding box center [631, 485] width 205 height 51
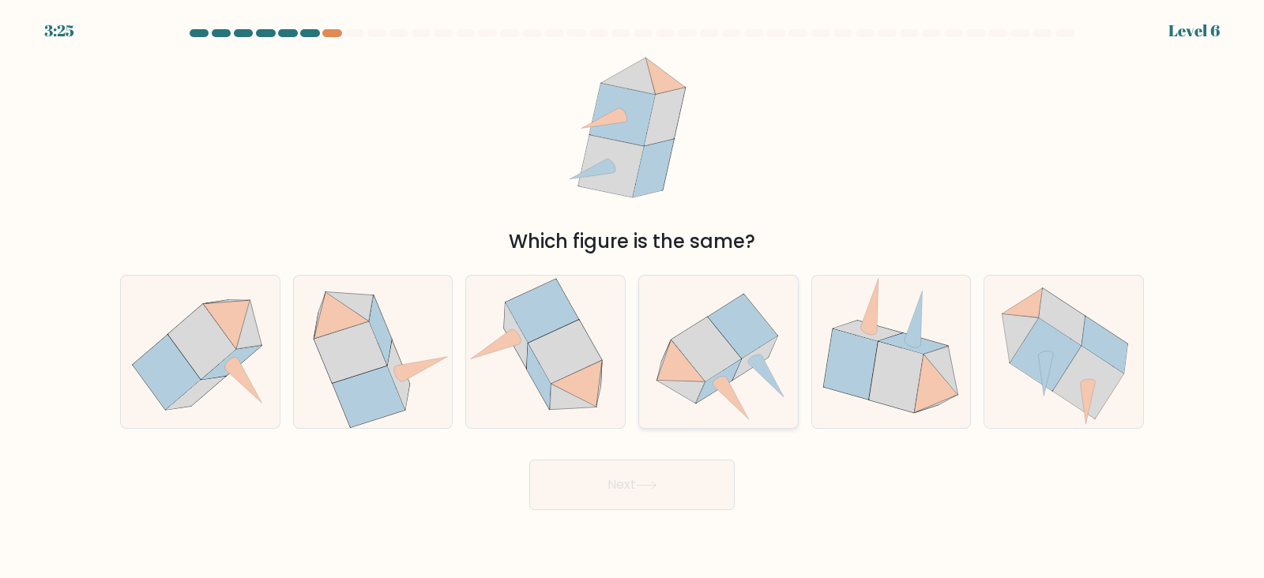
click at [759, 314] on icon at bounding box center [744, 327] width 70 height 64
click at [633, 297] on input "d." at bounding box center [632, 293] width 1 height 8
radio input "true"
click at [687, 471] on button "Next" at bounding box center [631, 485] width 205 height 51
click at [657, 481] on icon at bounding box center [646, 485] width 21 height 9
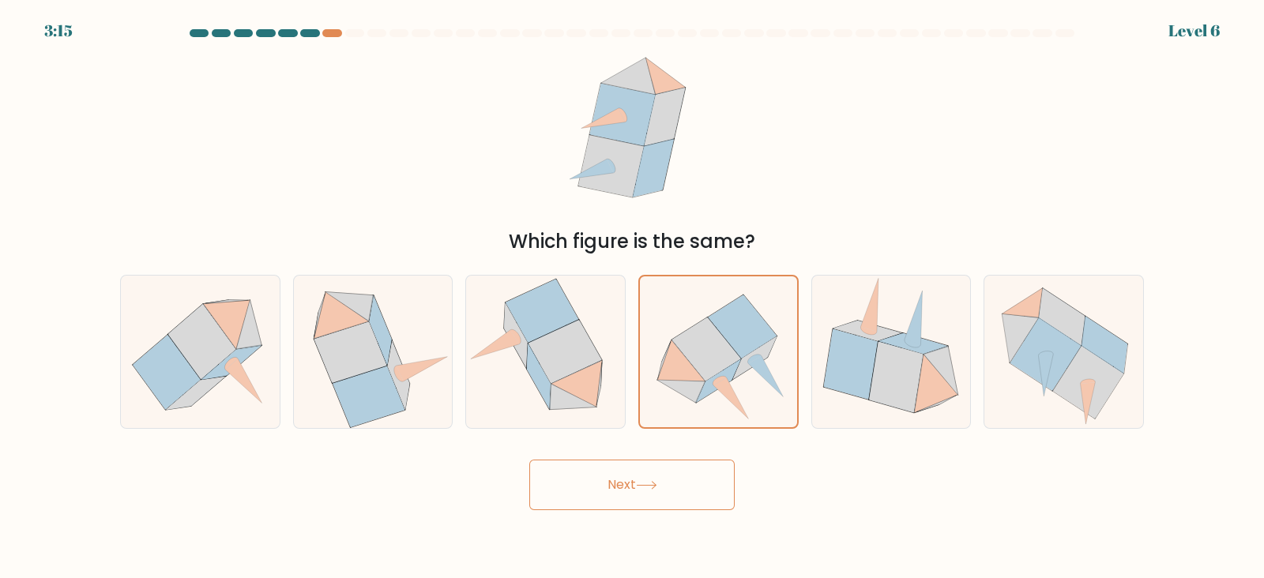
click at [628, 476] on button "Next" at bounding box center [631, 485] width 205 height 51
click at [700, 385] on icon at bounding box center [681, 391] width 48 height 23
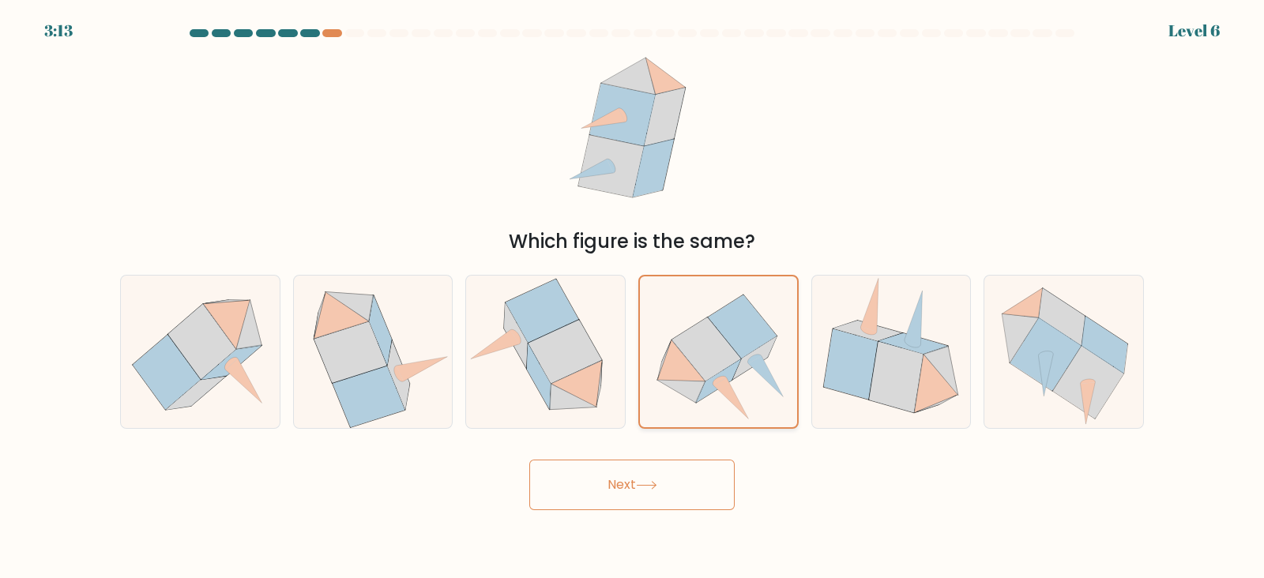
click at [633, 297] on input "d." at bounding box center [632, 293] width 1 height 8
click at [645, 481] on icon at bounding box center [646, 485] width 21 height 9
click at [640, 479] on button "Next" at bounding box center [631, 485] width 205 height 51
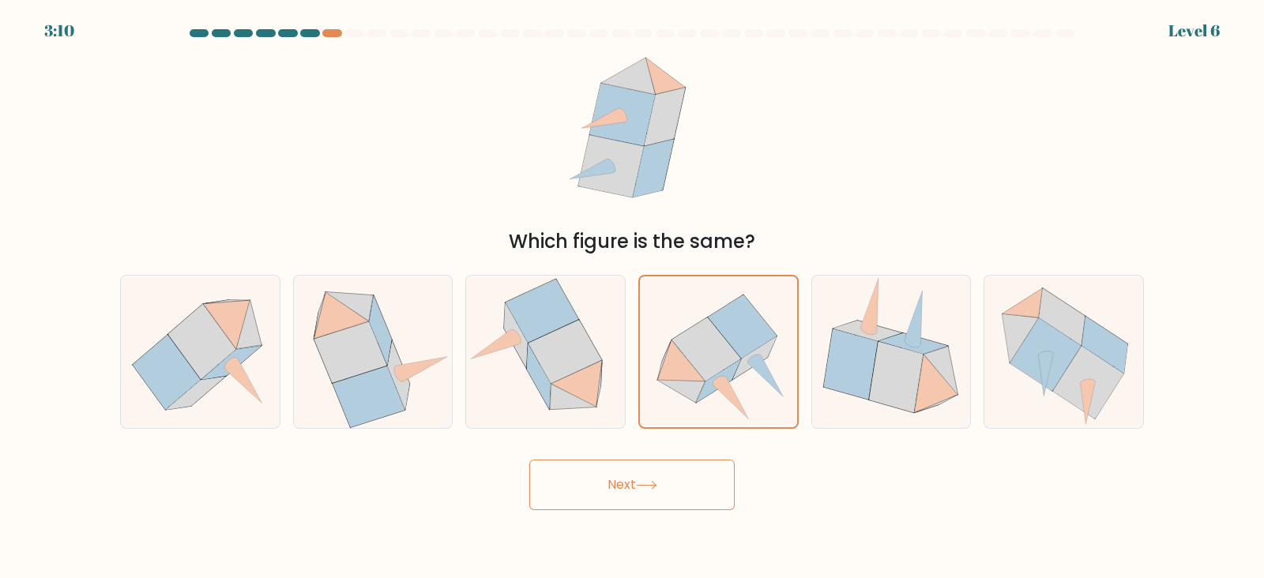
click at [640, 479] on button "Next" at bounding box center [631, 485] width 205 height 51
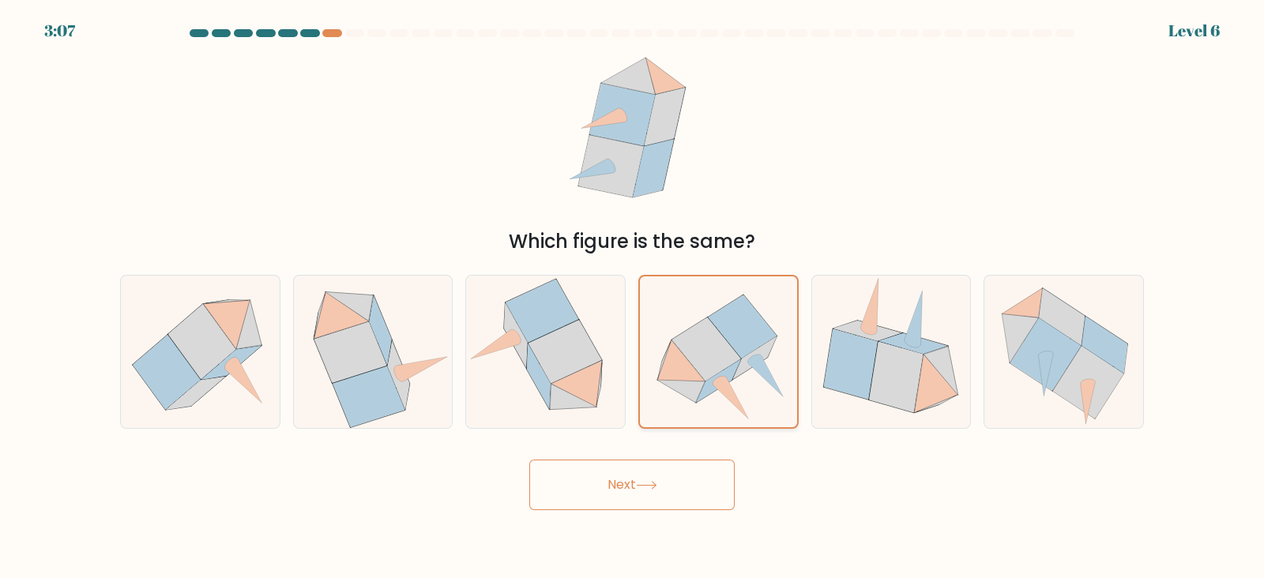
click at [746, 385] on icon at bounding box center [718, 351] width 157 height 143
click at [633, 297] on input "d." at bounding box center [632, 293] width 1 height 8
click at [591, 375] on icon at bounding box center [576, 384] width 51 height 47
click at [632, 297] on input "c." at bounding box center [632, 293] width 1 height 8
radio input "true"
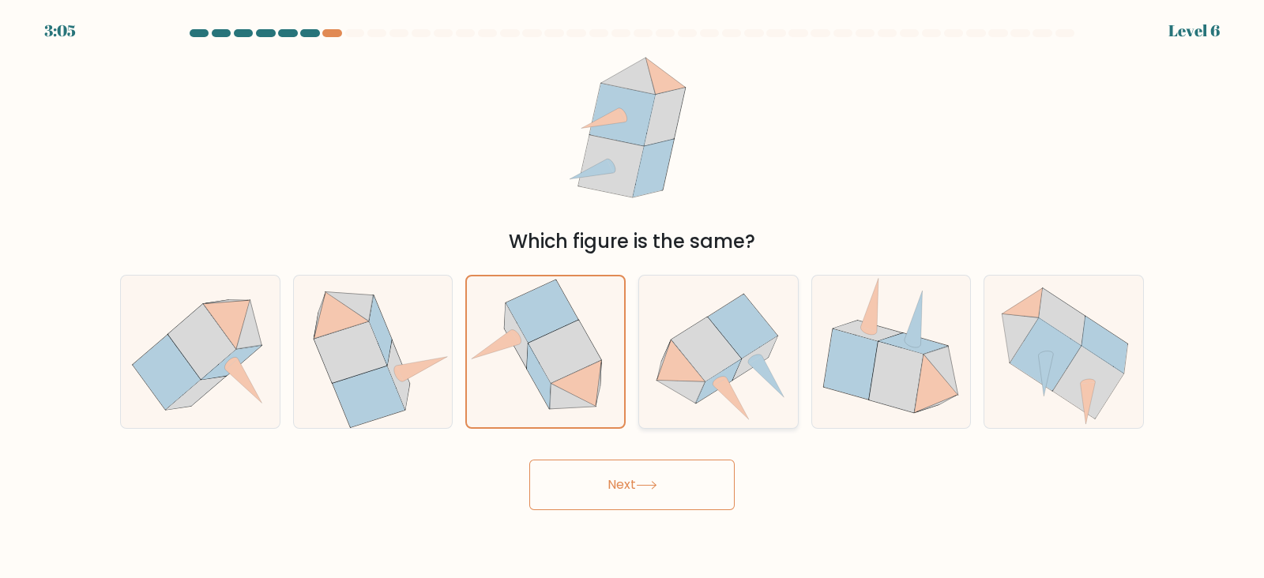
click at [679, 372] on icon at bounding box center [681, 361] width 48 height 42
click at [633, 297] on input "d." at bounding box center [632, 293] width 1 height 8
radio input "true"
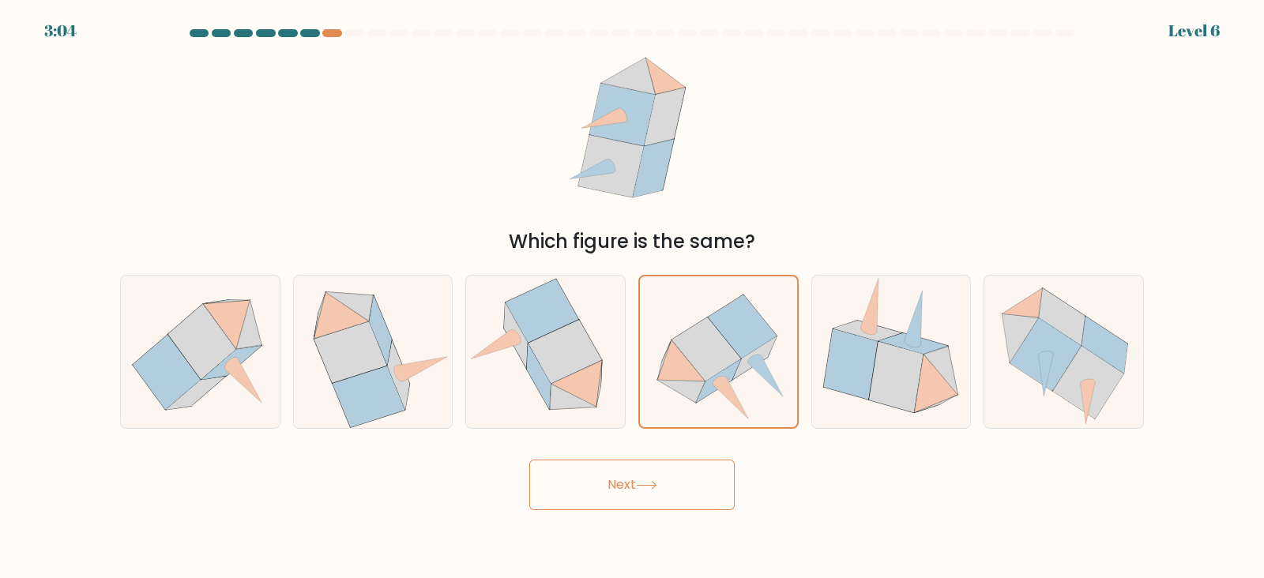
click at [661, 468] on button "Next" at bounding box center [631, 485] width 205 height 51
click at [626, 481] on button "Next" at bounding box center [631, 485] width 205 height 51
drag, startPoint x: 627, startPoint y: 481, endPoint x: 630, endPoint y: 505, distance: 23.9
click at [630, 505] on button "Next" at bounding box center [631, 485] width 205 height 51
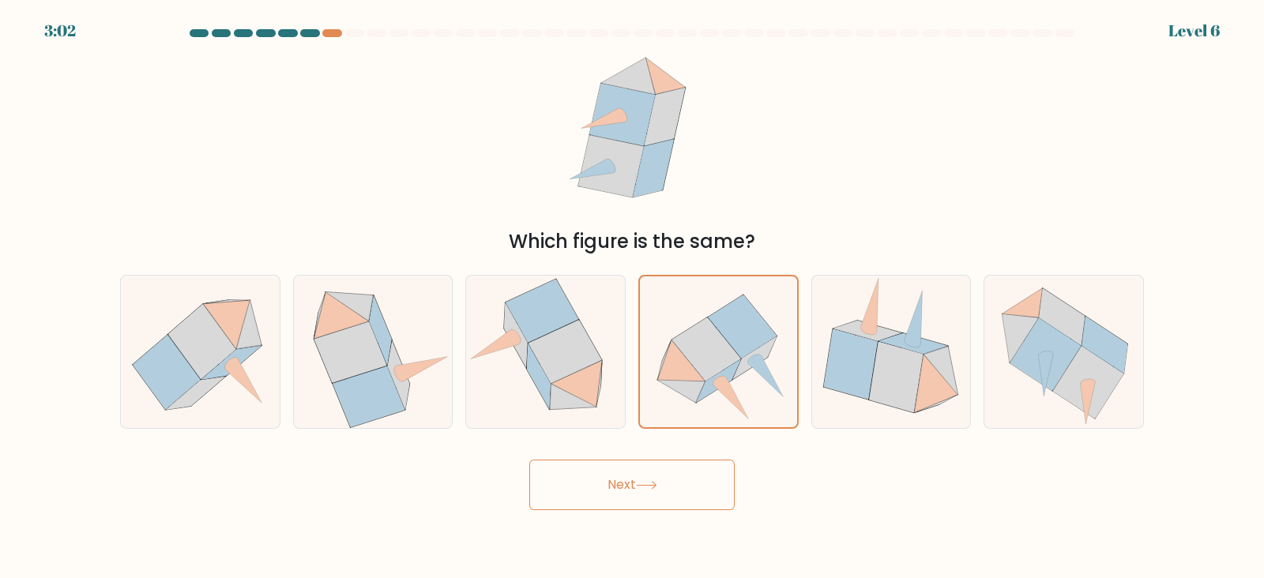
click at [630, 505] on button "Next" at bounding box center [631, 485] width 205 height 51
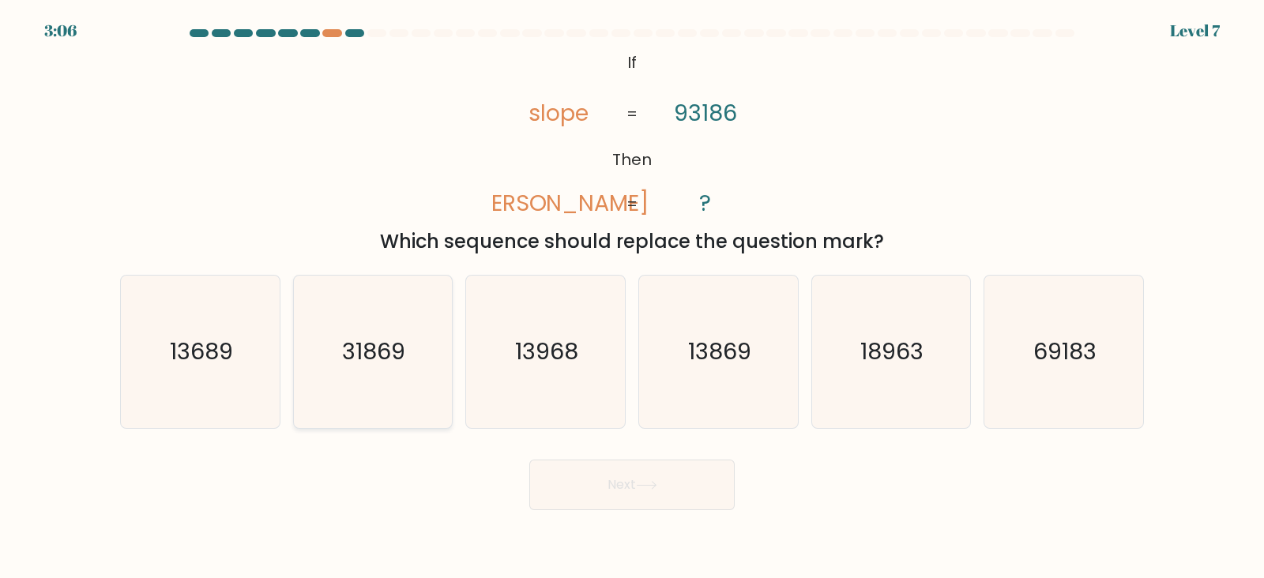
click at [393, 366] on text "31869" at bounding box center [374, 352] width 63 height 32
click at [632, 297] on input "b. 31869" at bounding box center [632, 293] width 1 height 8
radio input "true"
click at [624, 476] on button "Next" at bounding box center [631, 485] width 205 height 51
click at [632, 495] on button "Next" at bounding box center [631, 485] width 205 height 51
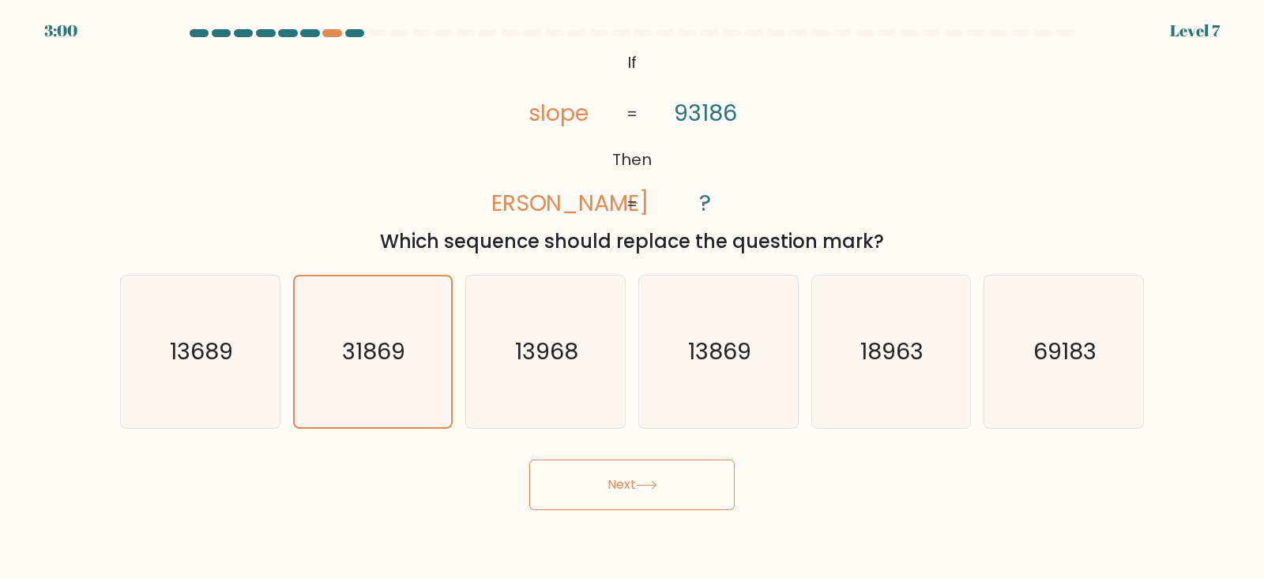
click at [632, 495] on button "Next" at bounding box center [631, 485] width 205 height 51
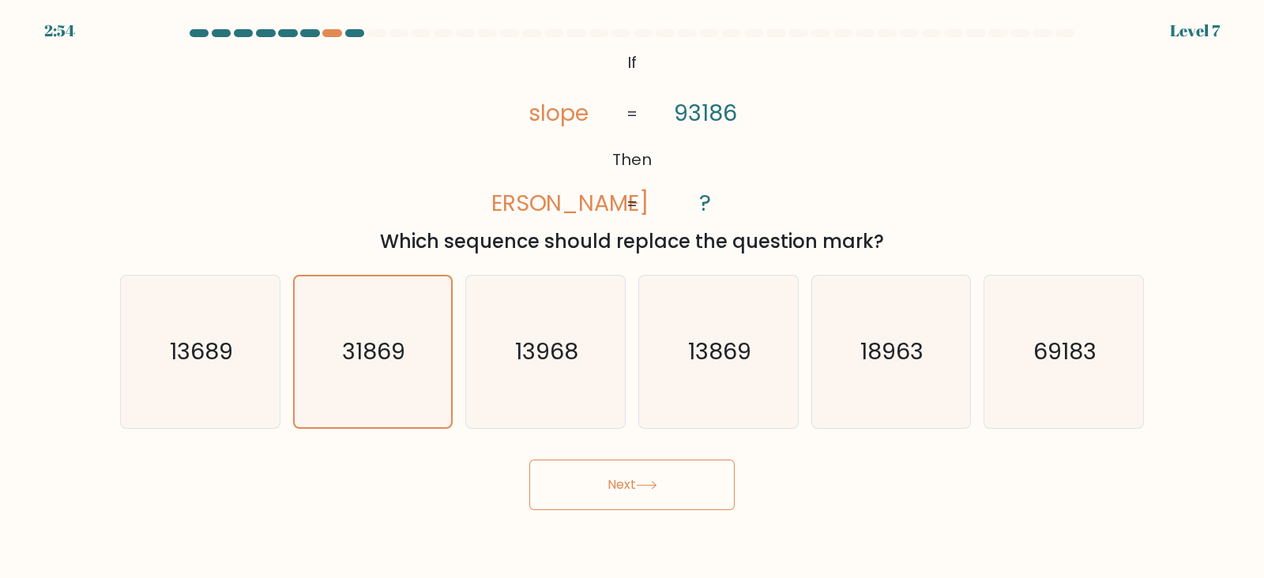
click at [657, 486] on icon at bounding box center [646, 485] width 21 height 9
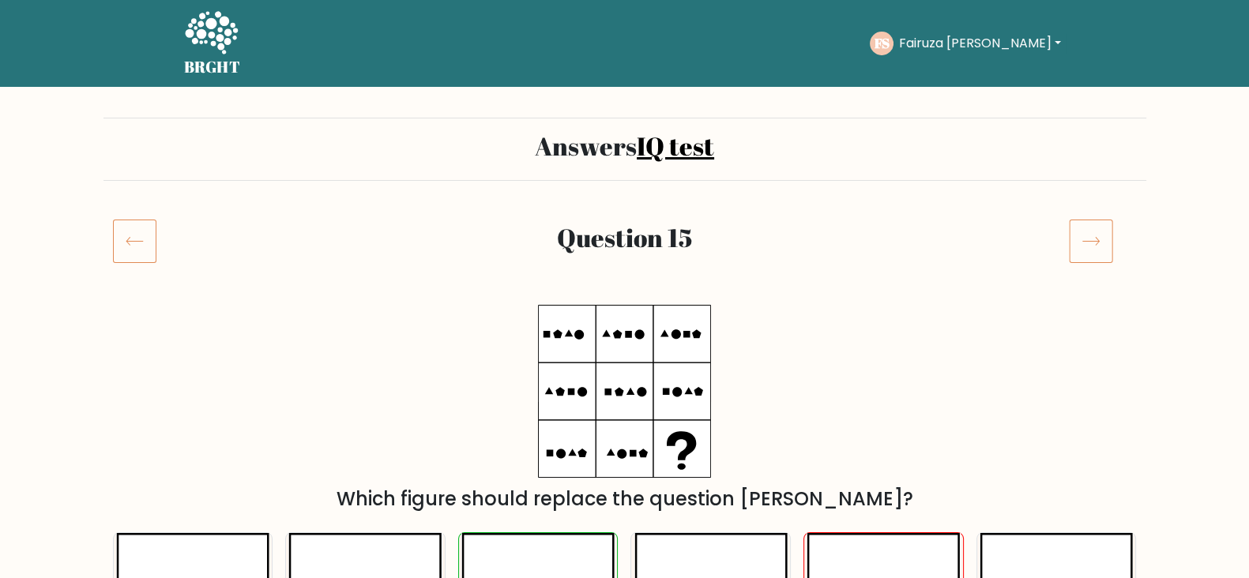
click at [142, 248] on icon at bounding box center [134, 241] width 43 height 44
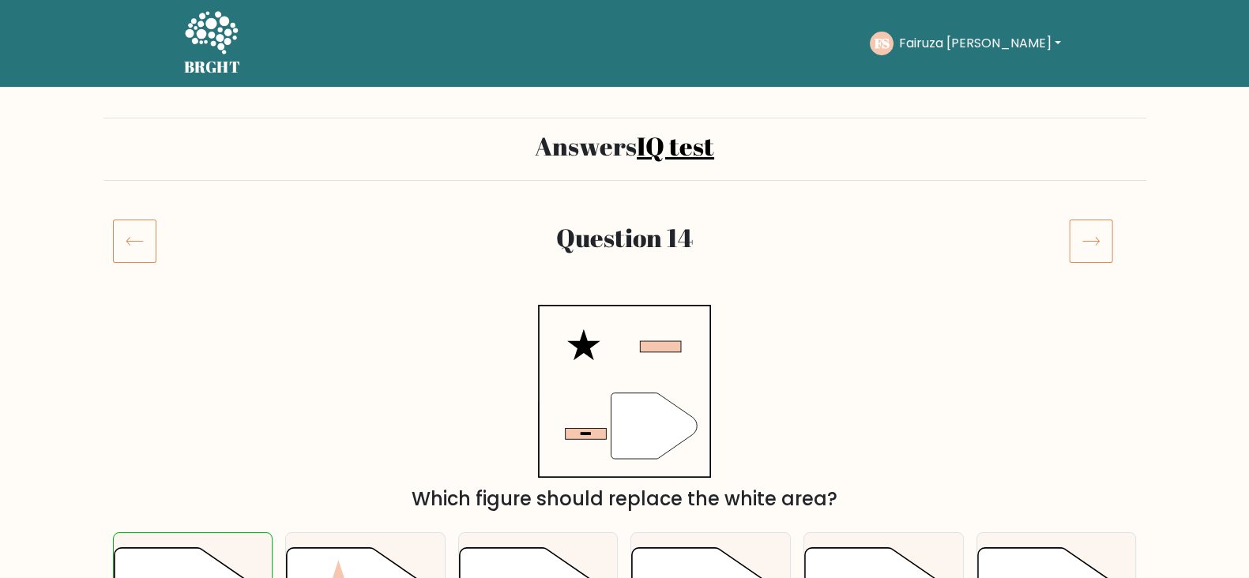
click at [697, 155] on link "IQ test" at bounding box center [675, 146] width 77 height 34
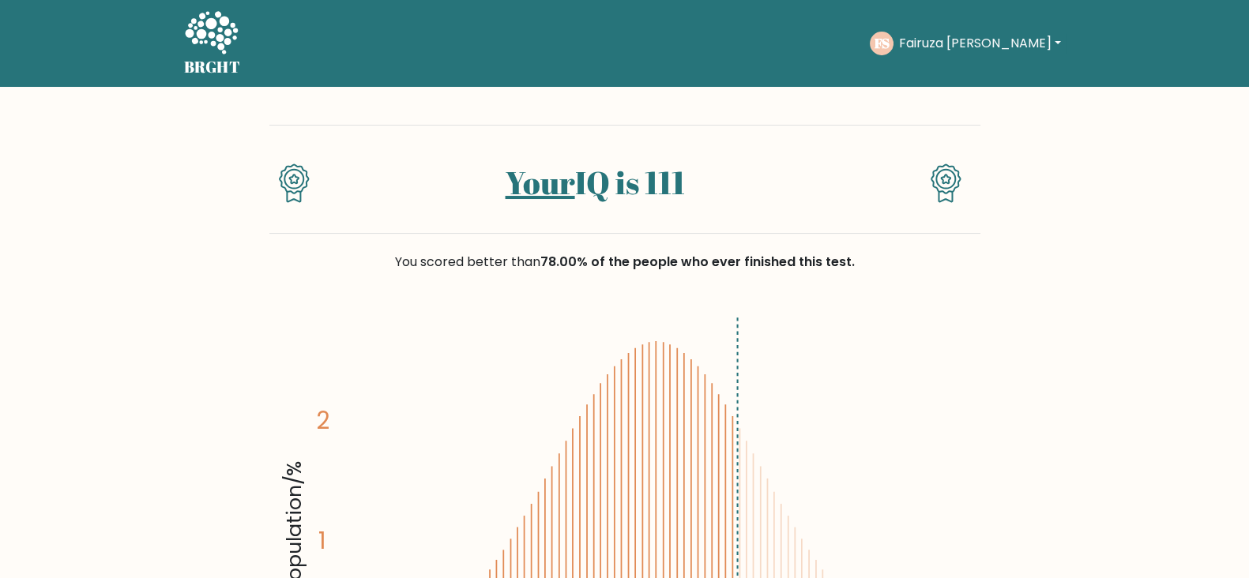
click at [540, 191] on link "Your" at bounding box center [541, 182] width 70 height 43
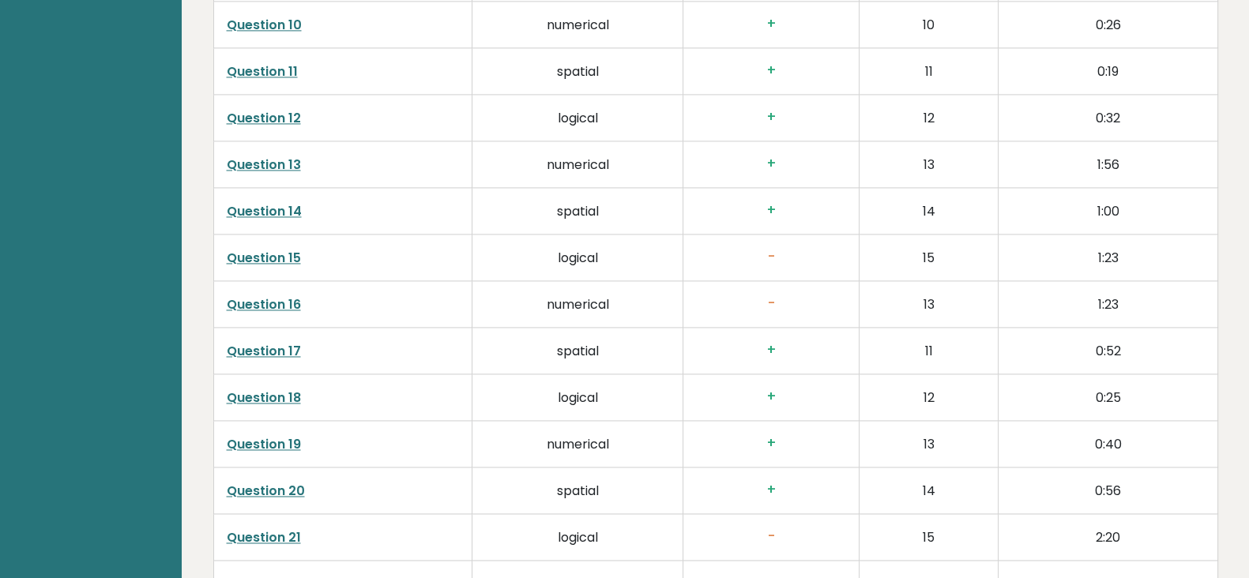
scroll to position [2994, 0]
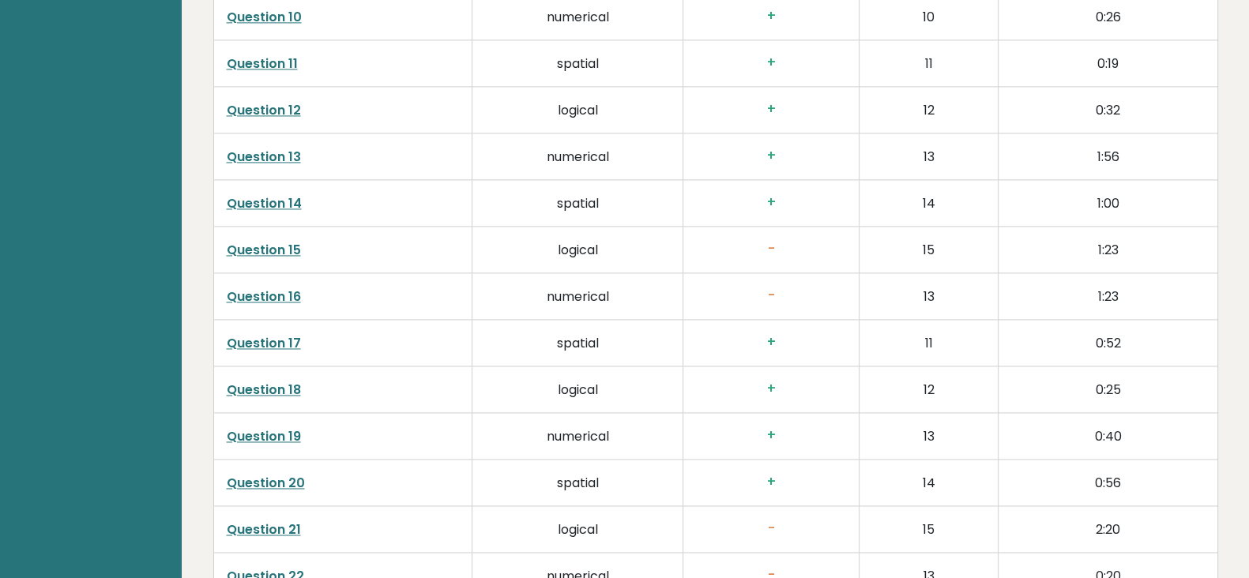
click at [269, 298] on link "Question 16" at bounding box center [264, 297] width 74 height 18
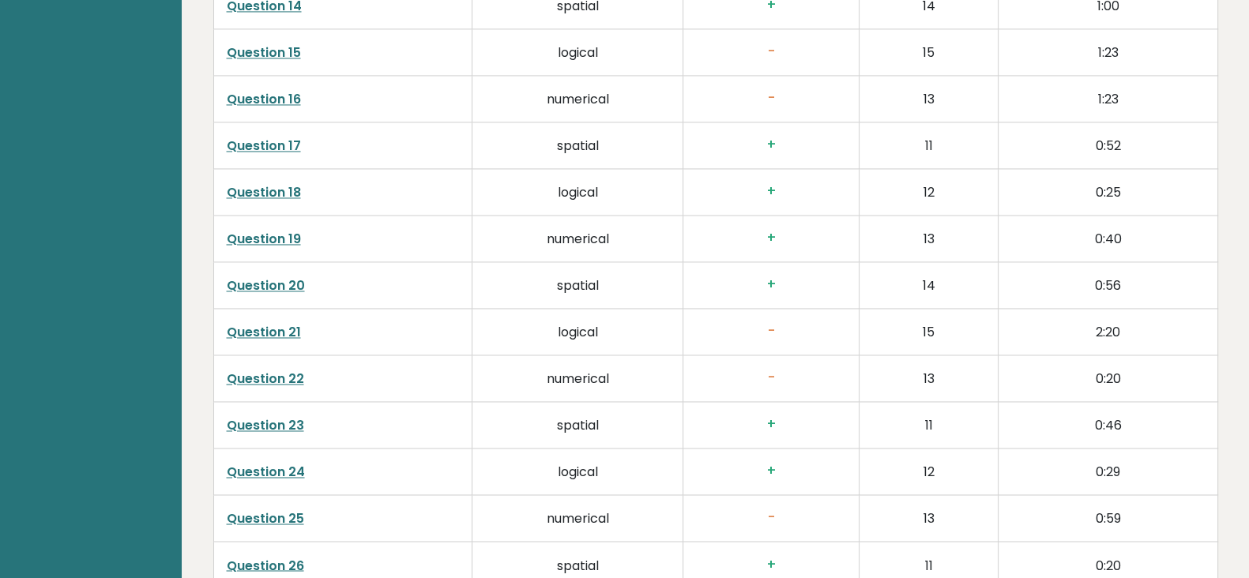
scroll to position [3193, 0]
click at [269, 326] on link "Question 21" at bounding box center [264, 331] width 74 height 18
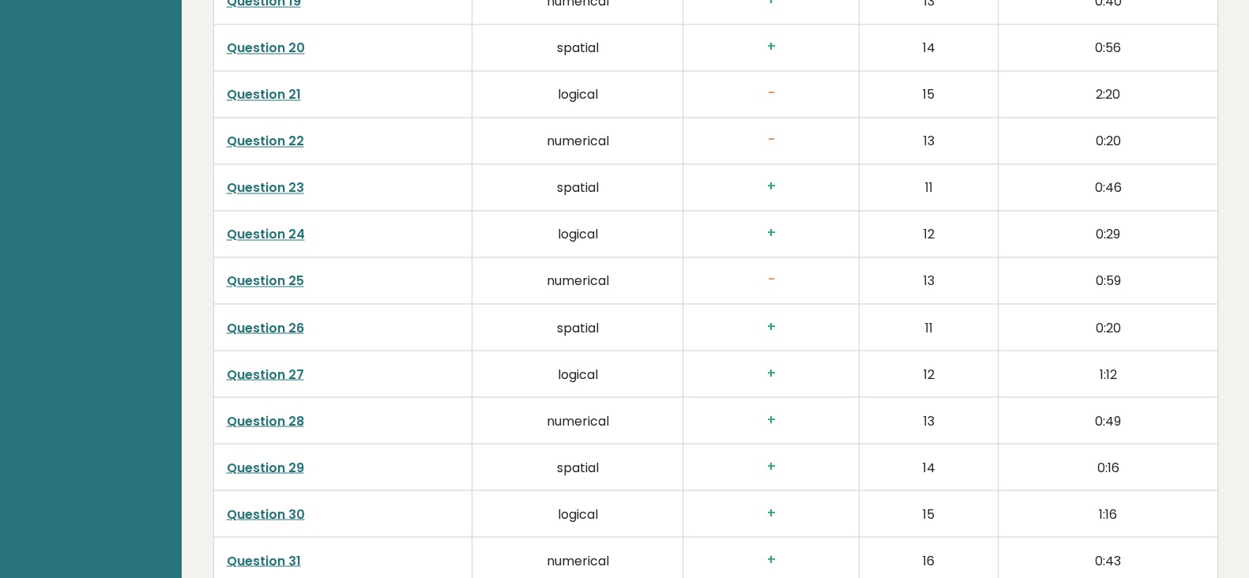
scroll to position [3430, 0]
click at [273, 275] on link "Question 25" at bounding box center [265, 280] width 77 height 18
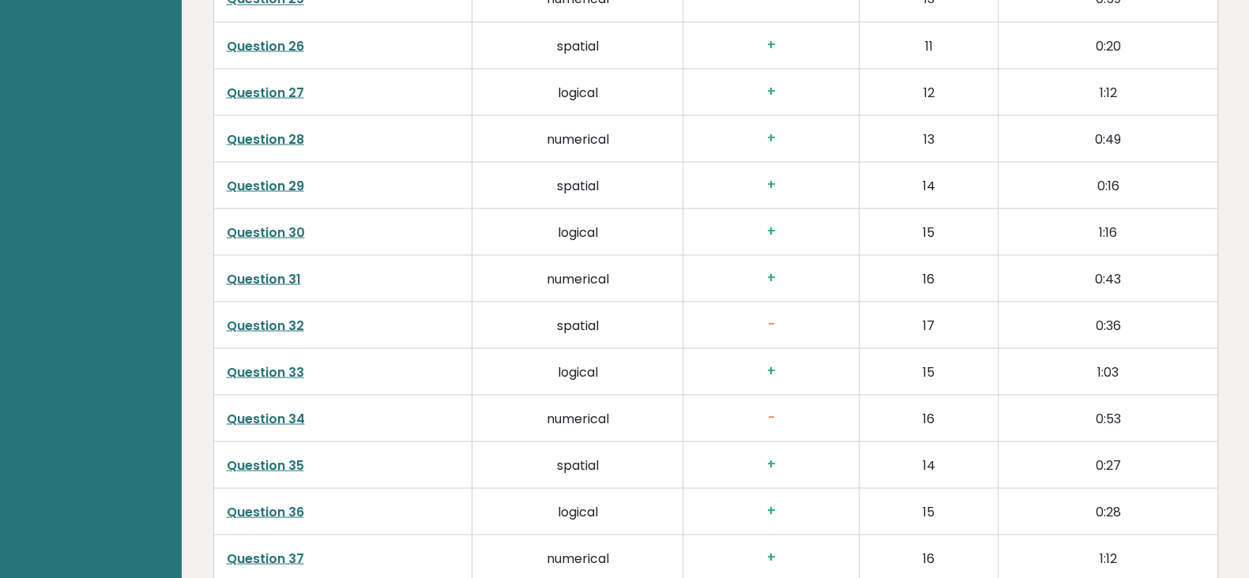
click at [273, 320] on link "Question 32" at bounding box center [265, 325] width 77 height 18
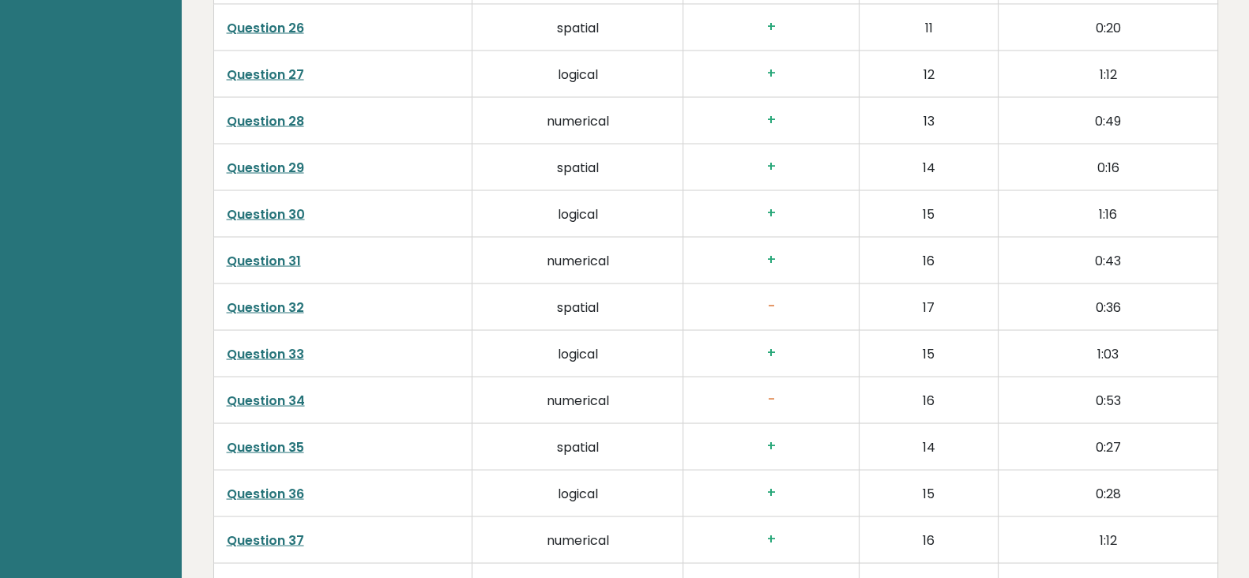
scroll to position [3731, 0]
click at [303, 389] on td "Question 34" at bounding box center [342, 398] width 258 height 47
click at [289, 390] on link "Question 34" at bounding box center [266, 399] width 78 height 18
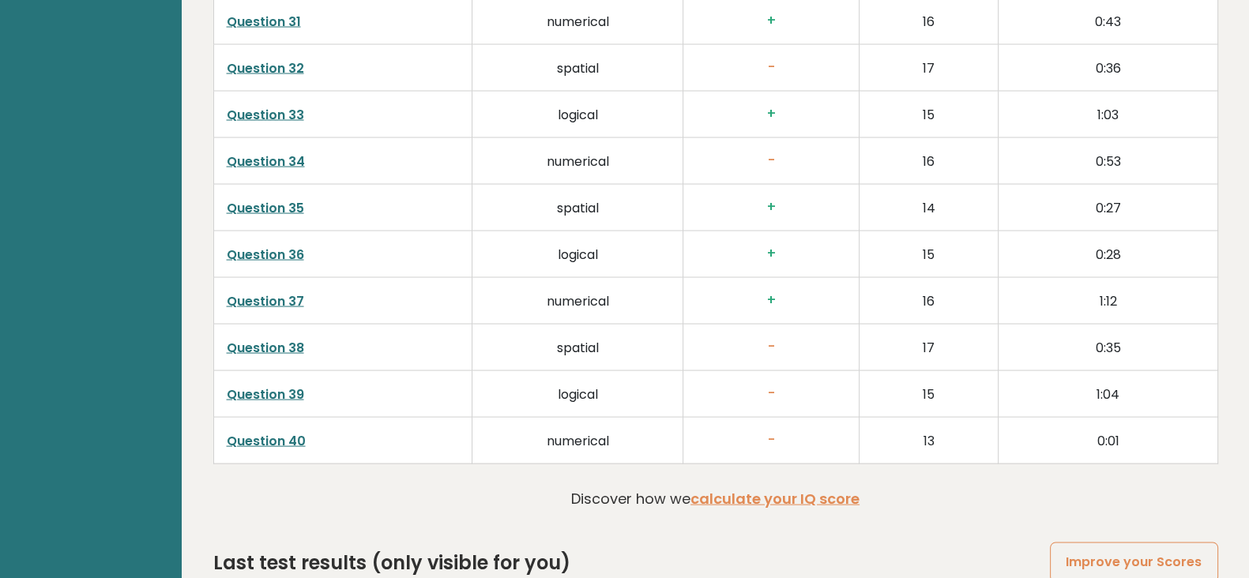
scroll to position [3969, 0]
click at [296, 340] on link "Question 38" at bounding box center [265, 346] width 77 height 18
click at [258, 391] on link "Question 39" at bounding box center [265, 393] width 77 height 18
click at [285, 389] on link "Question 39" at bounding box center [265, 393] width 77 height 18
click at [268, 431] on link "Question 40" at bounding box center [266, 440] width 79 height 18
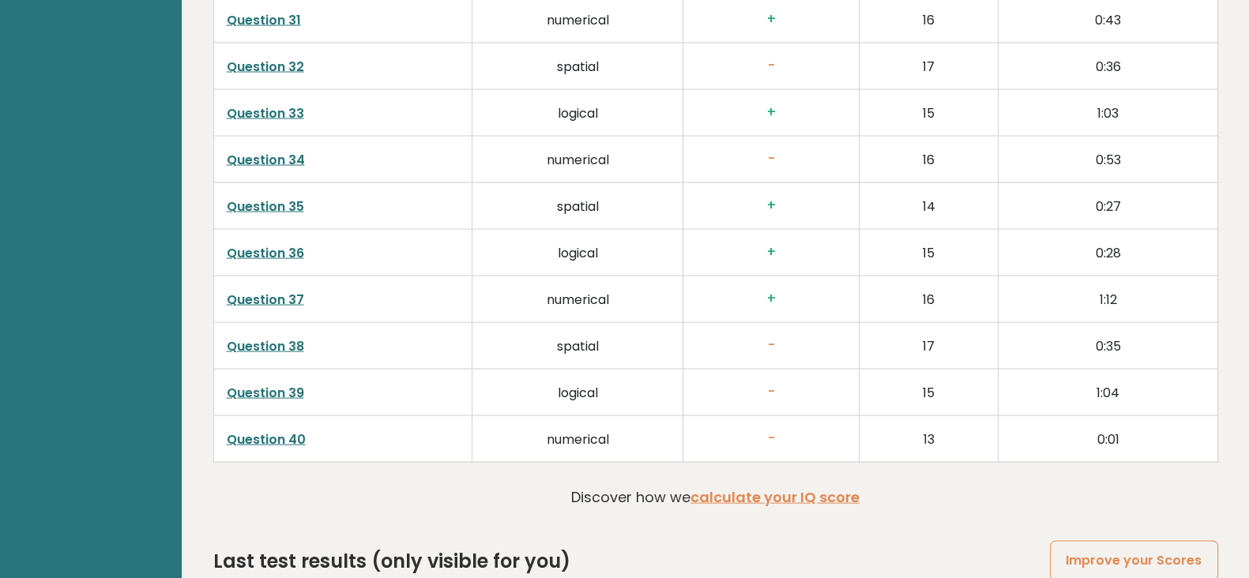
click at [288, 345] on link "Question 38" at bounding box center [265, 346] width 77 height 18
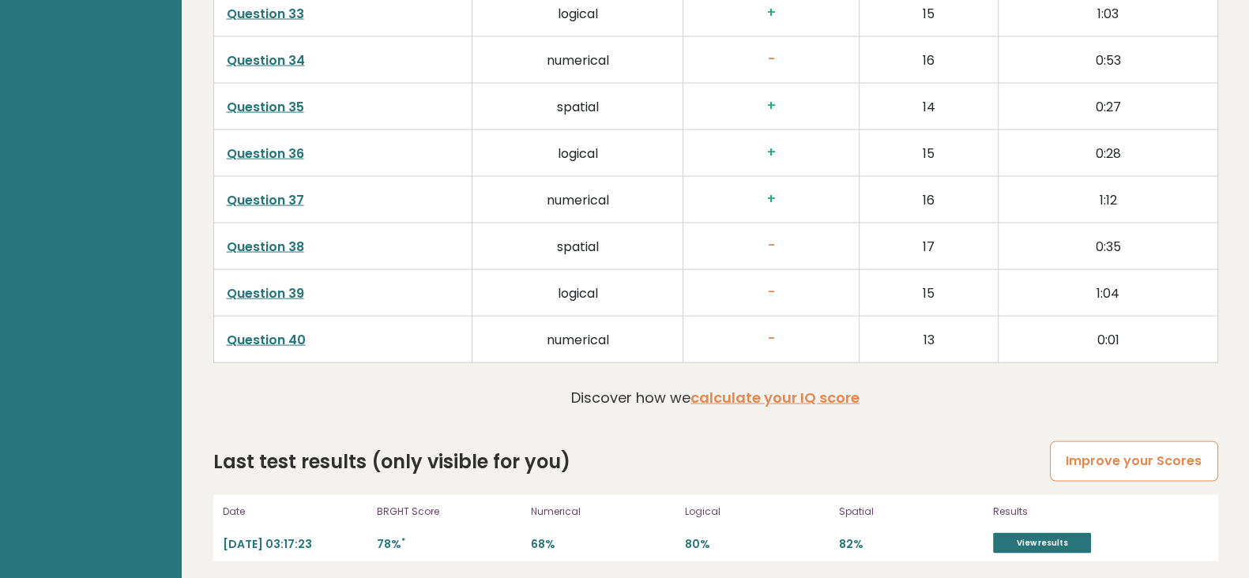
click at [1136, 448] on link "Improve your Scores" at bounding box center [1134, 462] width 168 height 40
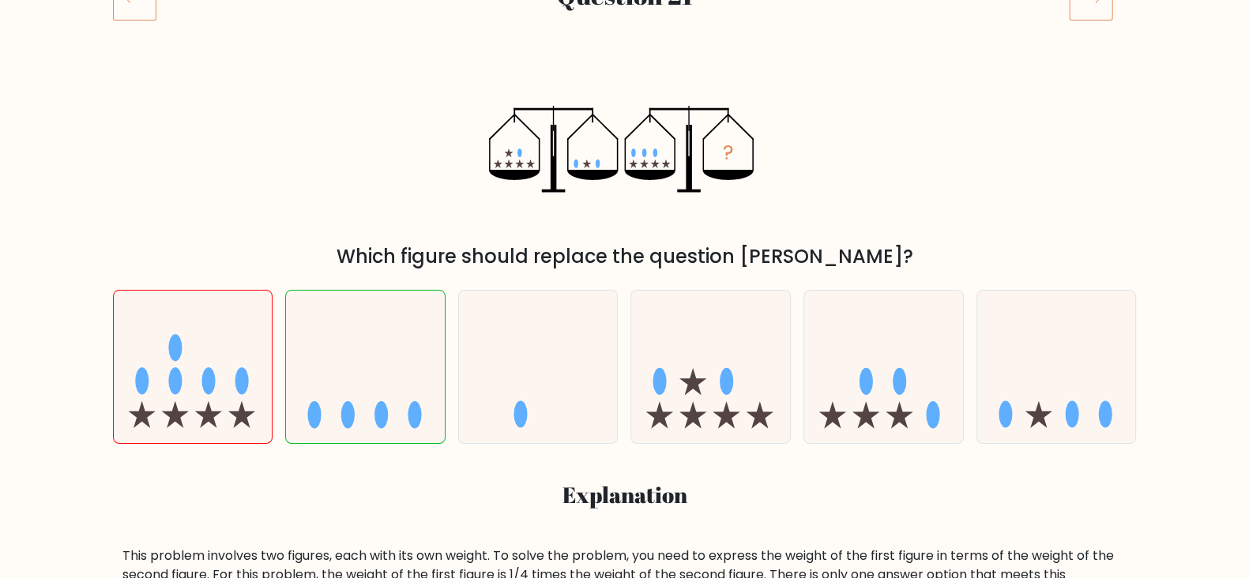
scroll to position [234, 0]
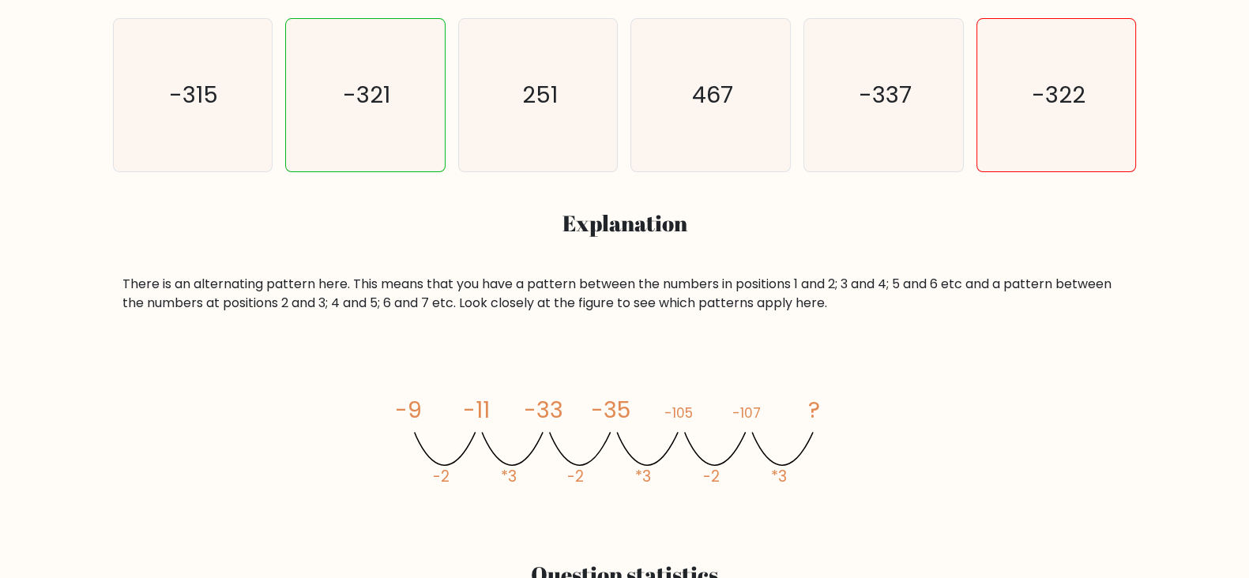
scroll to position [514, 0]
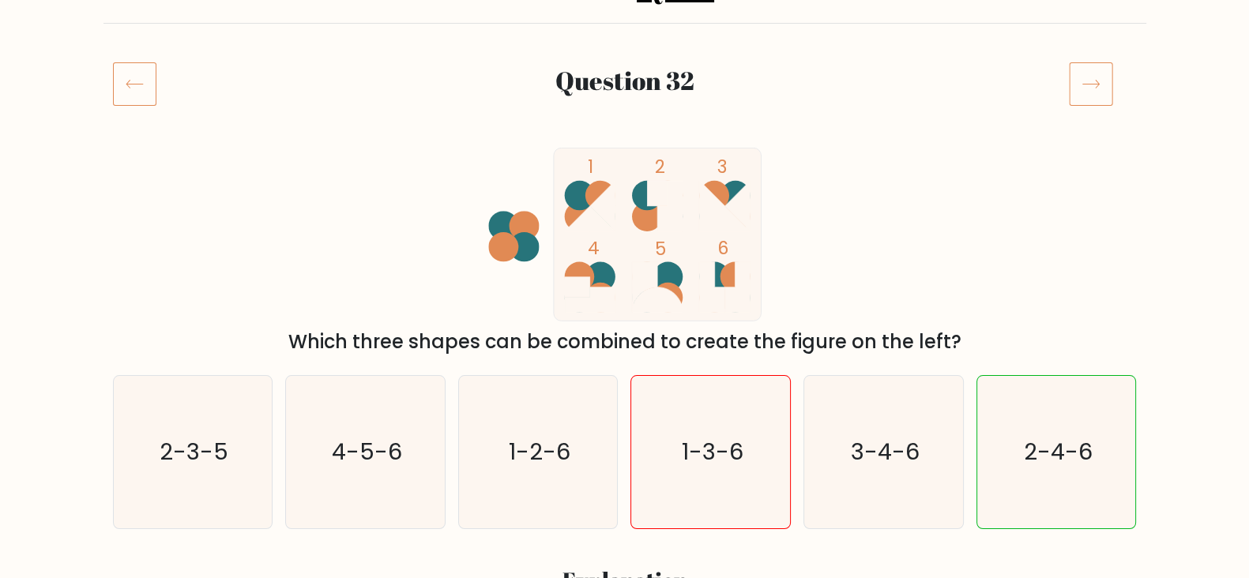
scroll to position [159, 0]
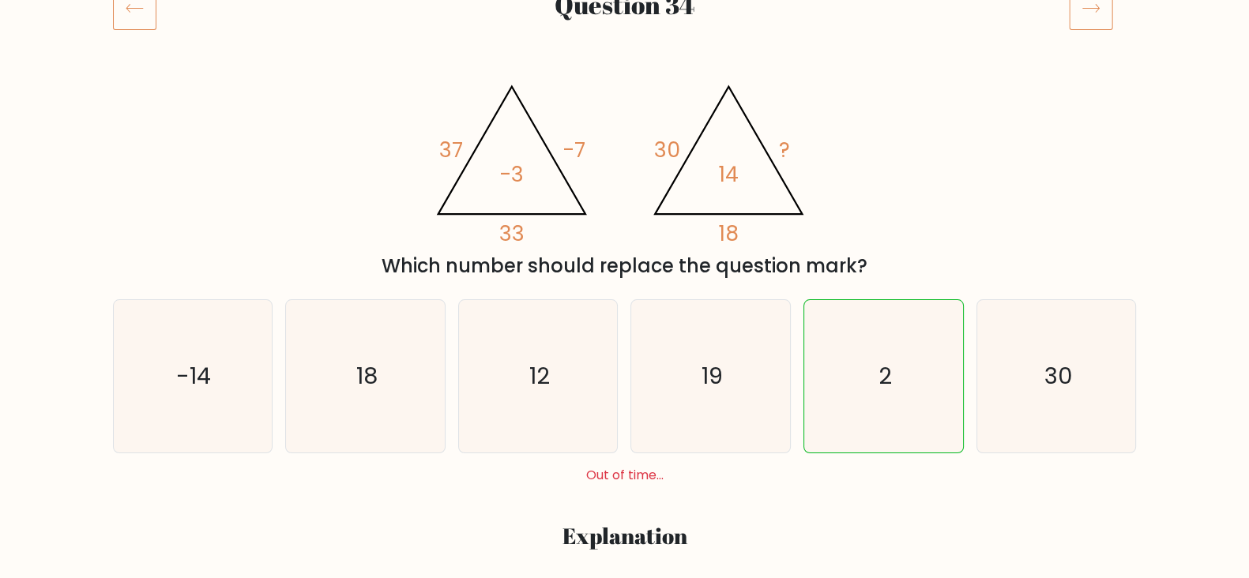
scroll to position [232, 0]
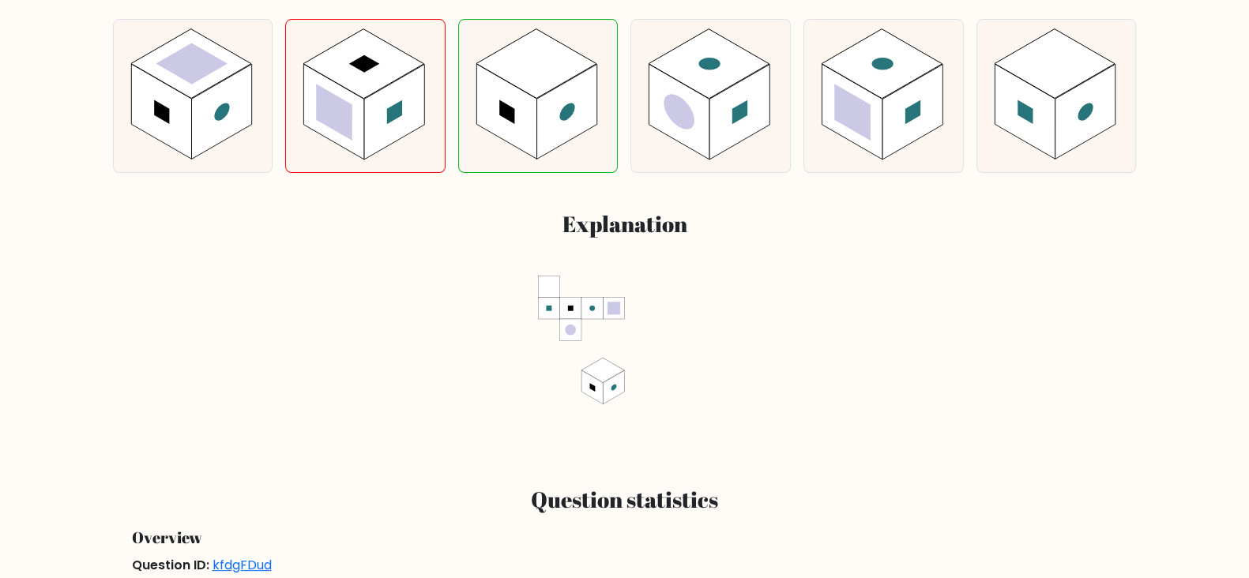
scroll to position [586, 0]
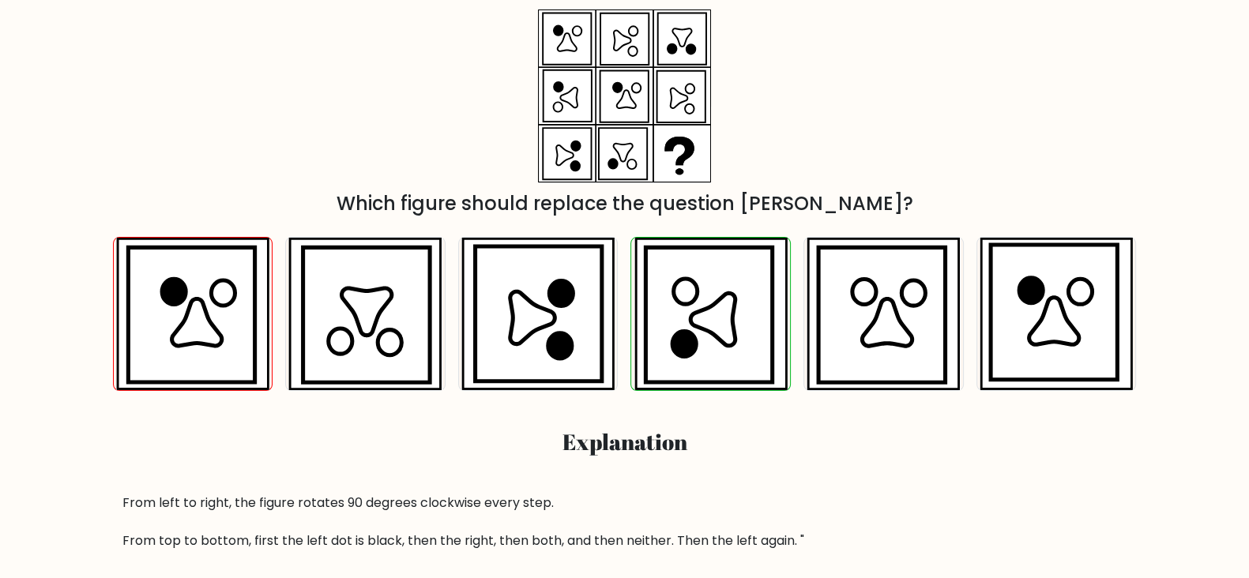
scroll to position [293, 0]
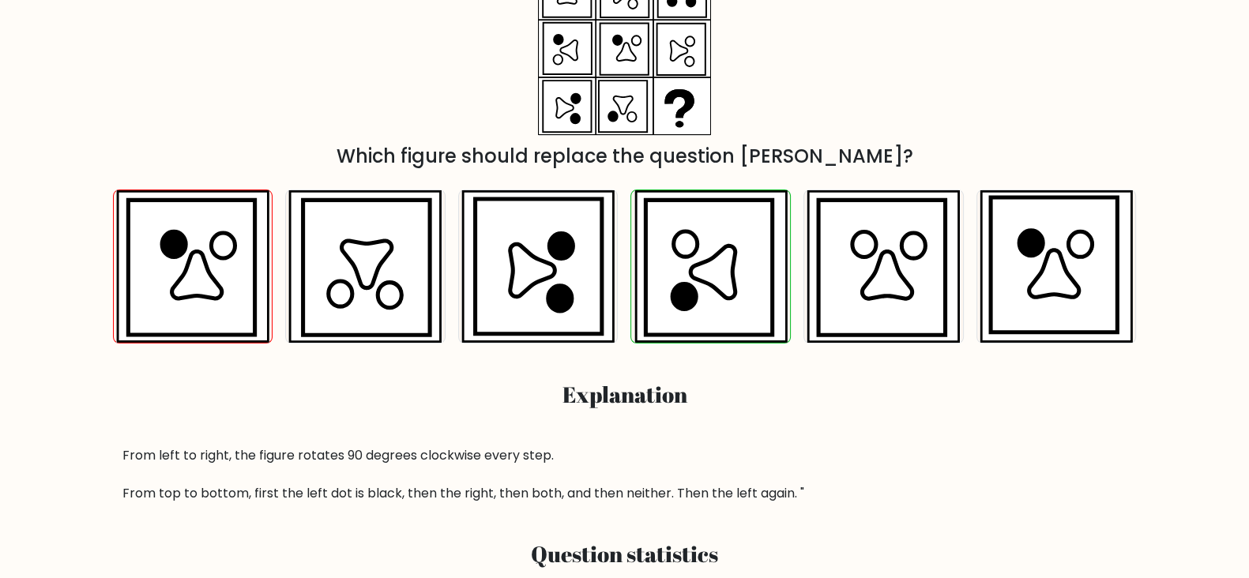
scroll to position [343, 0]
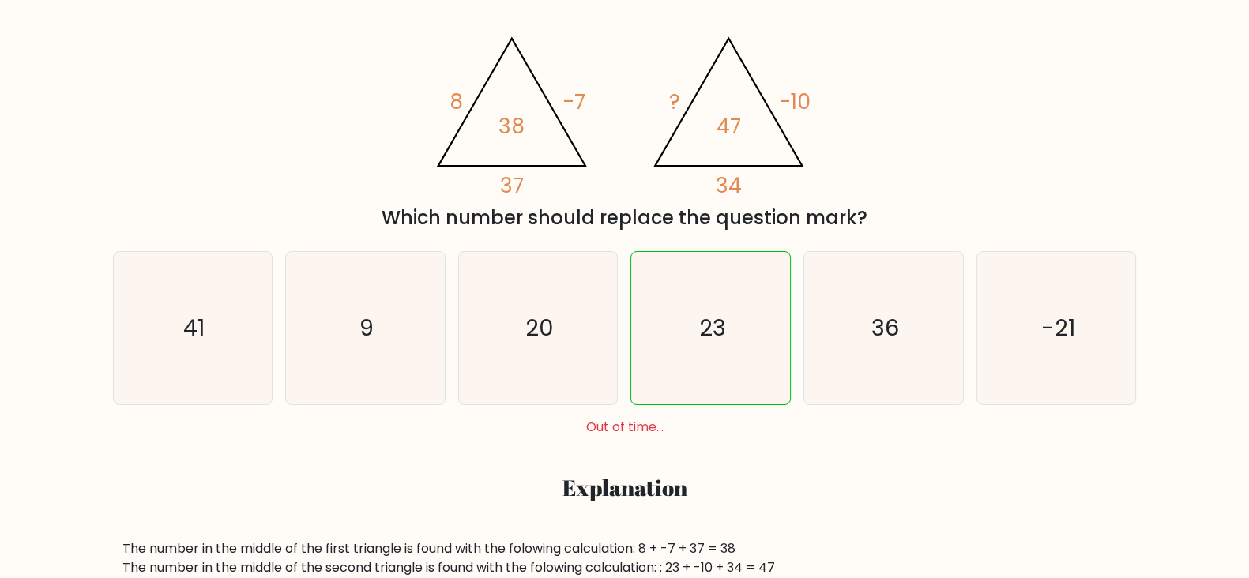
scroll to position [155, 0]
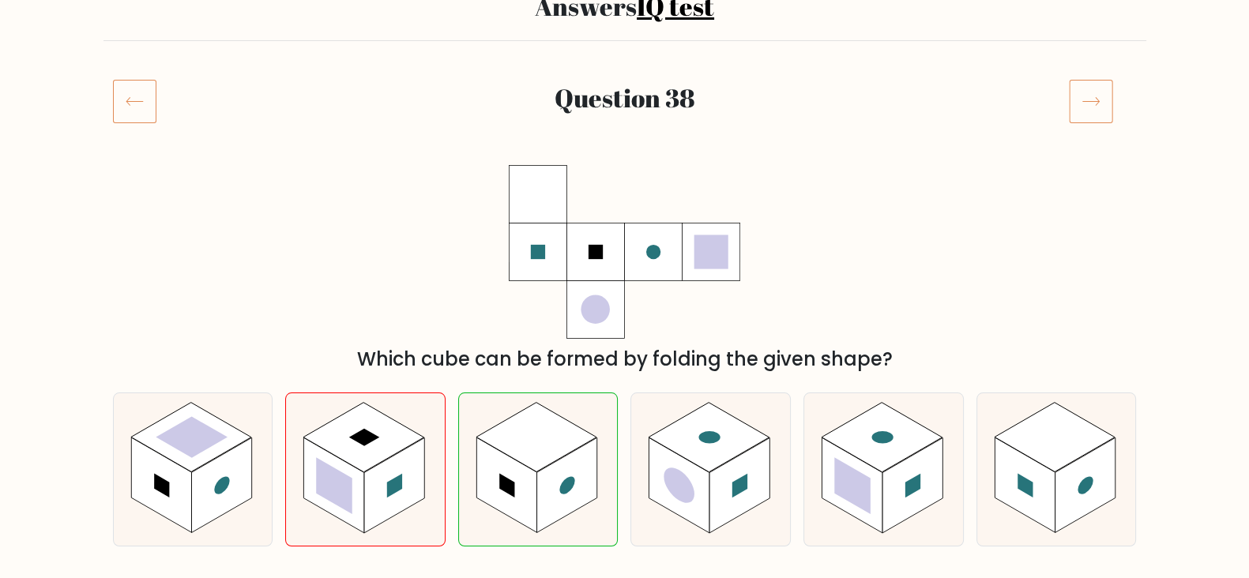
scroll to position [142, 0]
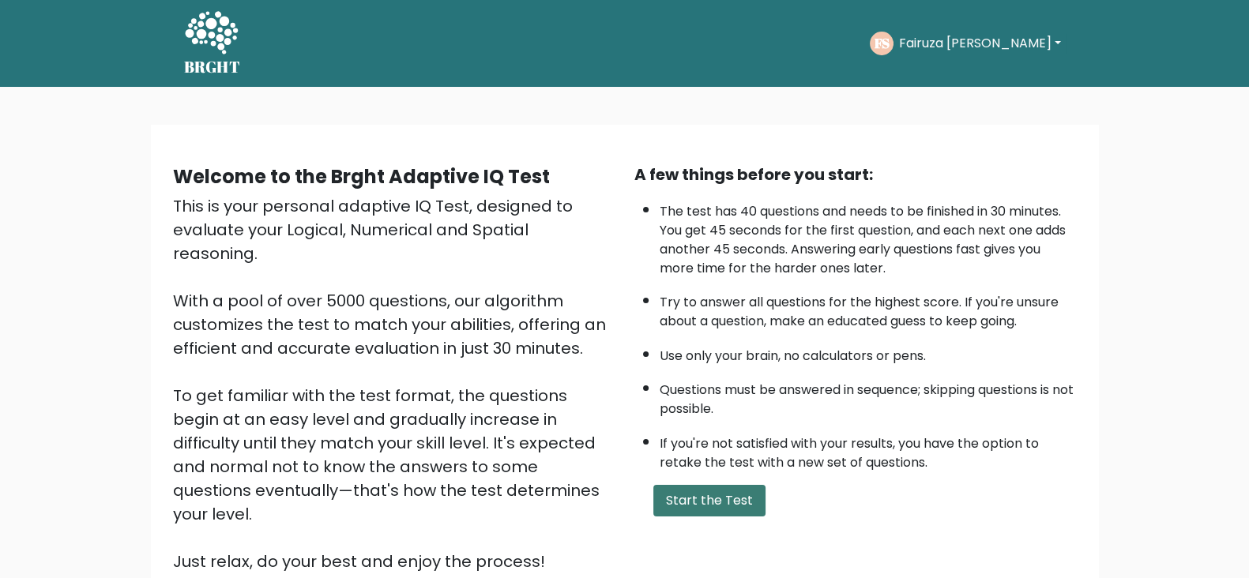
click at [690, 506] on button "Start the Test" at bounding box center [709, 501] width 112 height 32
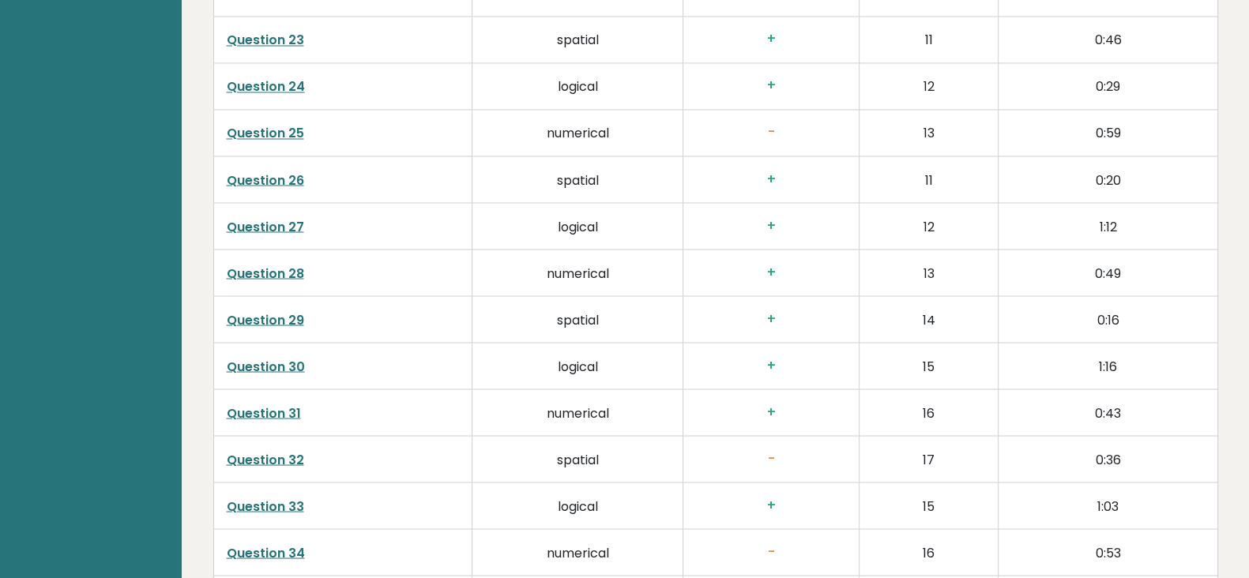
scroll to position [4148, 0]
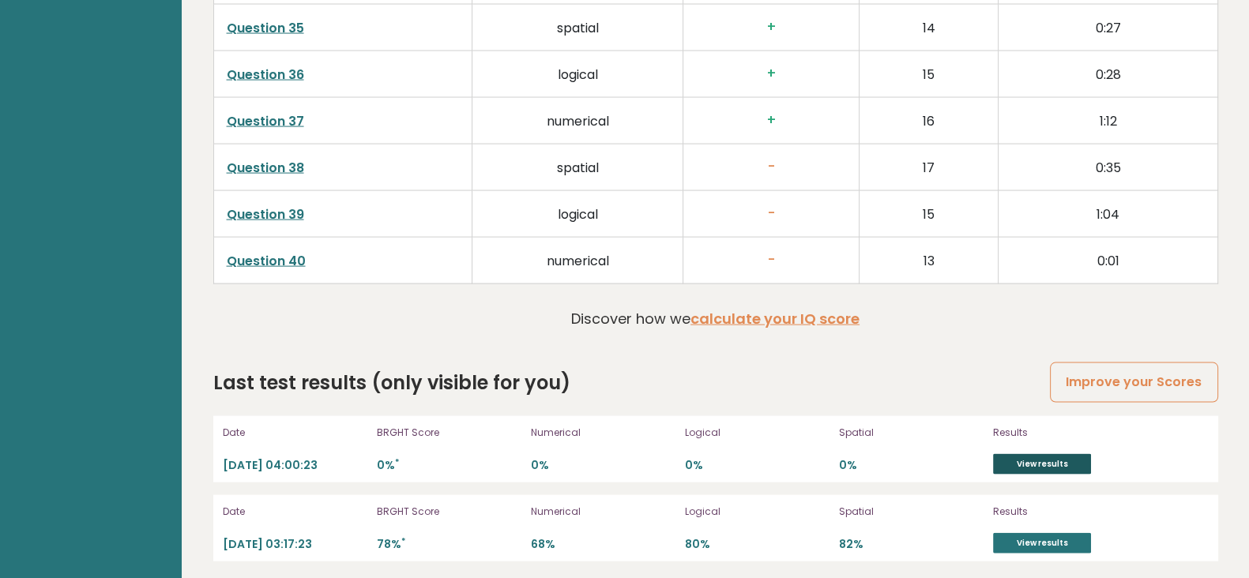
click at [1023, 454] on link "View results" at bounding box center [1042, 464] width 98 height 21
click at [1030, 533] on link "View results" at bounding box center [1042, 543] width 98 height 21
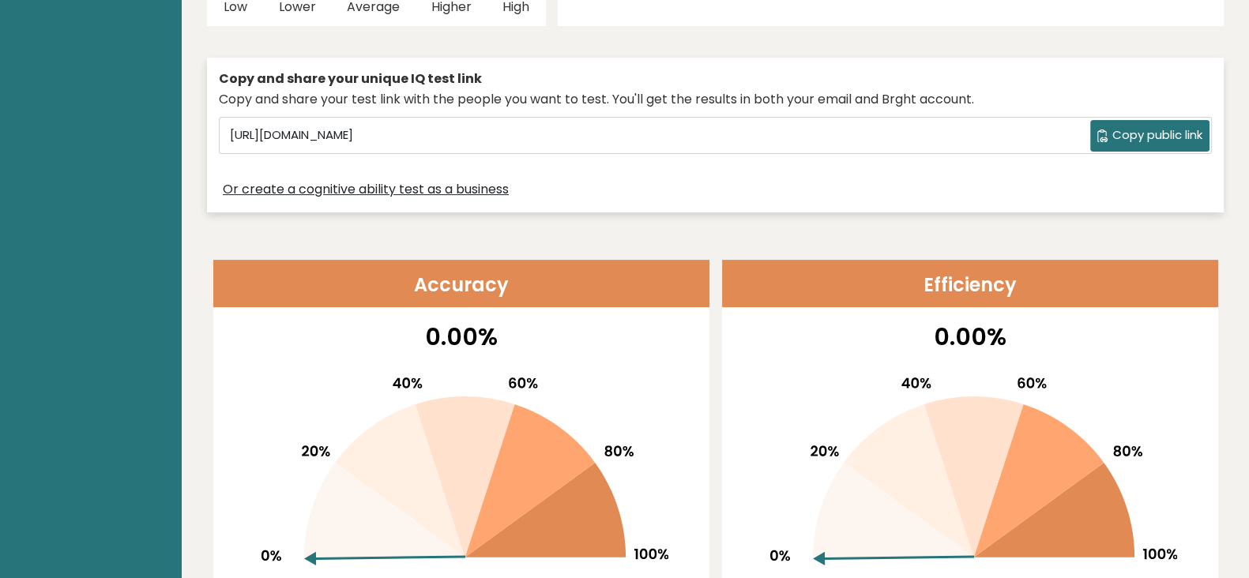
scroll to position [0, 0]
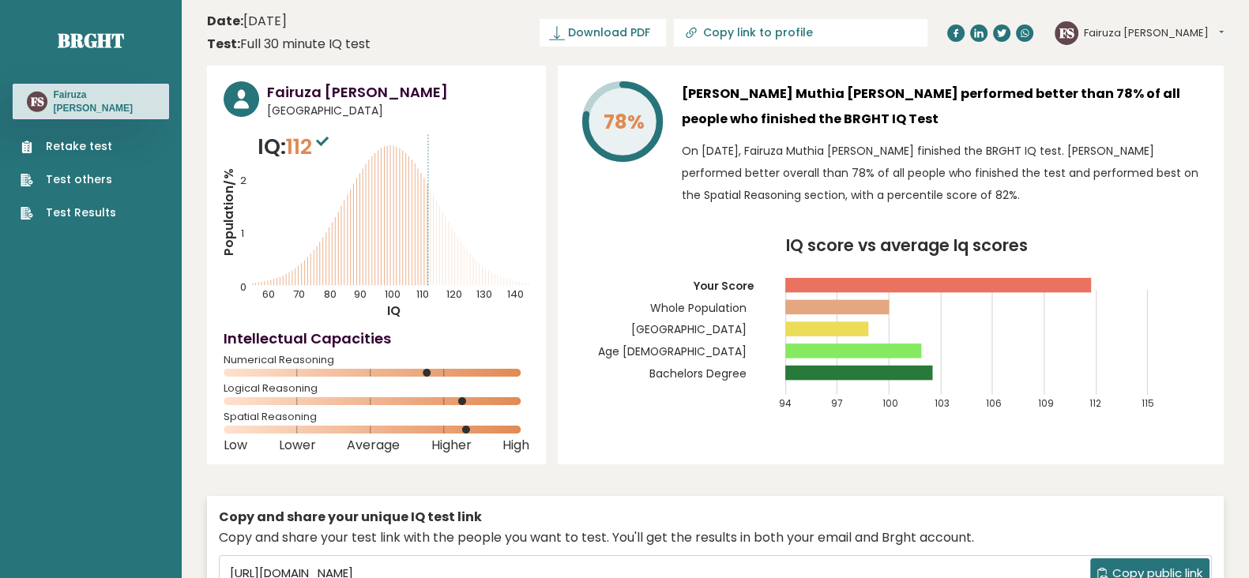
click at [1154, 36] on button "Fairuza [PERSON_NAME]" at bounding box center [1154, 33] width 140 height 16
click at [1144, 61] on link "Dashboard" at bounding box center [1125, 58] width 81 height 22
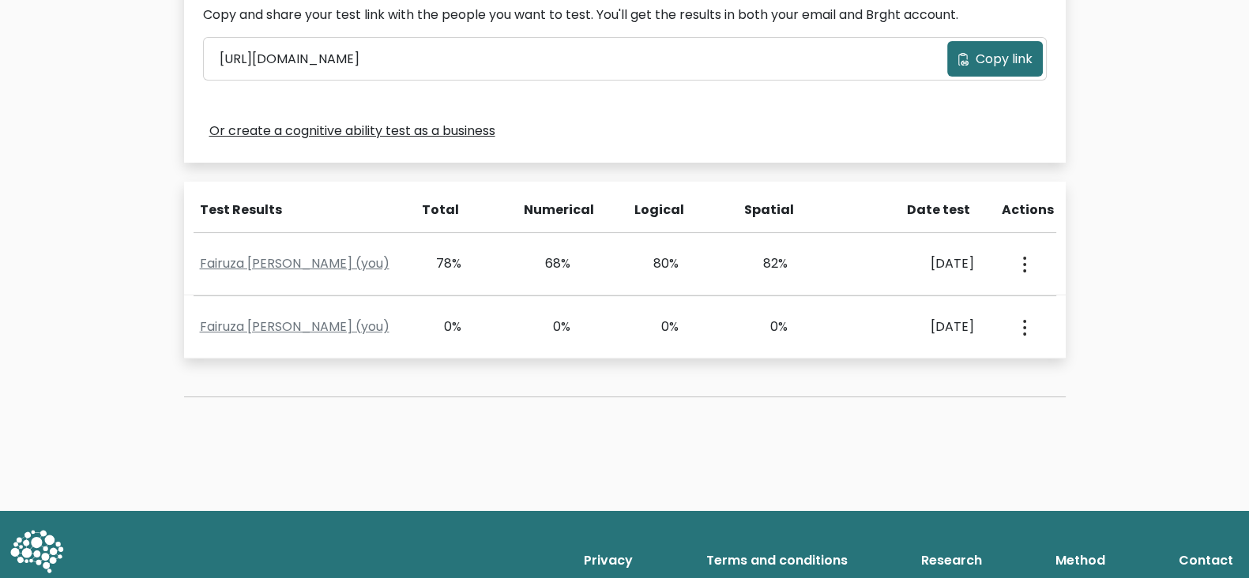
scroll to position [563, 0]
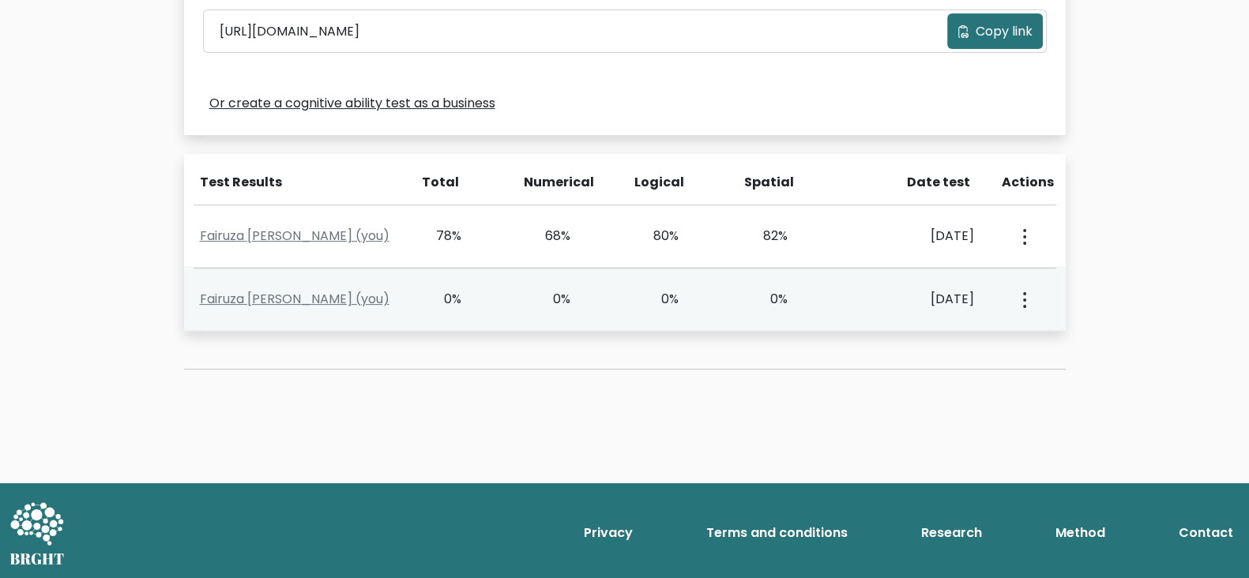
click at [1026, 299] on icon "button" at bounding box center [1024, 300] width 3 height 16
click at [1051, 339] on link "View Profile" at bounding box center [1080, 345] width 125 height 25
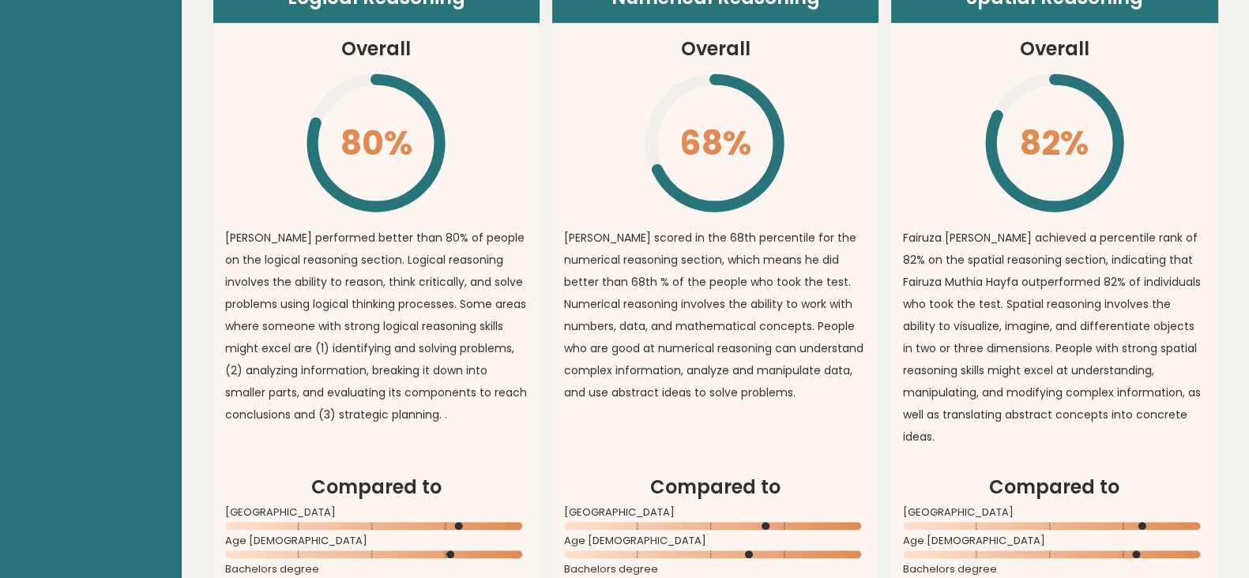
scroll to position [1154, 0]
